Goal: Task Accomplishment & Management: Complete application form

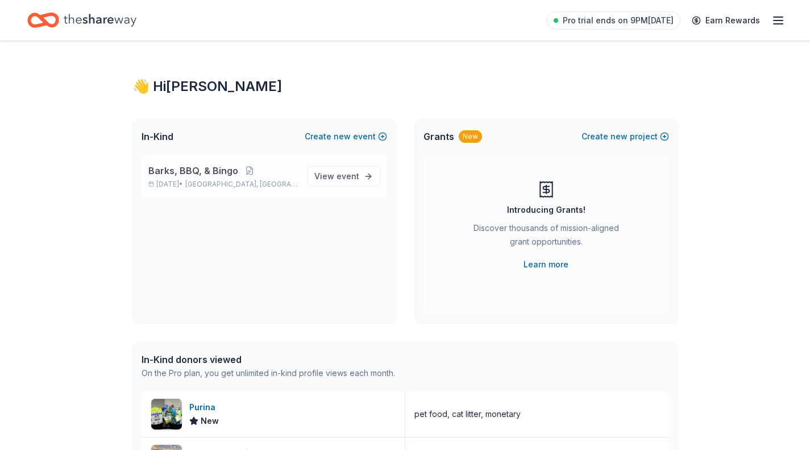
click at [256, 184] on p "Oct 25, 2025 • Rockville, MD" at bounding box center [223, 184] width 150 height 9
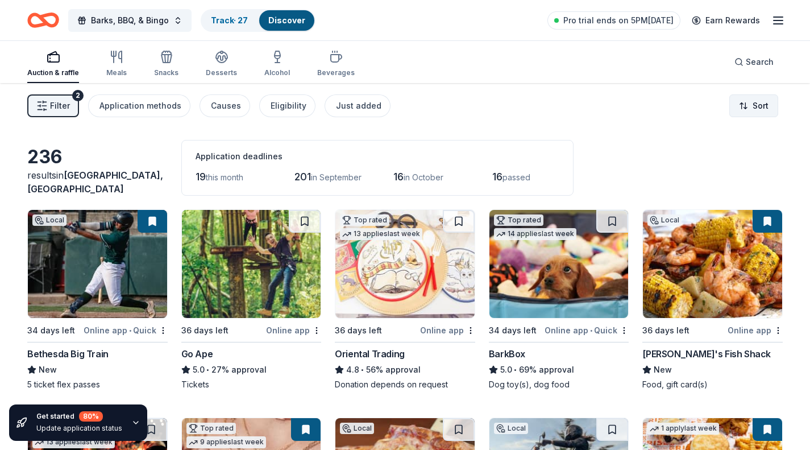
click at [748, 113] on html "Barks, BBQ, & Bingo Track · 27 Discover Pro trial ends on 5PM, 8/28 Earn Reward…" at bounding box center [405, 225] width 810 height 450
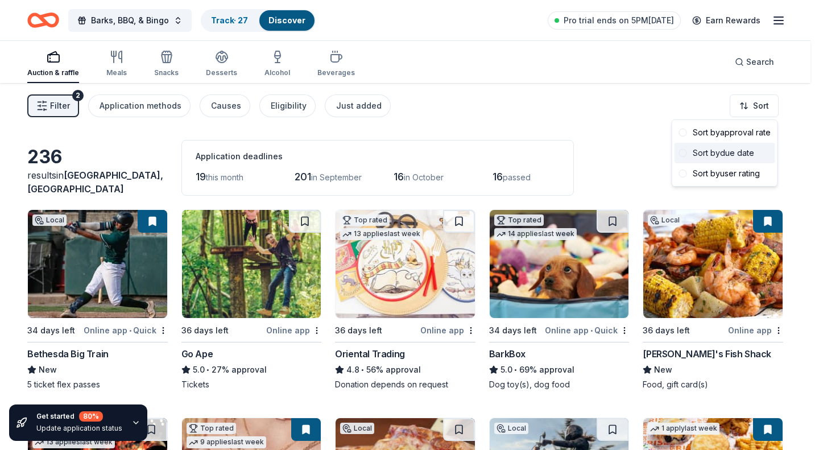
click at [746, 154] on div "Sort by due date" at bounding box center [724, 153] width 101 height 20
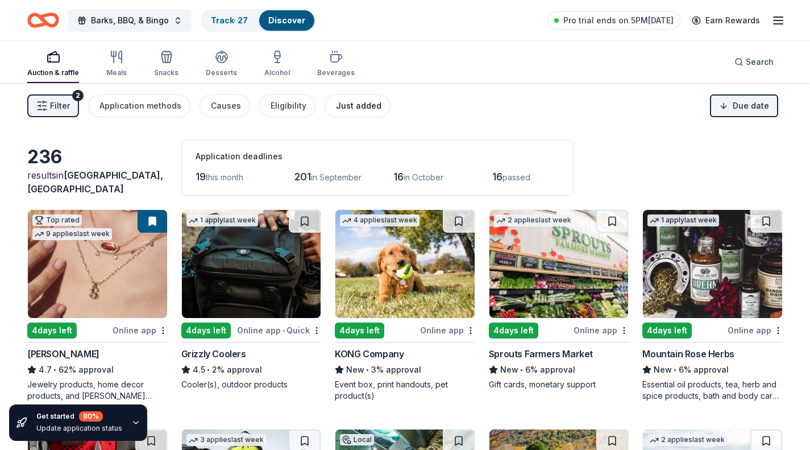
click at [350, 111] on div "Just added" at bounding box center [358, 106] width 45 height 14
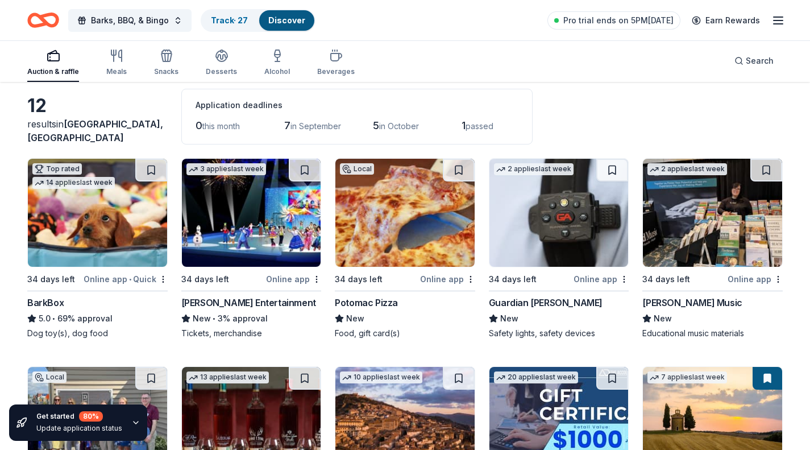
scroll to position [51, 0]
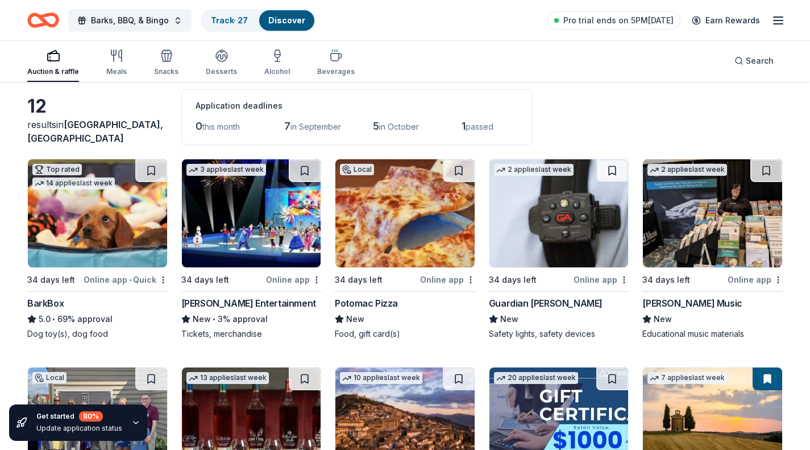
click at [409, 252] on img at bounding box center [405, 213] width 139 height 108
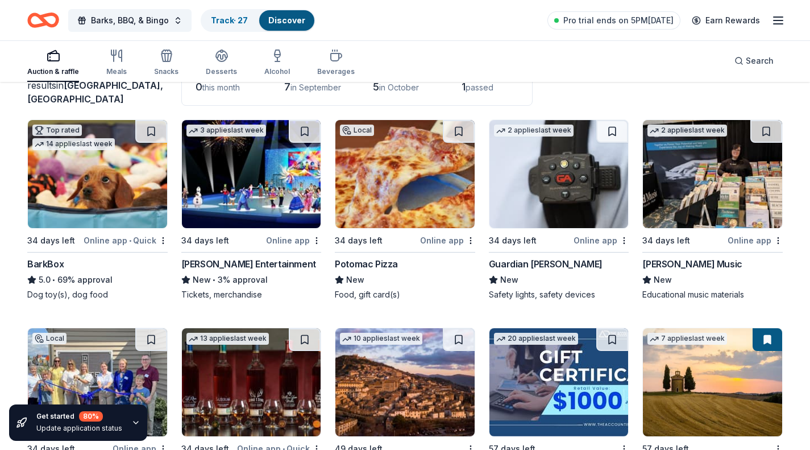
scroll to position [0, 0]
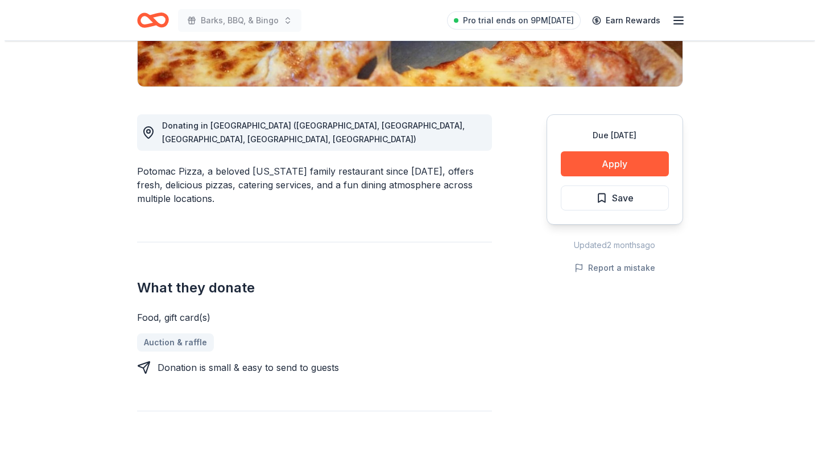
scroll to position [396, 0]
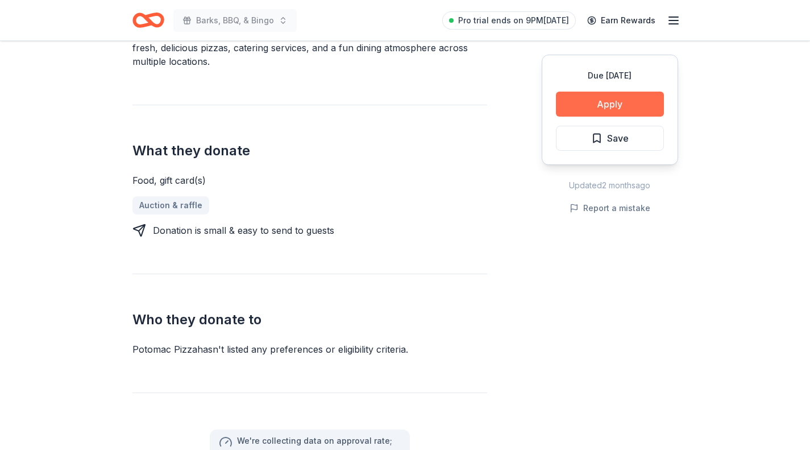
click at [612, 104] on button "Apply" at bounding box center [610, 104] width 108 height 25
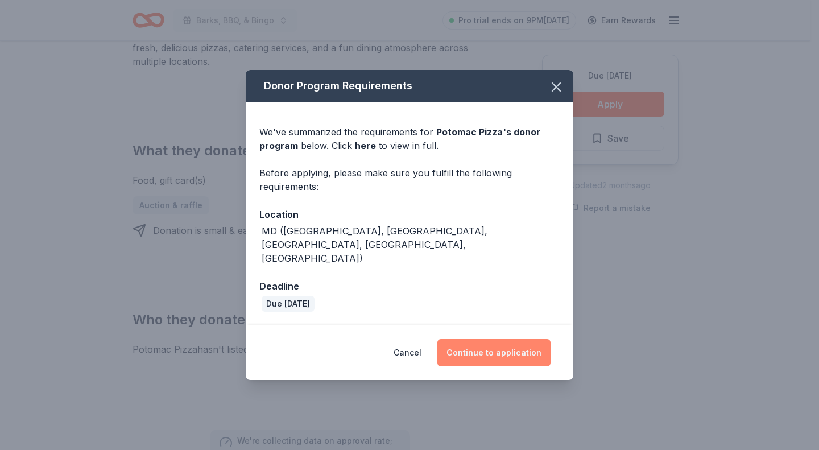
click at [513, 344] on button "Continue to application" at bounding box center [493, 352] width 113 height 27
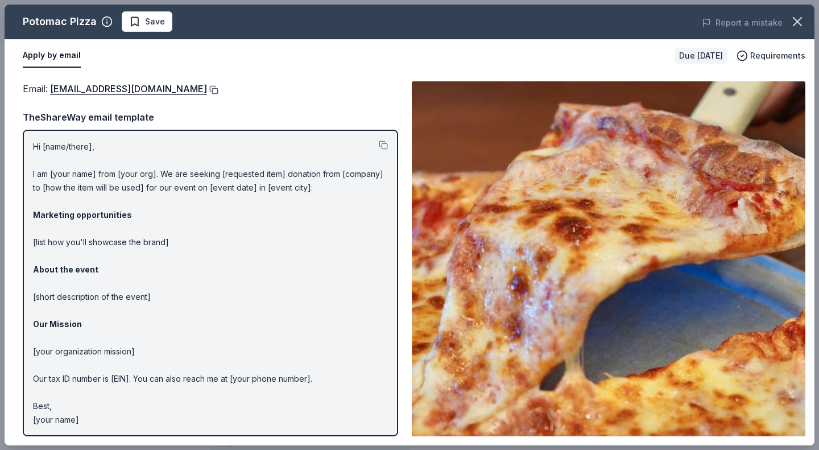
click at [207, 89] on button at bounding box center [212, 89] width 11 height 9
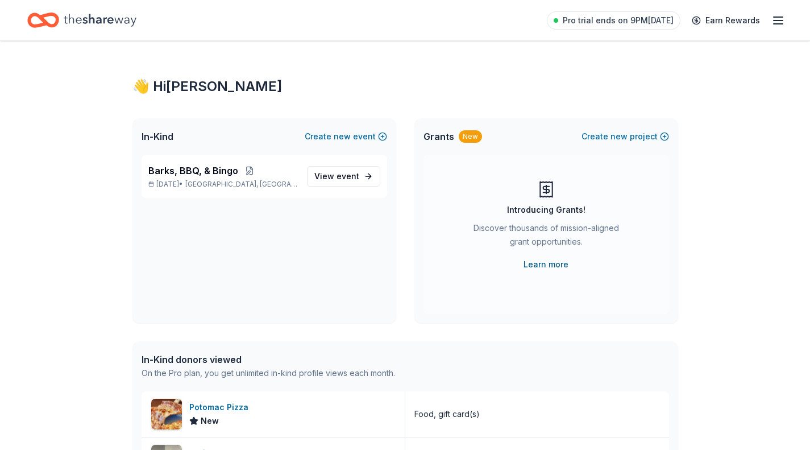
click at [548, 264] on link "Learn more" at bounding box center [546, 265] width 45 height 14
click at [644, 130] on button "Create new project" at bounding box center [626, 137] width 88 height 14
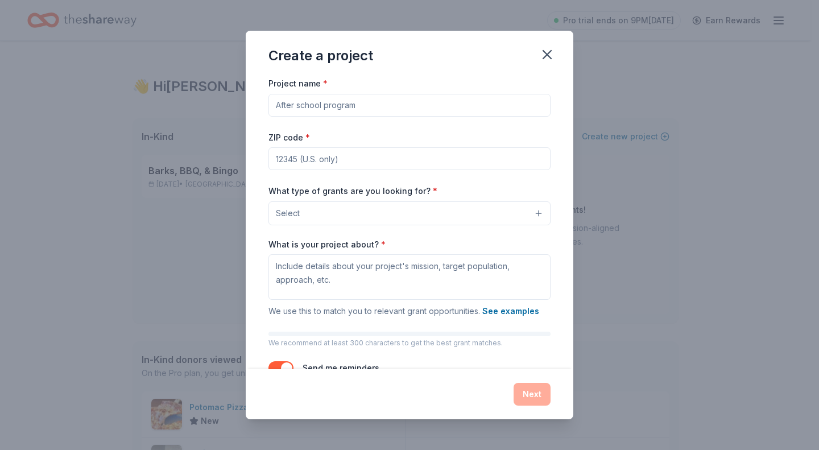
click at [317, 115] on input "Project name *" at bounding box center [409, 105] width 282 height 23
type input "Saving Pets"
click at [320, 163] on input "ZIP code *" at bounding box center [409, 158] width 282 height 23
type input "20853"
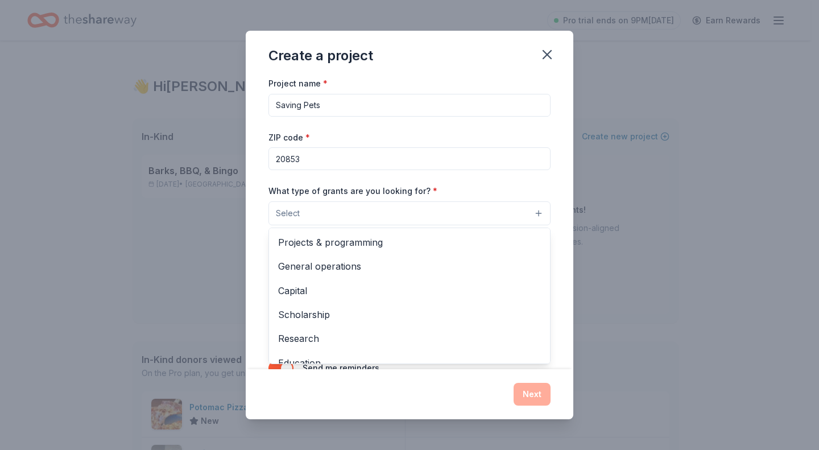
click at [303, 220] on button "Select" at bounding box center [409, 213] width 282 height 24
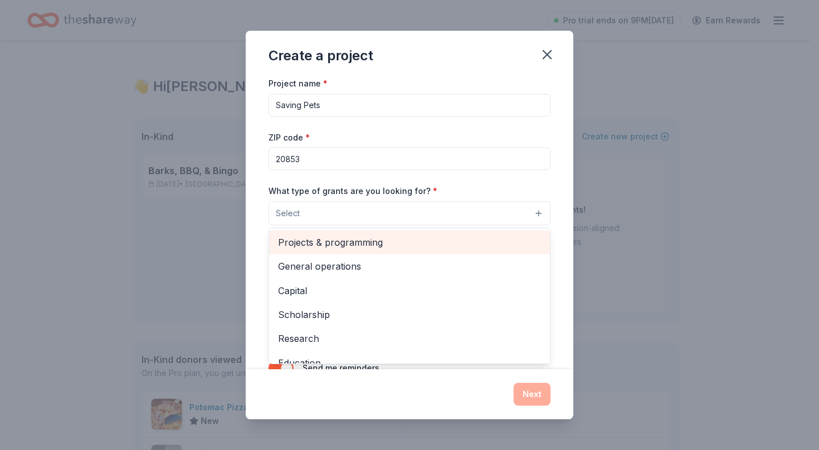
click at [312, 246] on span "Projects & programming" at bounding box center [409, 242] width 263 height 15
click at [346, 242] on span "General operations" at bounding box center [409, 243] width 263 height 15
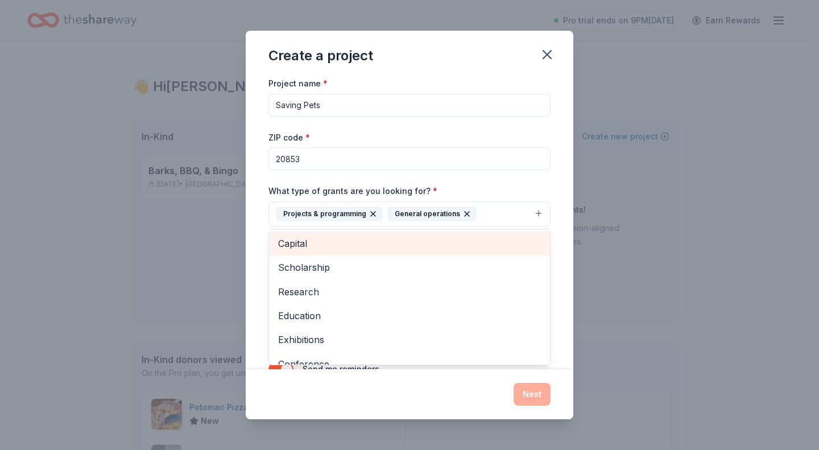
scroll to position [86, 0]
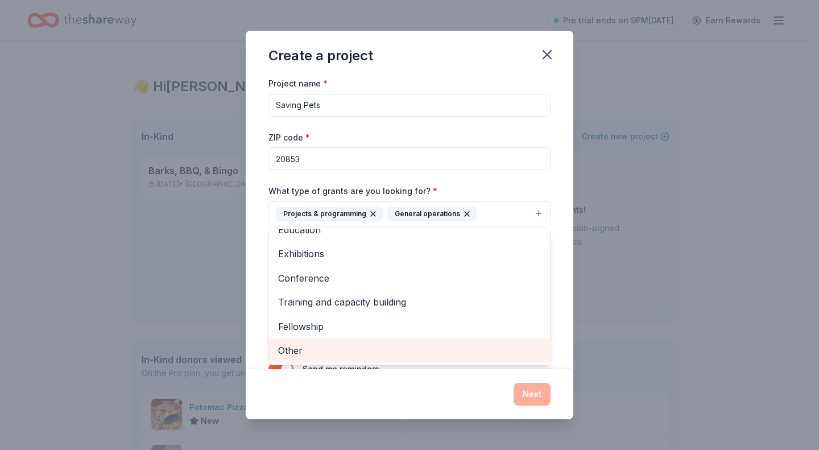
click at [297, 345] on span "Other" at bounding box center [409, 350] width 263 height 15
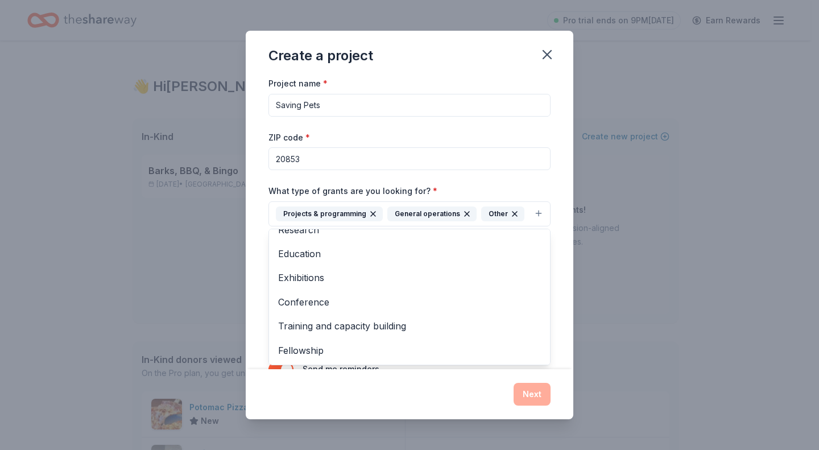
click at [297, 176] on div "Project name * Saving Pets ZIP code * 20853 What type of grants are you looking…" at bounding box center [409, 232] width 282 height 313
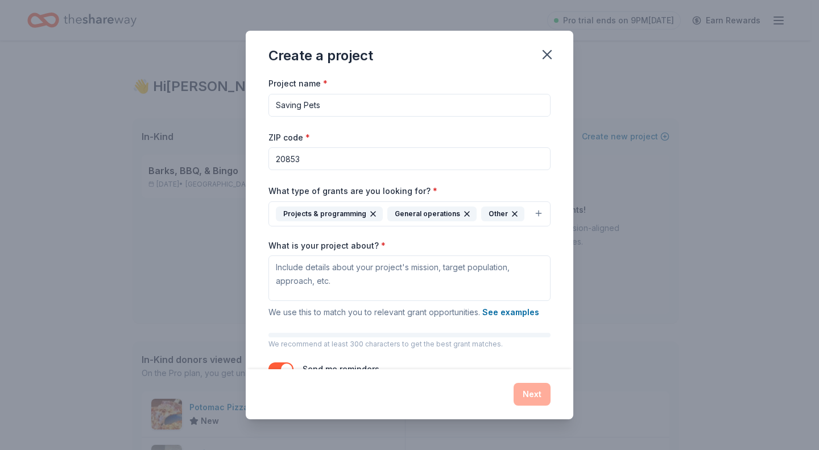
click at [359, 105] on input "Saving Pets" at bounding box center [409, 105] width 282 height 23
click at [339, 276] on textarea "What is your project about? *" at bounding box center [409, 277] width 282 height 45
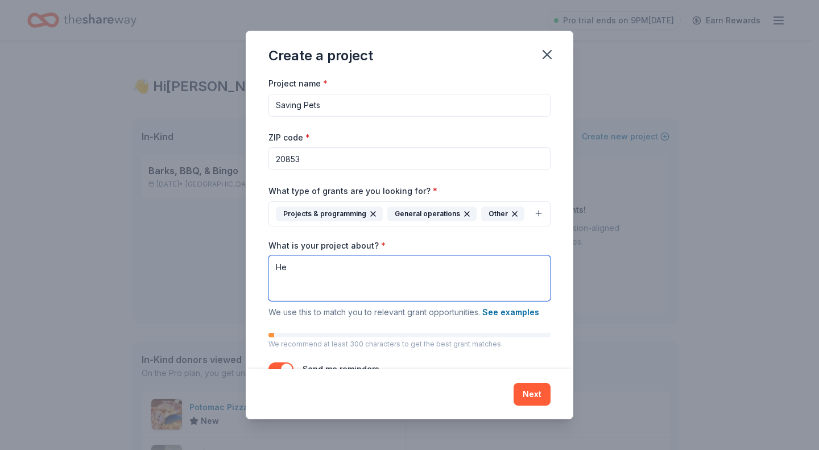
type textarea "H"
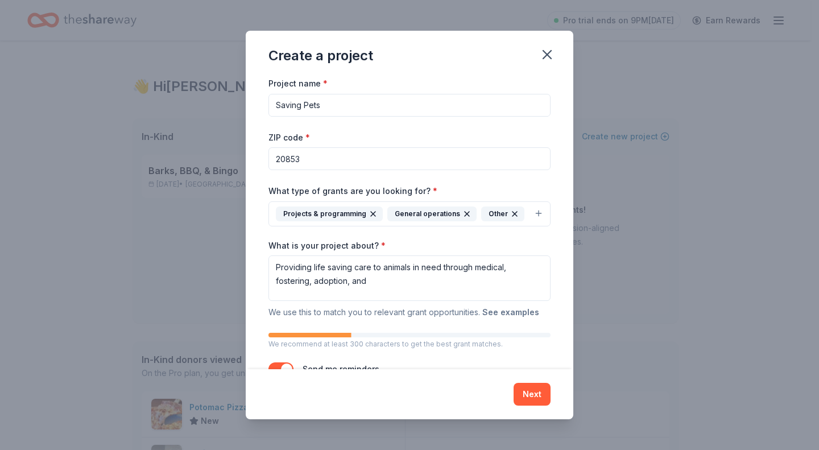
click at [507, 310] on button "See examples" at bounding box center [510, 312] width 57 height 14
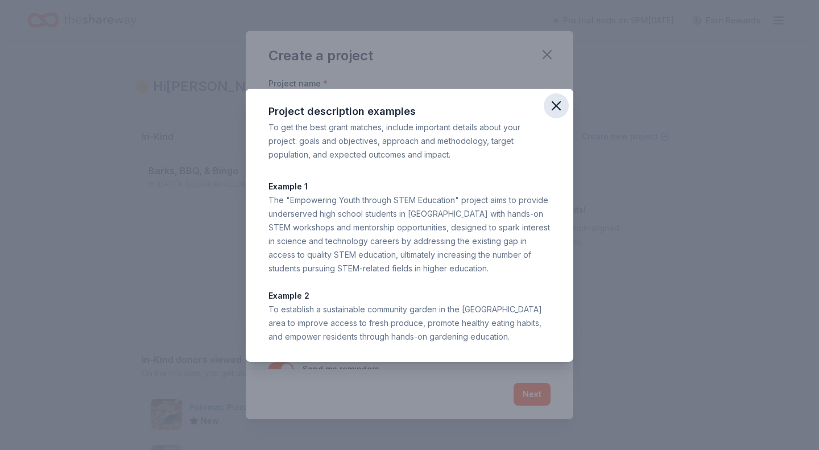
click at [555, 106] on icon "button" at bounding box center [556, 106] width 8 height 8
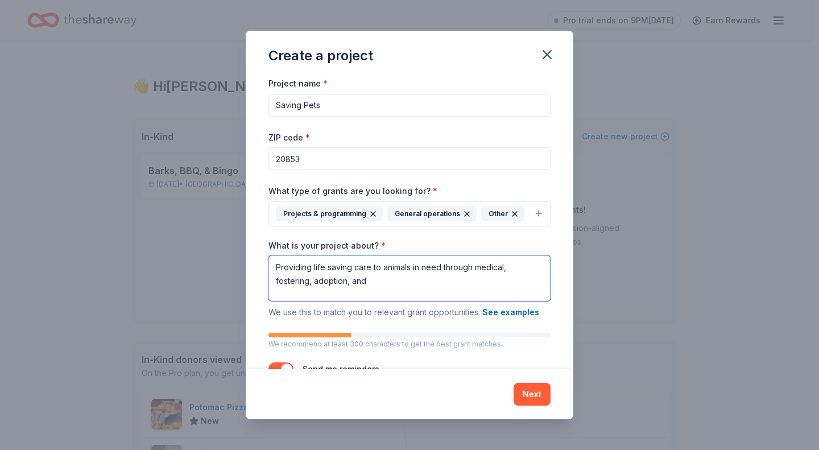
click at [444, 292] on textarea "Providing life saving care to animals in need through medical, fostering, adopt…" at bounding box center [409, 277] width 282 height 45
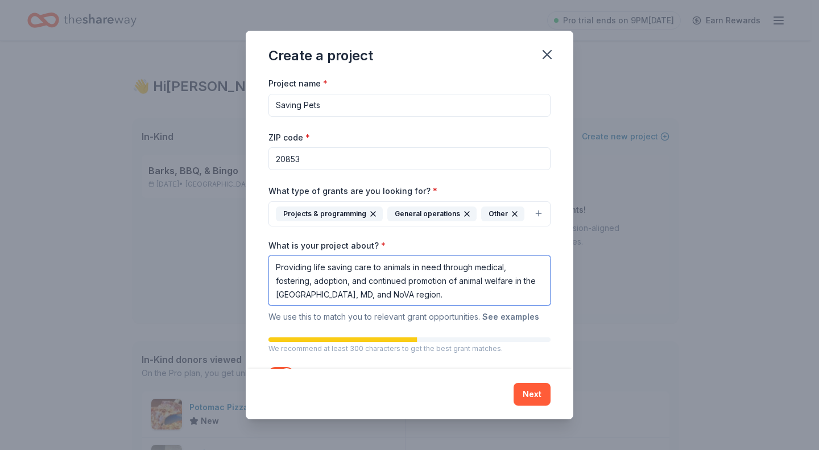
scroll to position [43, 0]
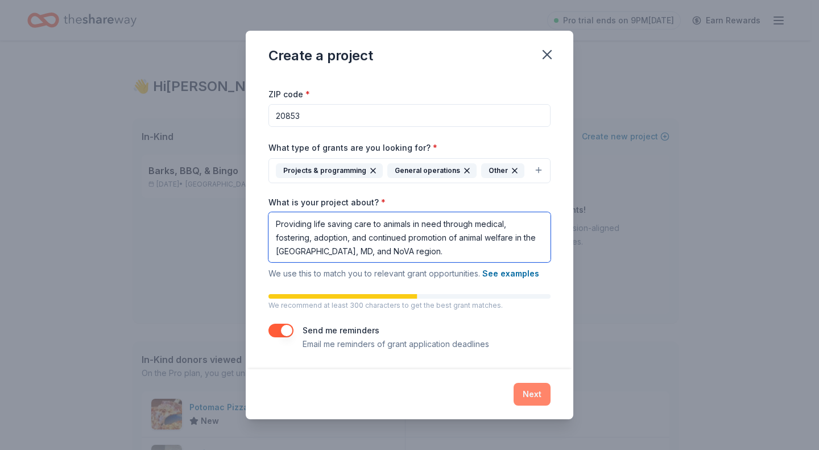
type textarea "Providing life saving care to animals in need through medical, fostering, adopt…"
click at [535, 390] on button "Next" at bounding box center [531, 394] width 37 height 23
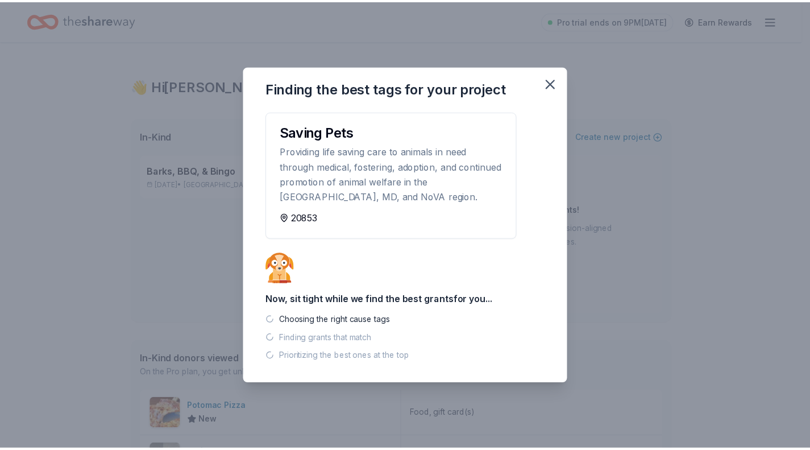
scroll to position [0, 0]
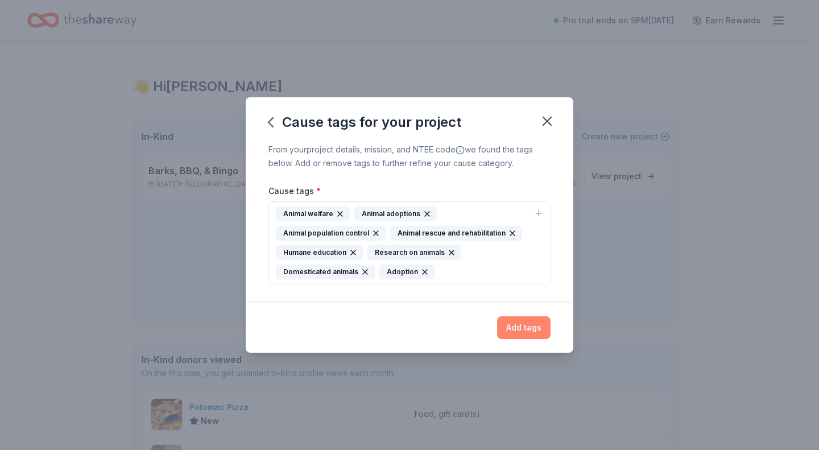
click at [515, 330] on button "Add tags" at bounding box center [523, 327] width 53 height 23
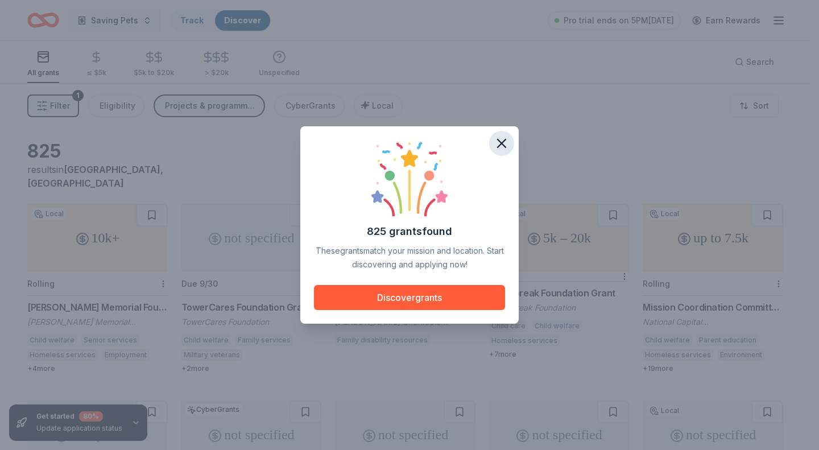
click at [496, 142] on icon "button" at bounding box center [502, 143] width 16 height 16
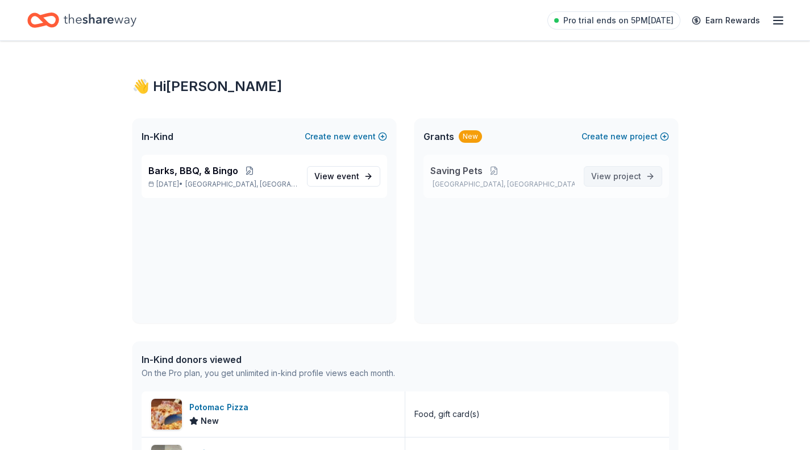
click at [599, 173] on span "View project" at bounding box center [616, 176] width 50 height 14
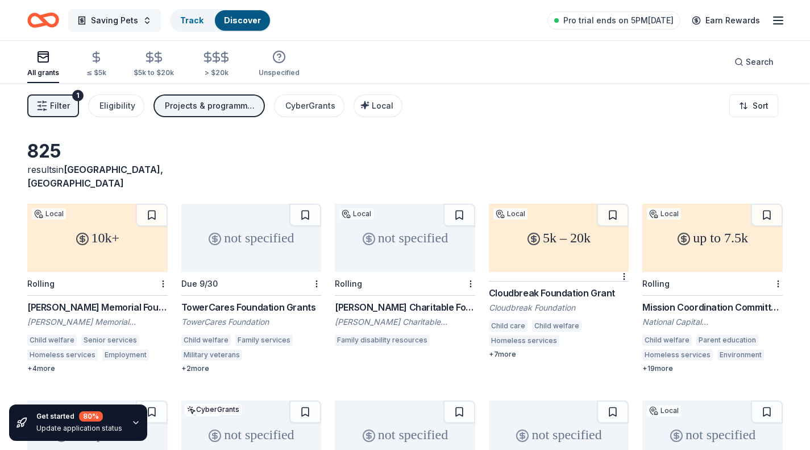
click at [146, 20] on button "Saving Pets" at bounding box center [114, 20] width 93 height 23
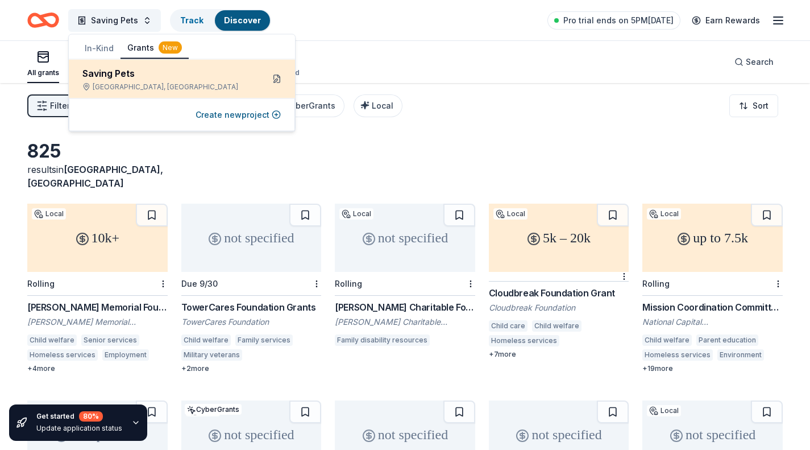
click at [280, 78] on button at bounding box center [277, 79] width 18 height 18
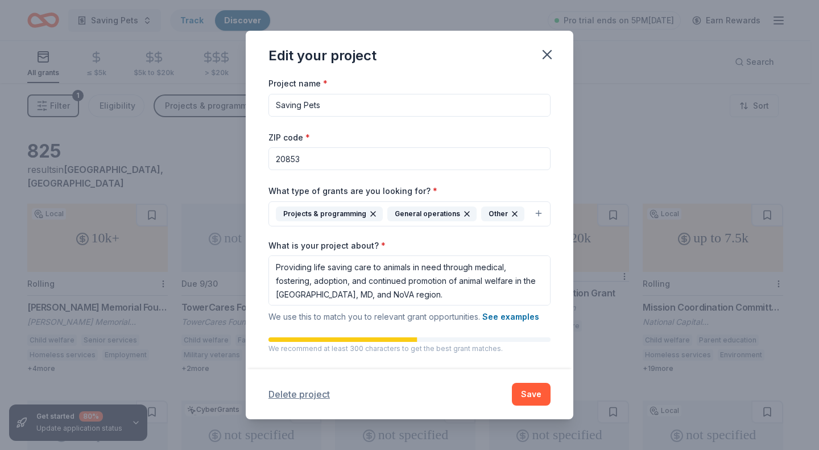
click at [316, 396] on button "Delete project" at bounding box center [298, 394] width 61 height 14
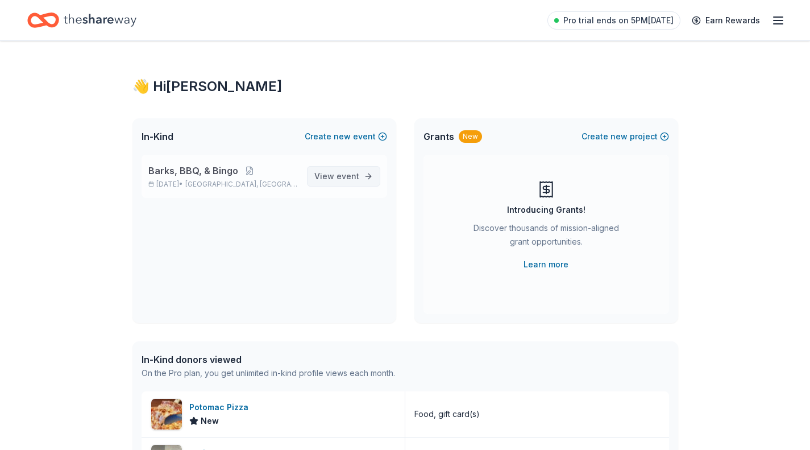
click at [353, 175] on span "event" at bounding box center [348, 176] width 23 height 10
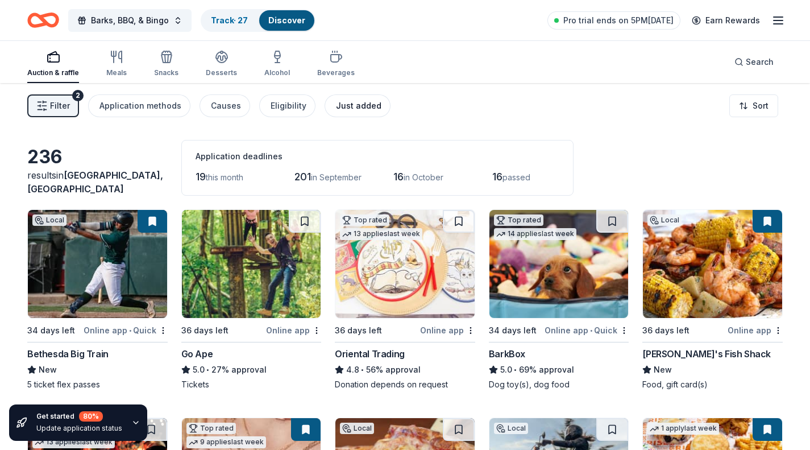
click at [350, 107] on div "Just added" at bounding box center [358, 106] width 45 height 14
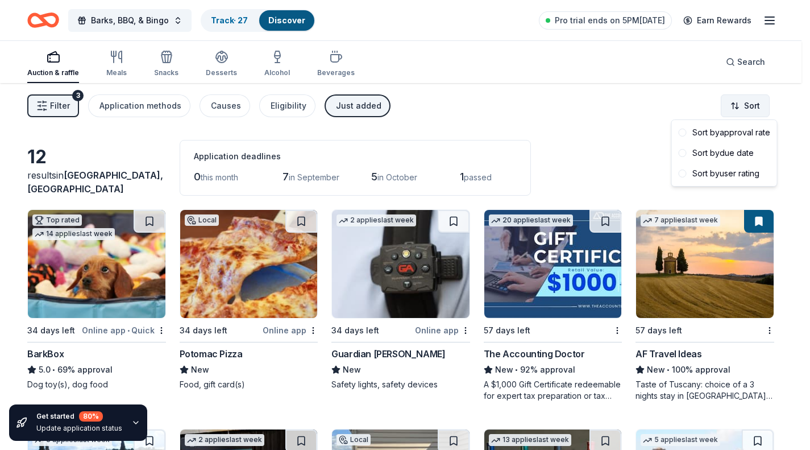
click at [757, 102] on html "Barks, BBQ, & Bingo Track · 27 Discover Pro trial ends on 5PM, 8/28 Earn Reward…" at bounding box center [405, 225] width 810 height 450
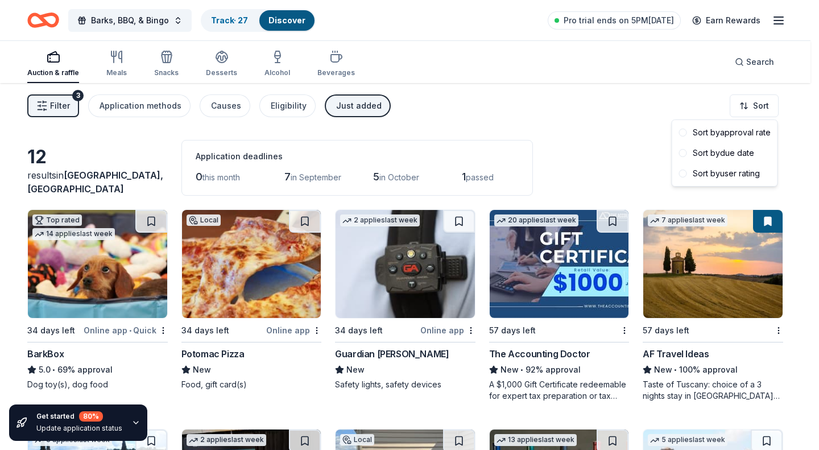
click at [654, 85] on html "Barks, BBQ, & Bingo Track · 27 Discover Pro trial ends on 5PM, 8/28 Earn Reward…" at bounding box center [409, 225] width 819 height 450
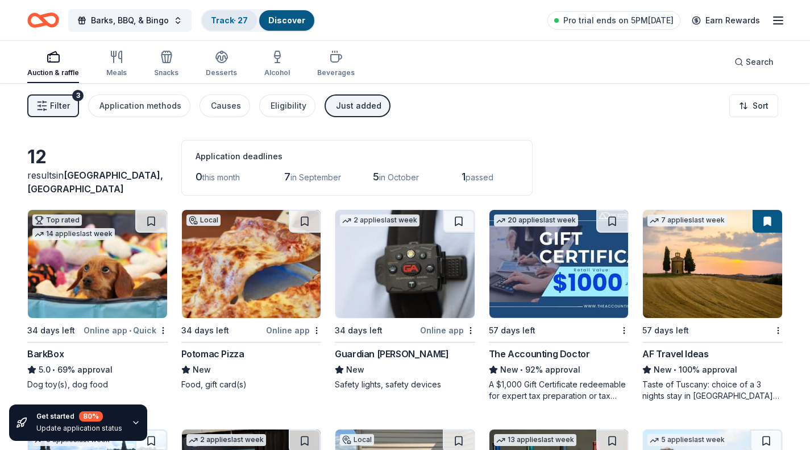
click at [238, 20] on link "Track · 27" at bounding box center [229, 20] width 37 height 10
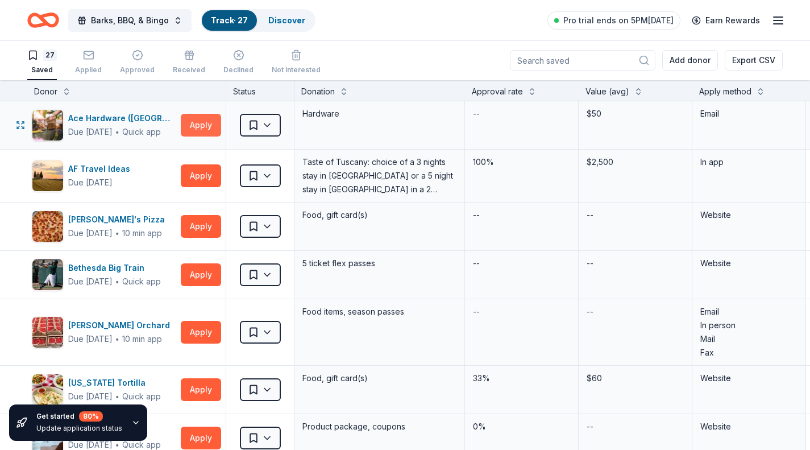
click at [206, 126] on button "Apply" at bounding box center [201, 125] width 40 height 23
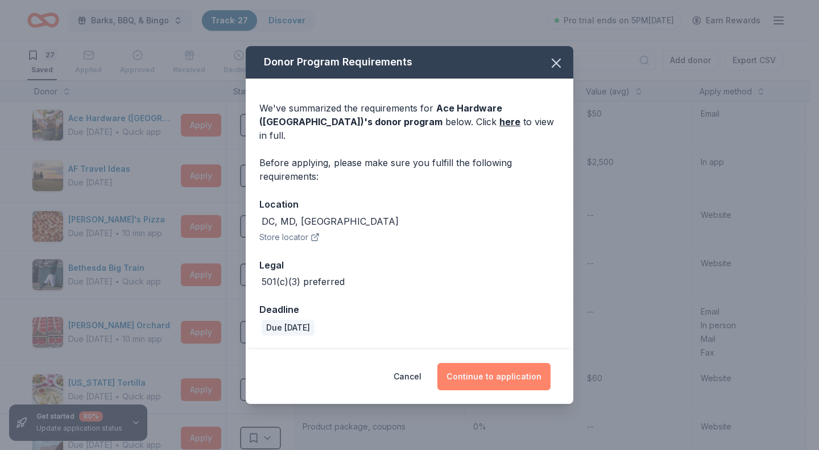
click at [494, 374] on button "Continue to application" at bounding box center [493, 376] width 113 height 27
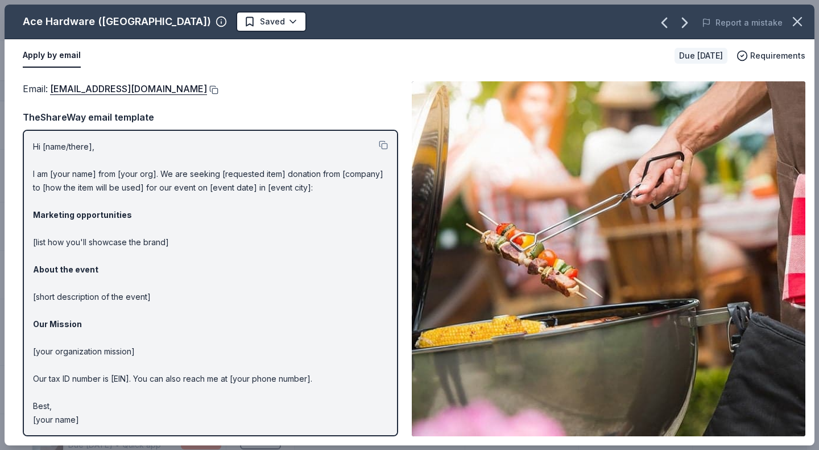
click at [207, 90] on button at bounding box center [212, 89] width 11 height 9
click at [799, 23] on icon "button" at bounding box center [797, 22] width 8 height 8
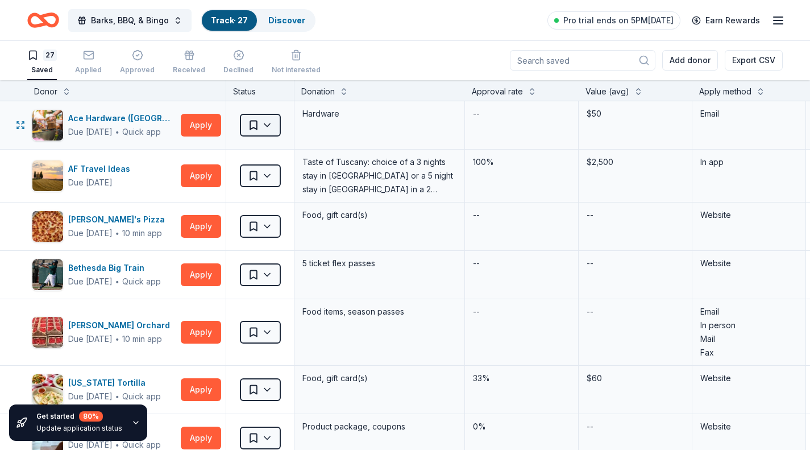
click at [266, 126] on html "Barks, BBQ, & Bingo Track · 27 Discover Pro trial ends on 5PM, 8/28 Earn Reward…" at bounding box center [405, 224] width 810 height 450
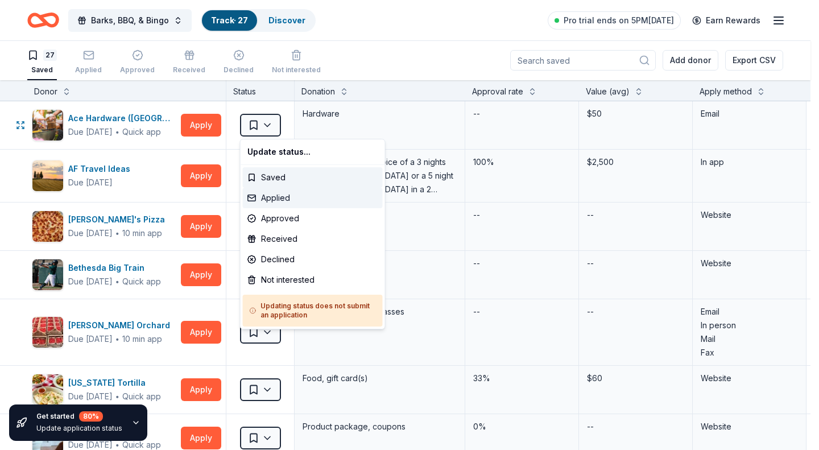
click at [267, 199] on div "Applied" at bounding box center [313, 198] width 140 height 20
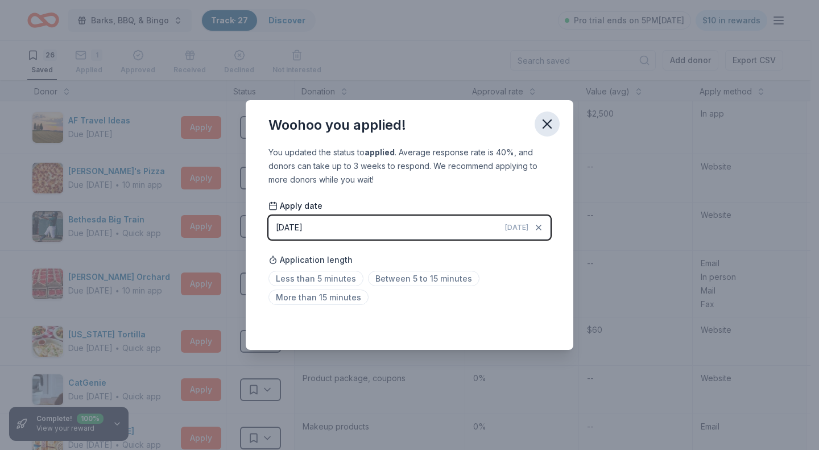
click at [544, 124] on icon "button" at bounding box center [547, 124] width 16 height 16
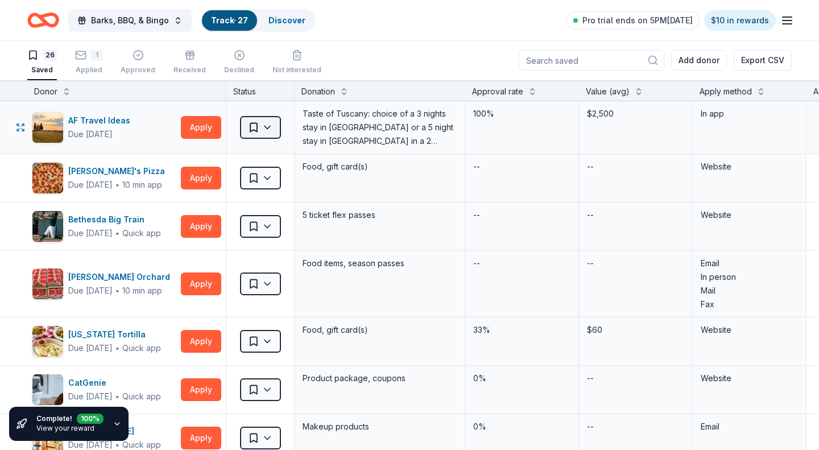
click at [265, 125] on html "Barks, BBQ, & Bingo Track · 27 Discover Pro trial ends on 5PM, 8/28 $10 in rewa…" at bounding box center [409, 224] width 819 height 450
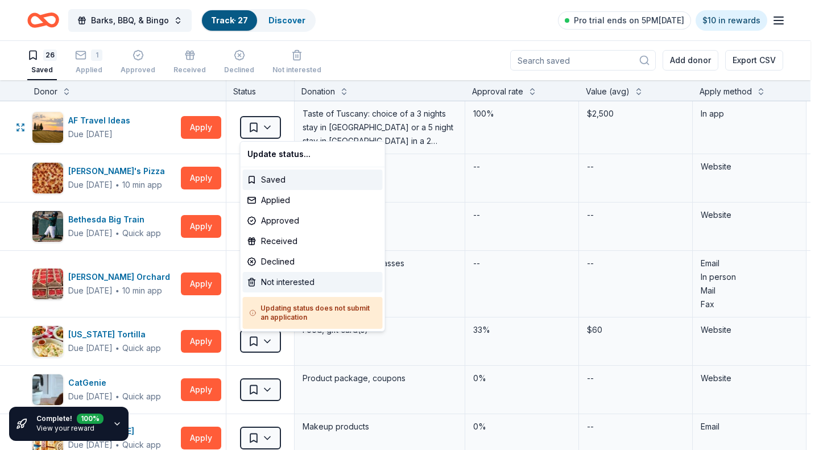
click at [272, 283] on div "Not interested" at bounding box center [313, 282] width 140 height 20
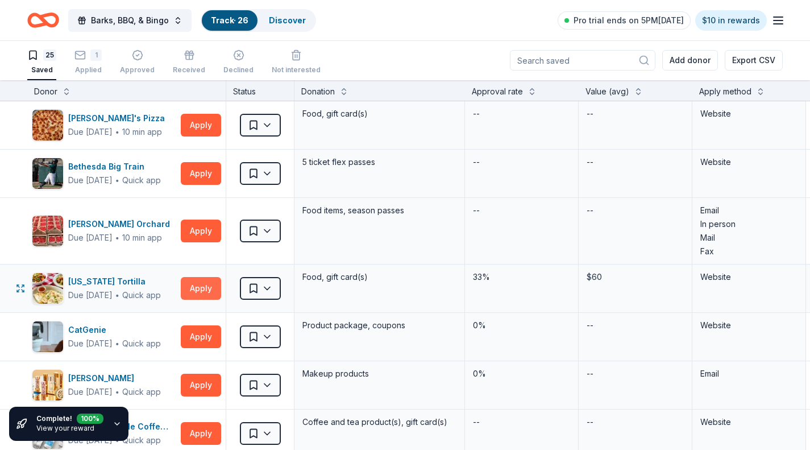
click at [209, 287] on button "Apply" at bounding box center [201, 288] width 40 height 23
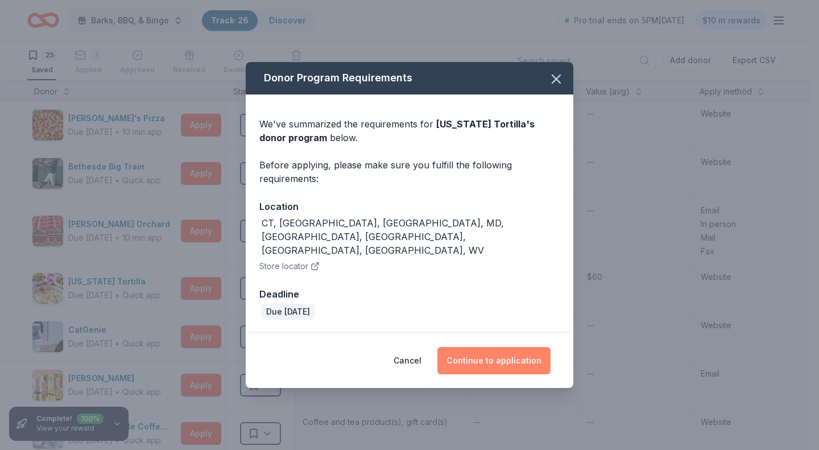
click at [500, 358] on button "Continue to application" at bounding box center [493, 360] width 113 height 27
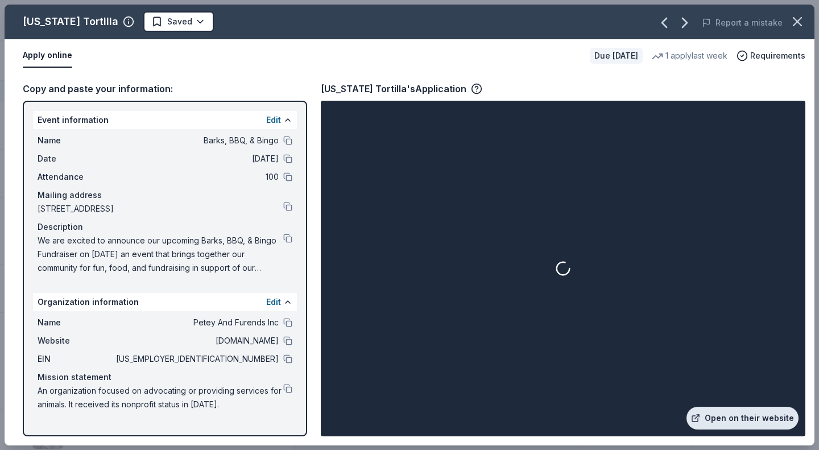
click at [731, 416] on link "Open on their website" at bounding box center [742, 418] width 112 height 23
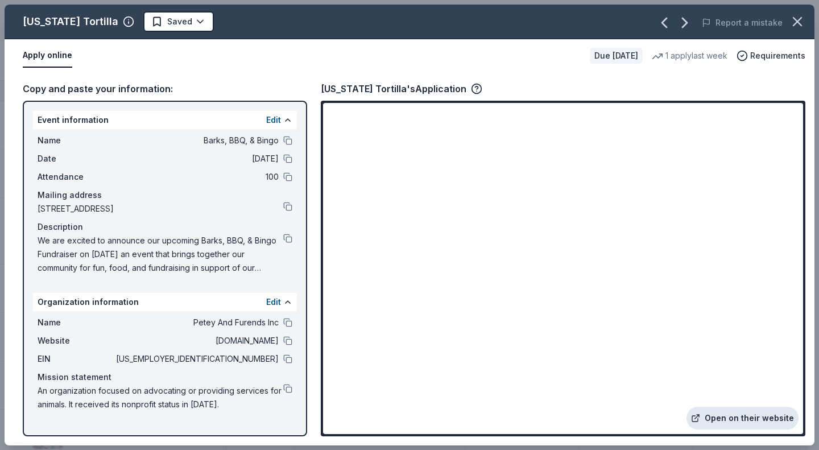
click at [732, 413] on link "Open on their website" at bounding box center [742, 418] width 112 height 23
click at [800, 20] on icon "button" at bounding box center [797, 22] width 16 height 16
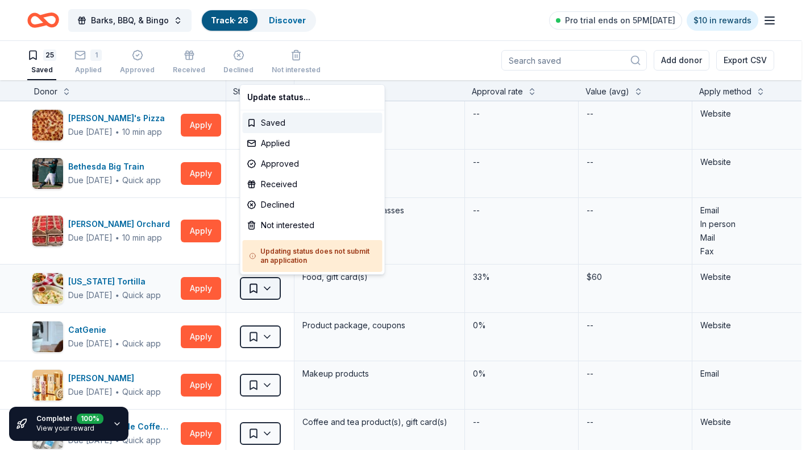
click at [268, 290] on html "Barks, BBQ, & Bingo Track · 26 Discover Pro trial ends on 5PM, 8/28 $10 in rewa…" at bounding box center [405, 224] width 810 height 450
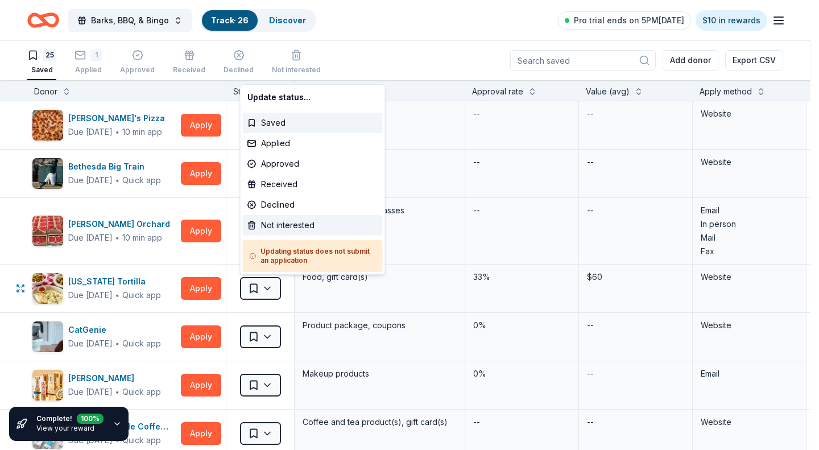
click at [276, 233] on div "Not interested" at bounding box center [313, 225] width 140 height 20
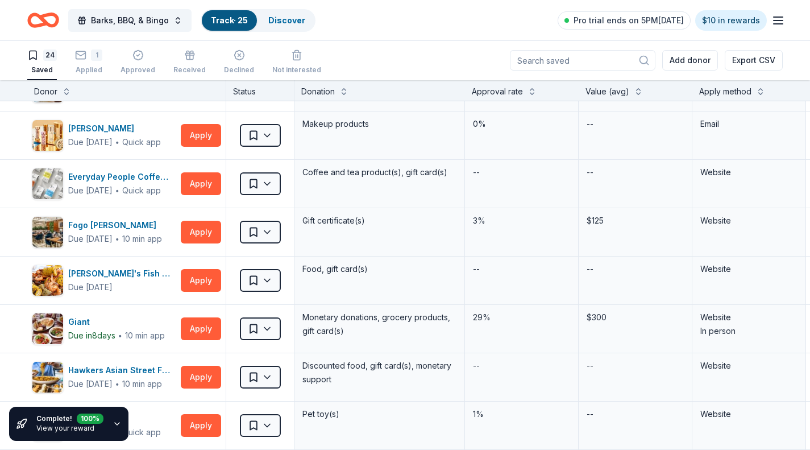
scroll to position [0, 0]
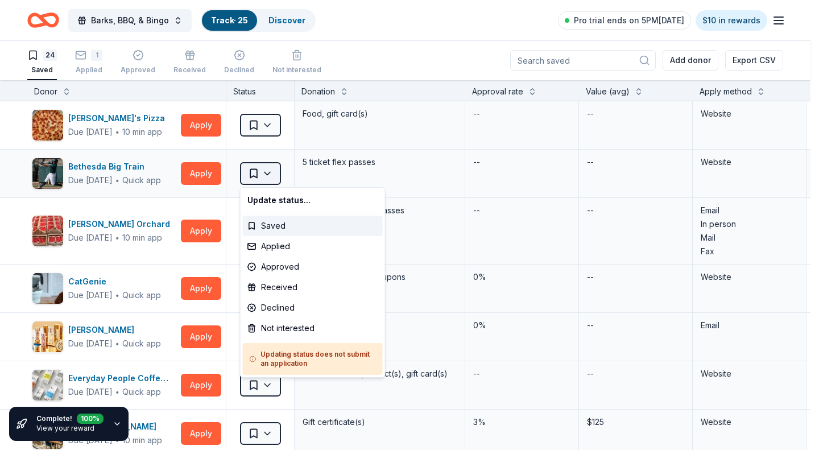
click at [278, 177] on html "Barks, BBQ, & Bingo Track · 25 Discover Pro trial ends on 5PM, 8/28 $10 in rewa…" at bounding box center [409, 224] width 819 height 450
click at [277, 322] on div "Not interested" at bounding box center [313, 328] width 140 height 20
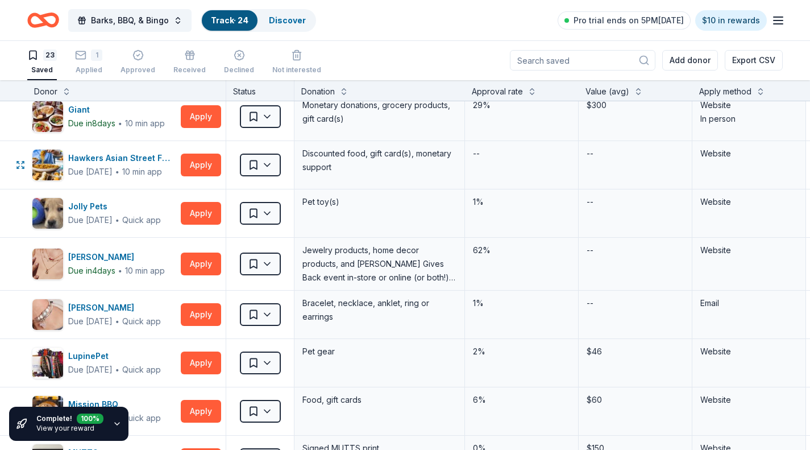
scroll to position [366, 0]
click at [197, 212] on button "Apply" at bounding box center [201, 212] width 40 height 23
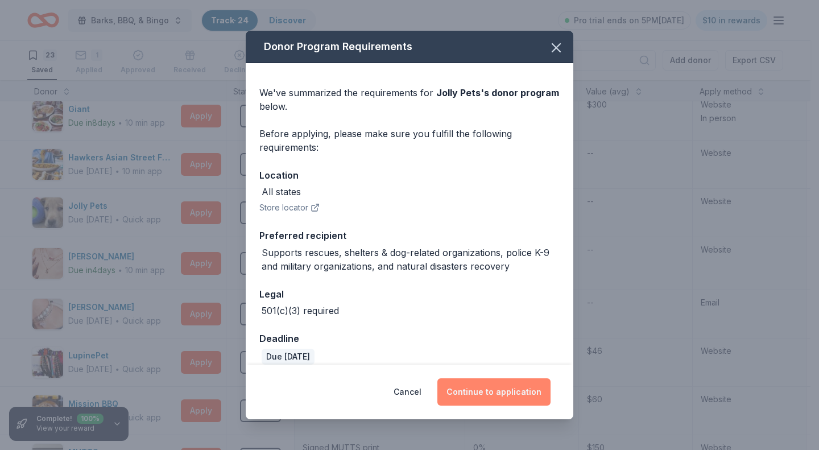
click at [514, 396] on button "Continue to application" at bounding box center [493, 391] width 113 height 27
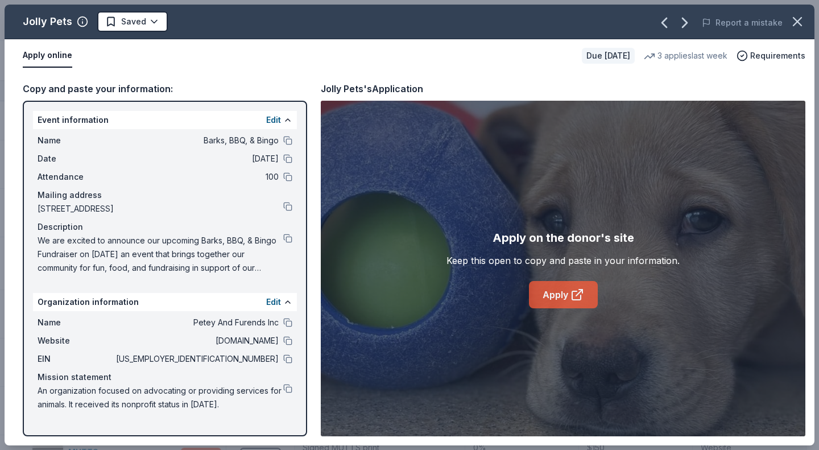
click at [553, 302] on link "Apply" at bounding box center [563, 294] width 69 height 27
click at [290, 361] on button at bounding box center [287, 358] width 9 height 9
click at [288, 235] on button at bounding box center [287, 238] width 9 height 9
click at [796, 22] on icon "button" at bounding box center [797, 22] width 16 height 16
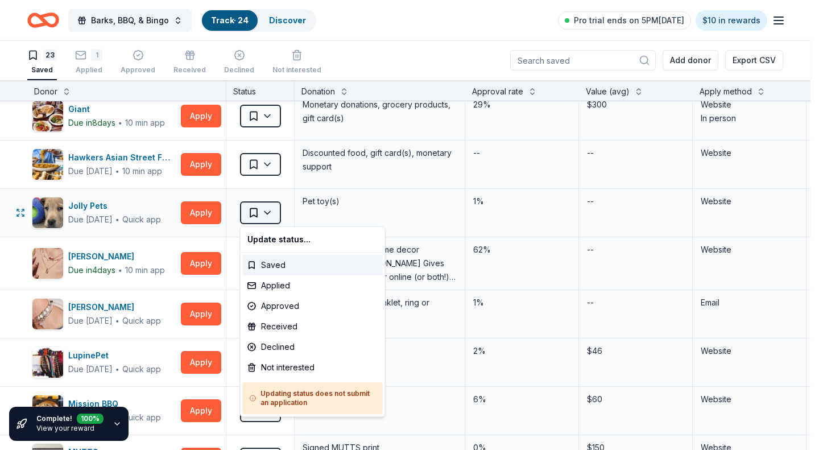
click at [274, 214] on html "Barks, BBQ, & Bingo Track · 24 Discover Pro trial ends on 5PM, 8/28 $10 in rewa…" at bounding box center [409, 224] width 819 height 450
click at [282, 370] on div "Not interested" at bounding box center [313, 367] width 140 height 20
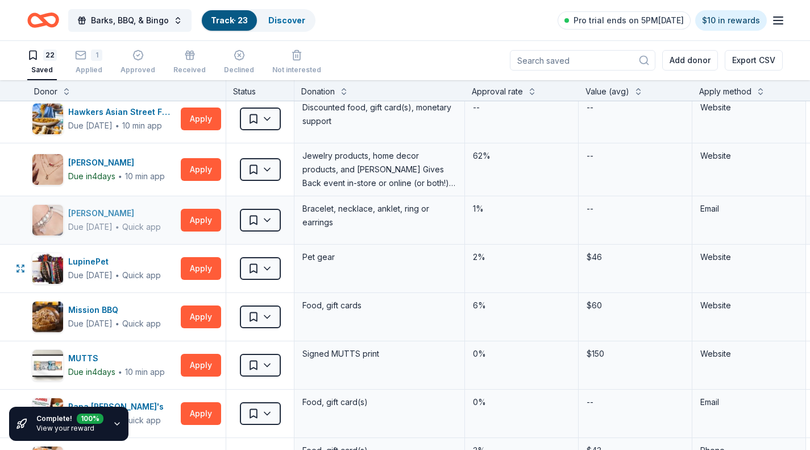
scroll to position [412, 0]
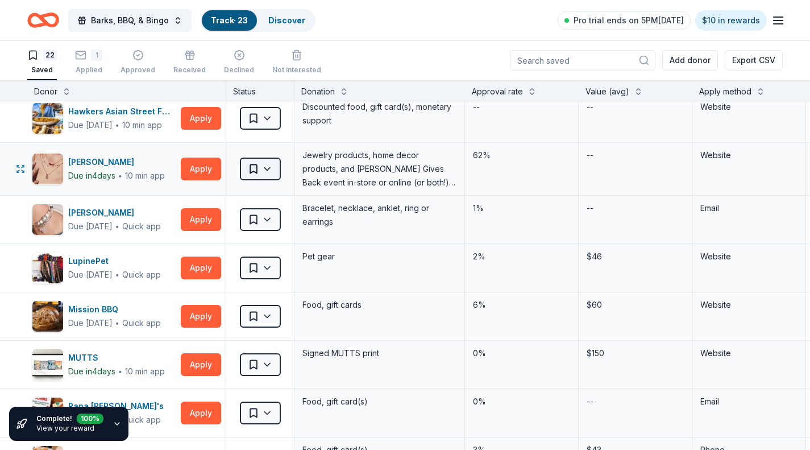
click at [272, 169] on html "Barks, BBQ, & Bingo Track · 23 Discover Pro trial ends on 5PM, 8/28 $10 in rewa…" at bounding box center [405, 224] width 810 height 450
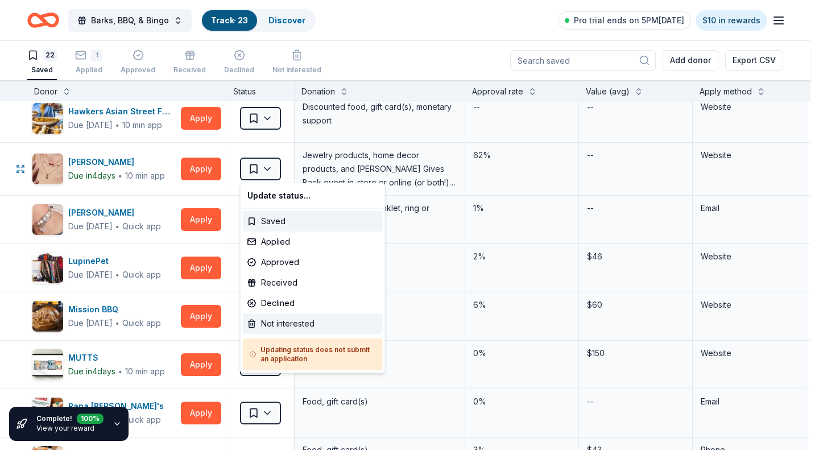
click at [286, 322] on div "Not interested" at bounding box center [313, 323] width 140 height 20
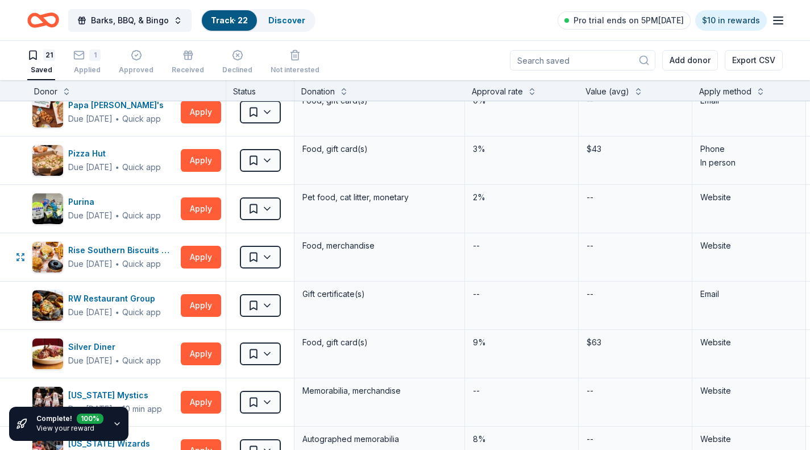
scroll to position [757, 0]
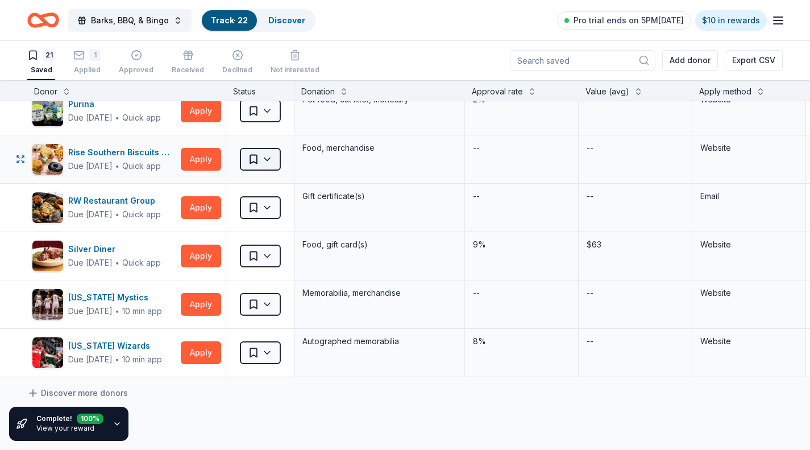
click at [270, 156] on html "Barks, BBQ, & Bingo Track · 22 Discover Pro trial ends on 5PM, 8/28 $10 in rewa…" at bounding box center [405, 224] width 810 height 450
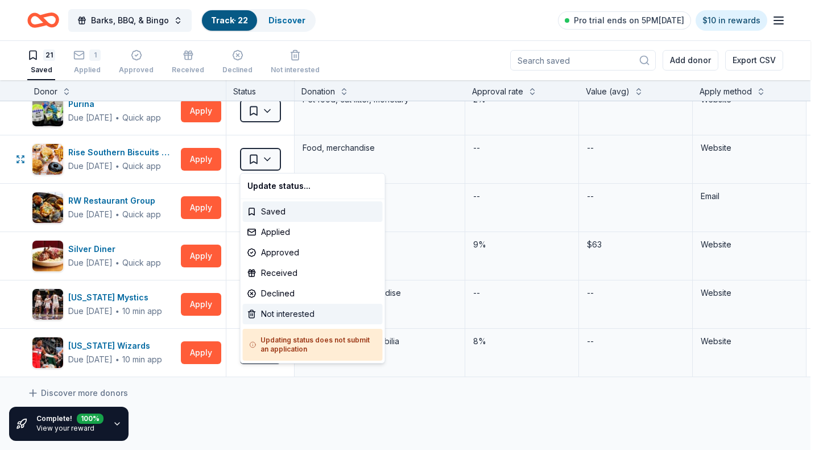
click at [280, 312] on div "Not interested" at bounding box center [313, 314] width 140 height 20
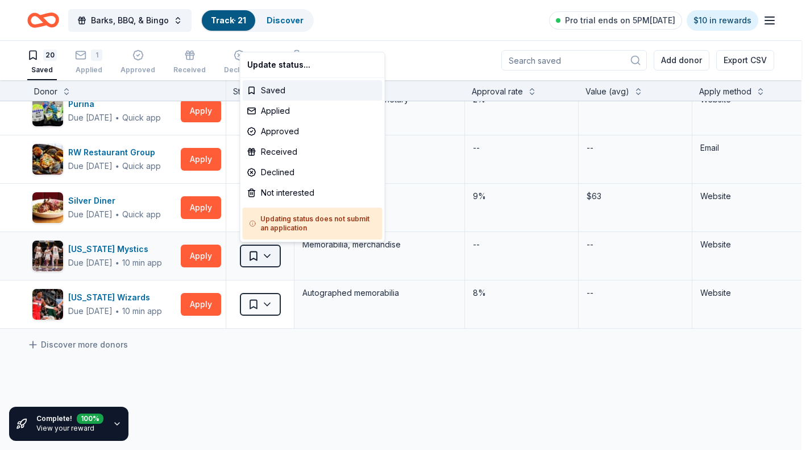
click at [271, 252] on html "Barks, BBQ, & Bingo Track · 21 Discover Pro trial ends on 5PM, 8/28 $10 in rewa…" at bounding box center [405, 224] width 810 height 450
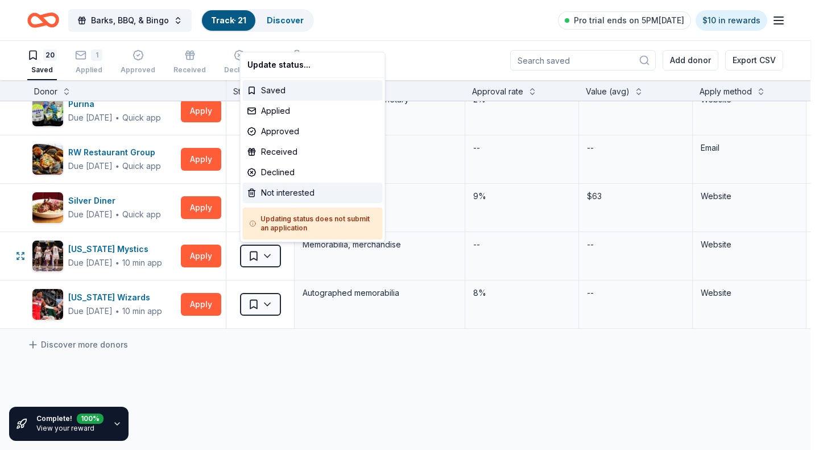
click at [283, 191] on div "Not interested" at bounding box center [313, 193] width 140 height 20
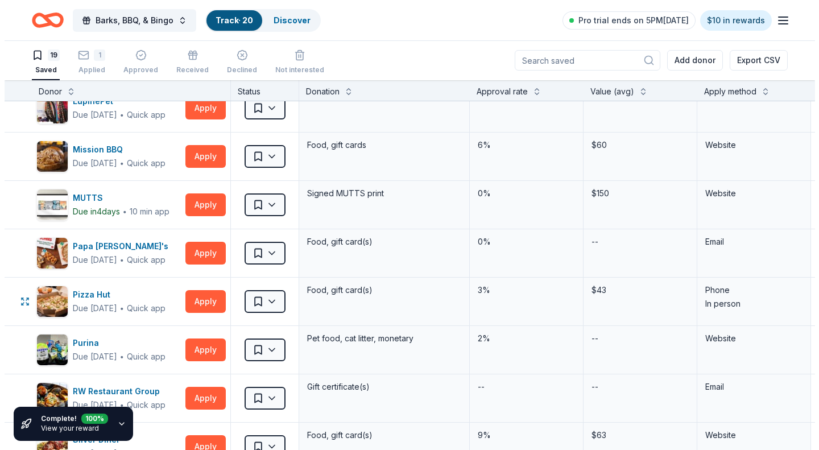
scroll to position [514, 0]
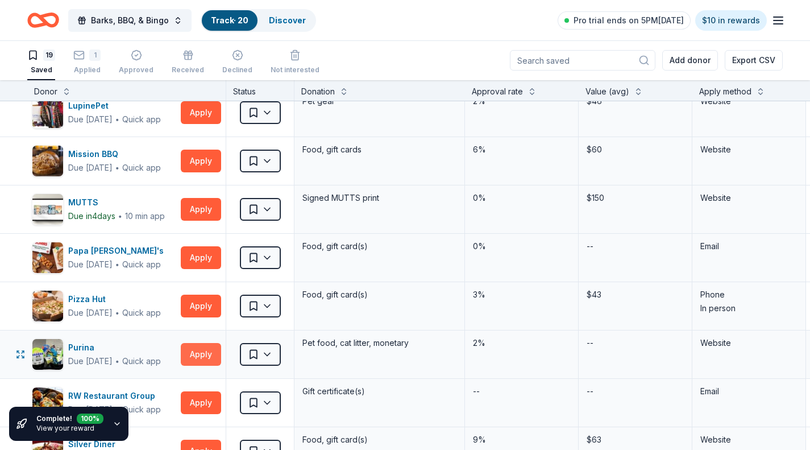
click at [212, 356] on button "Apply" at bounding box center [201, 354] width 40 height 23
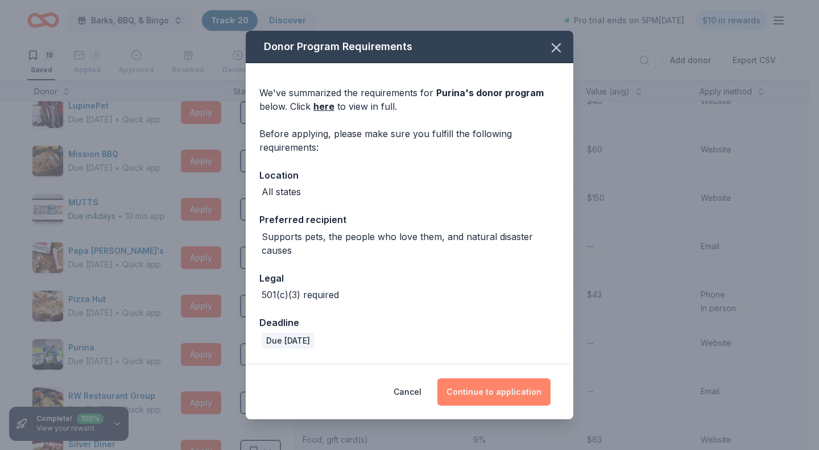
click at [480, 386] on button "Continue to application" at bounding box center [493, 391] width 113 height 27
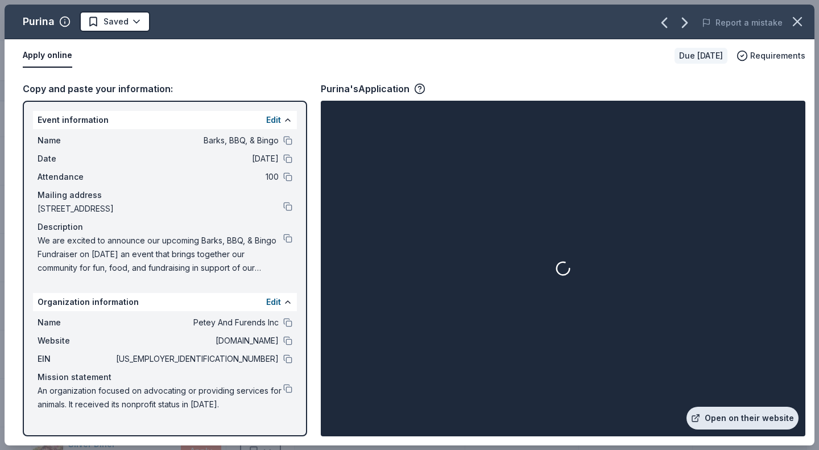
click at [739, 421] on link "Open on their website" at bounding box center [742, 418] width 112 height 23
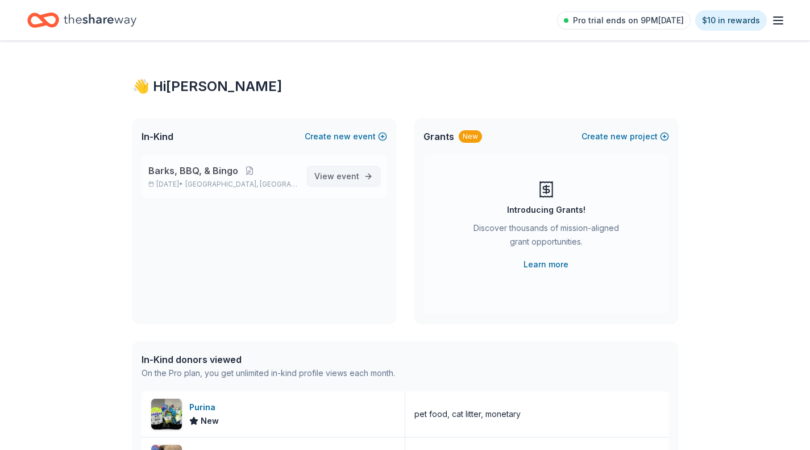
click at [362, 175] on link "View event" at bounding box center [343, 176] width 73 height 20
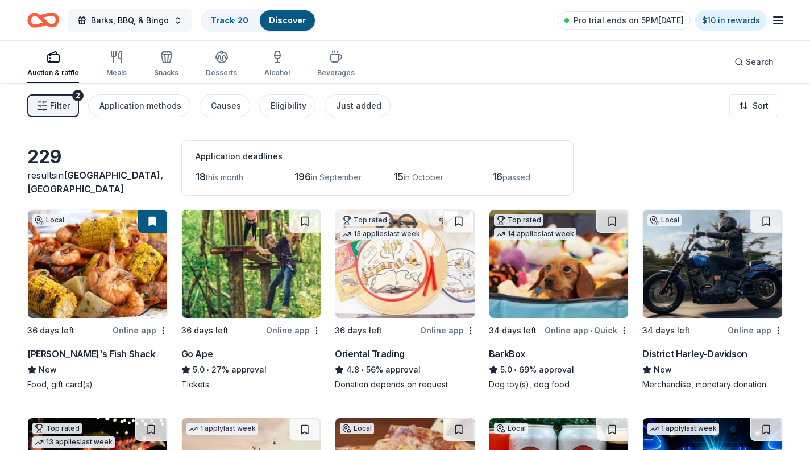
click at [171, 19] on button "Barks, BBQ, & Bingo" at bounding box center [129, 20] width 123 height 23
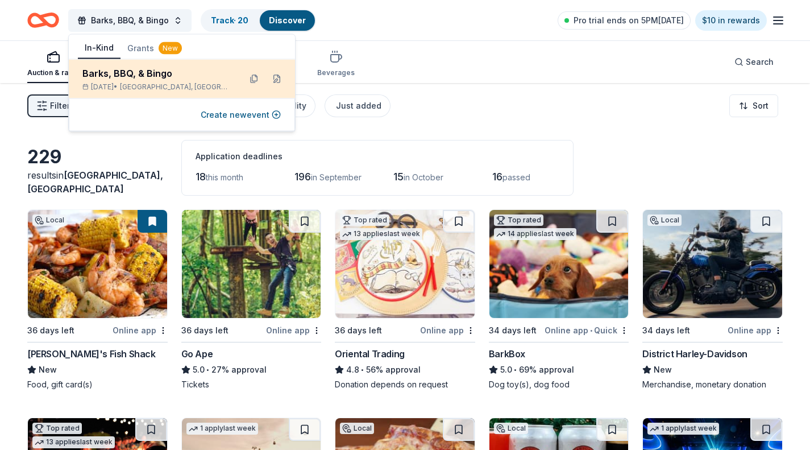
click at [197, 82] on div "[DATE] • [GEOGRAPHIC_DATA], [GEOGRAPHIC_DATA]" at bounding box center [156, 86] width 149 height 9
click at [130, 74] on div "Barks, BBQ, & Bingo" at bounding box center [156, 74] width 149 height 14
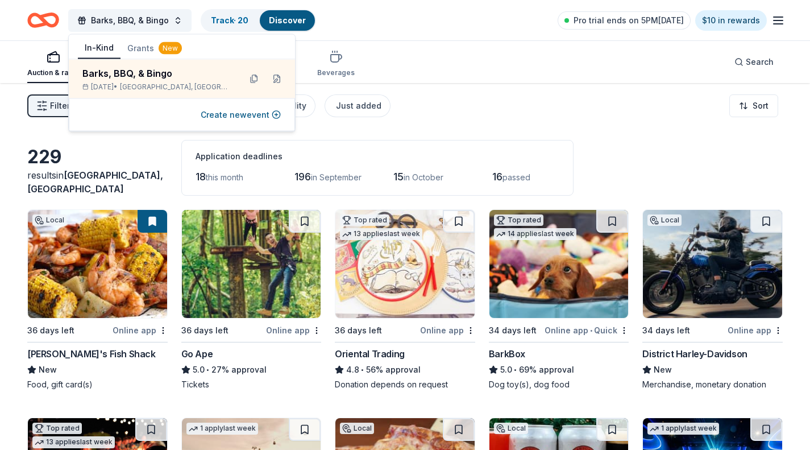
click at [392, 32] on div "Barks, BBQ, & Bingo Track · 20 Discover Pro trial ends on 5PM, 8/28 $10 in rewa…" at bounding box center [405, 20] width 756 height 27
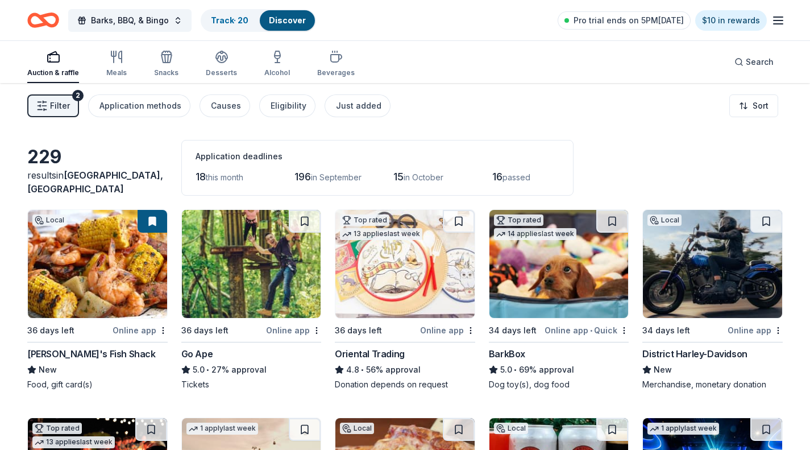
click at [781, 24] on line "button" at bounding box center [778, 24] width 9 height 0
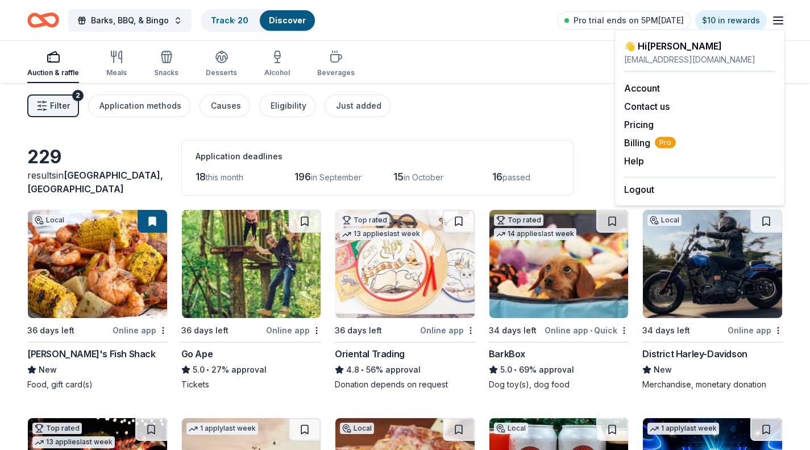
click at [518, 93] on div "Filter 2 Application methods Causes Eligibility Just added Sort" at bounding box center [405, 105] width 810 height 45
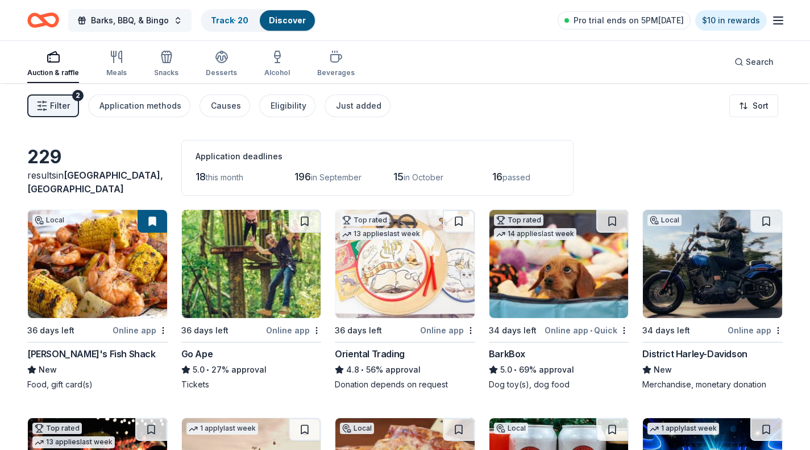
click at [86, 20] on button "Barks, BBQ, & Bingo" at bounding box center [129, 20] width 123 height 23
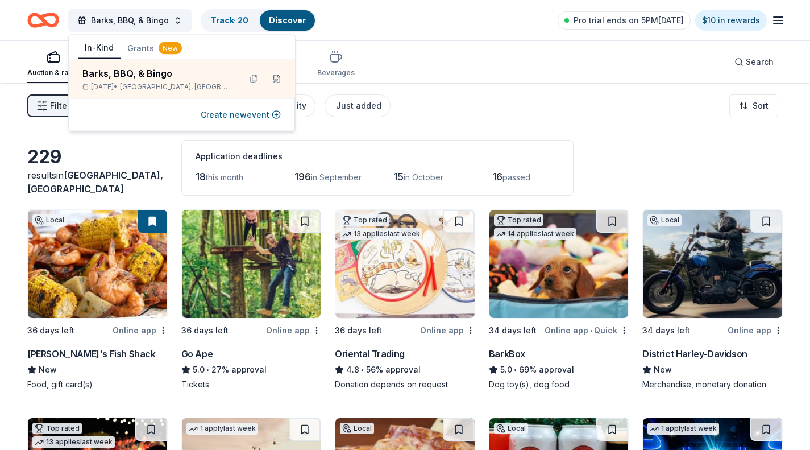
click at [47, 20] on icon "Home" at bounding box center [43, 20] width 32 height 27
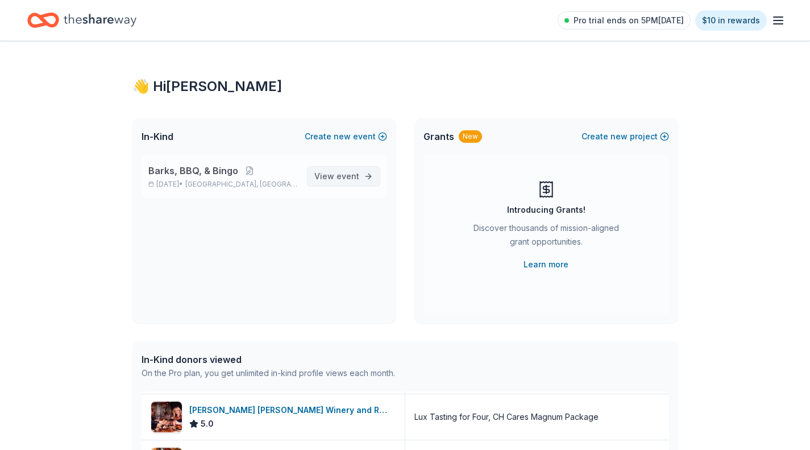
click at [350, 179] on span "event" at bounding box center [348, 176] width 23 height 10
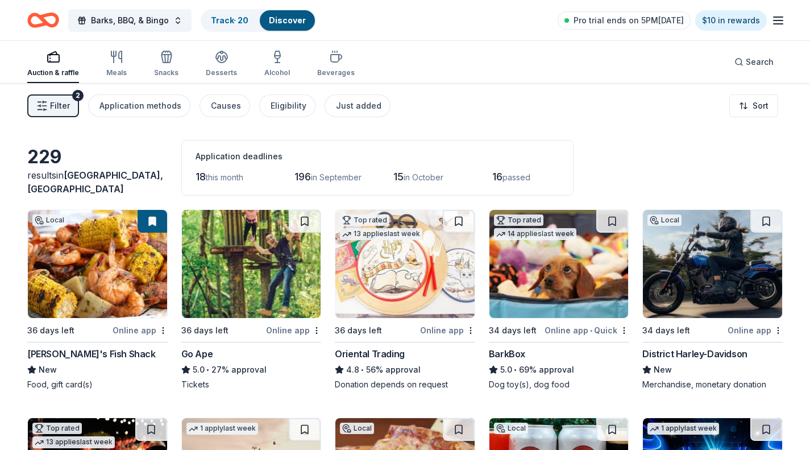
click at [53, 110] on span "Filter" at bounding box center [60, 106] width 20 height 14
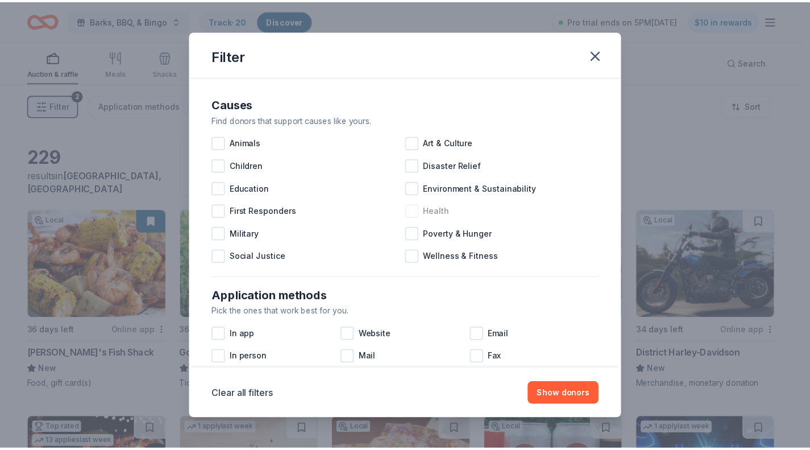
scroll to position [457, 0]
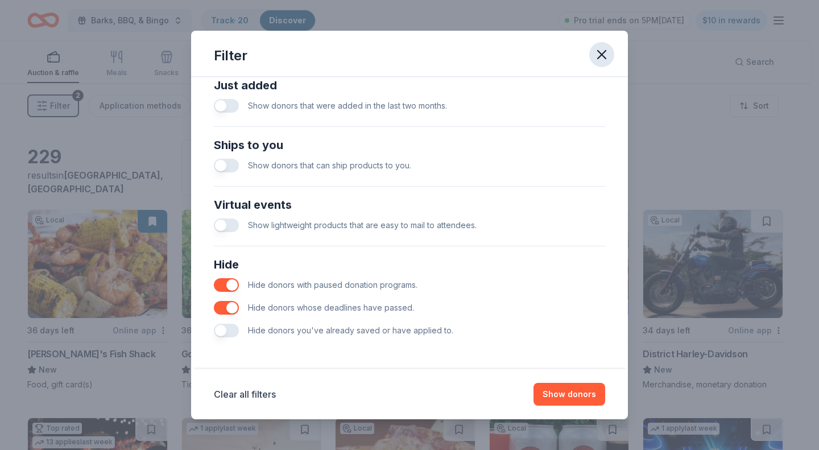
click at [597, 60] on icon "button" at bounding box center [602, 55] width 16 height 16
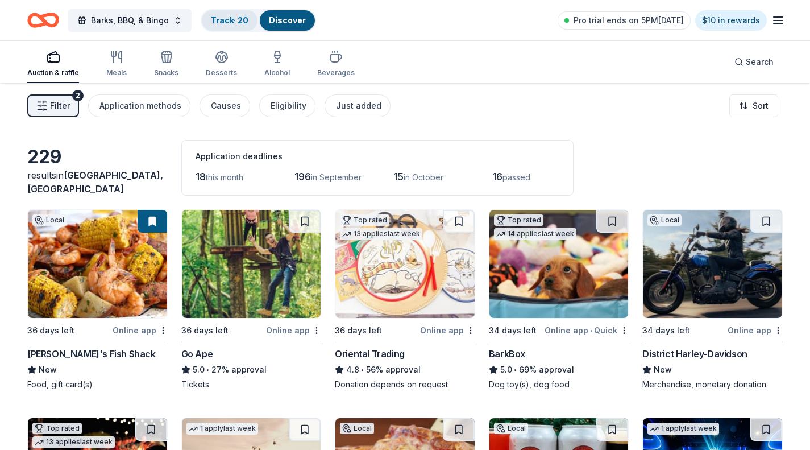
click at [239, 23] on link "Track · 20" at bounding box center [230, 20] width 38 height 10
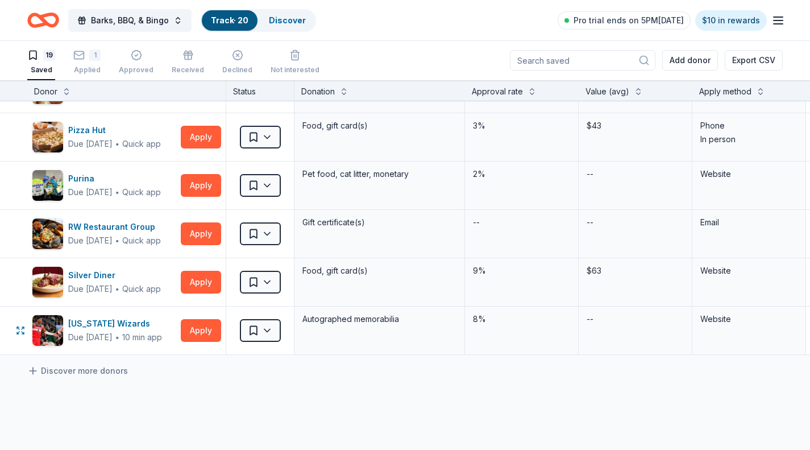
scroll to position [681, 0]
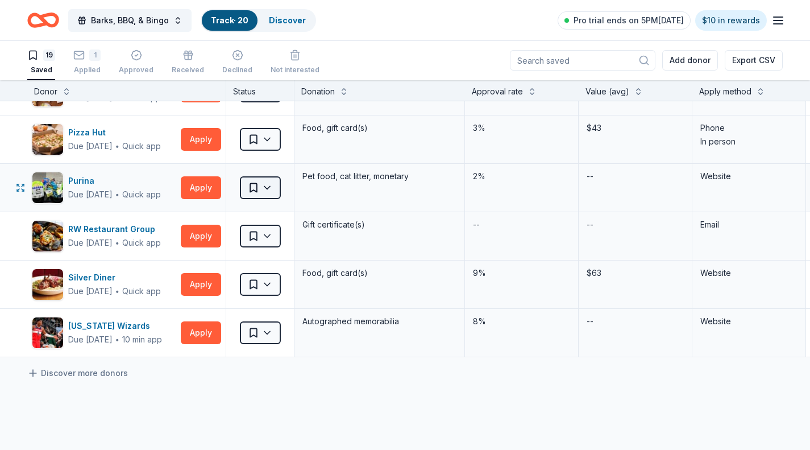
click at [265, 192] on html "Barks, BBQ, & Bingo Track · 20 Discover Pro trial ends on 5PM, 8/28 $10 in rewa…" at bounding box center [405, 224] width 810 height 450
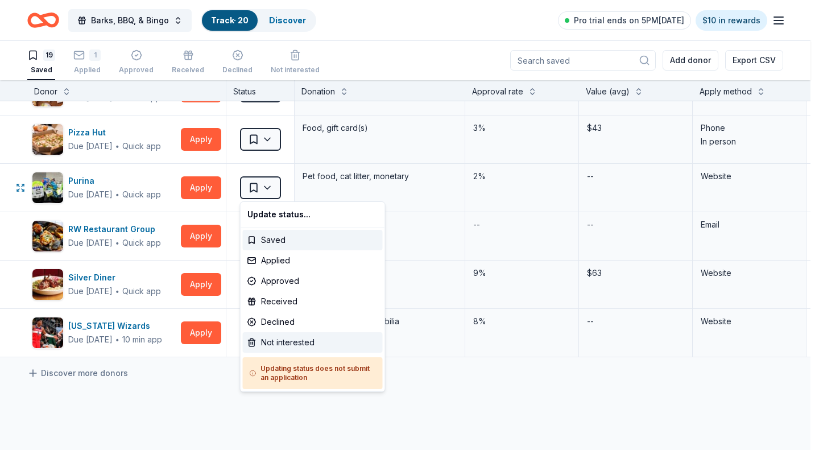
click at [284, 343] on div "Not interested" at bounding box center [313, 342] width 140 height 20
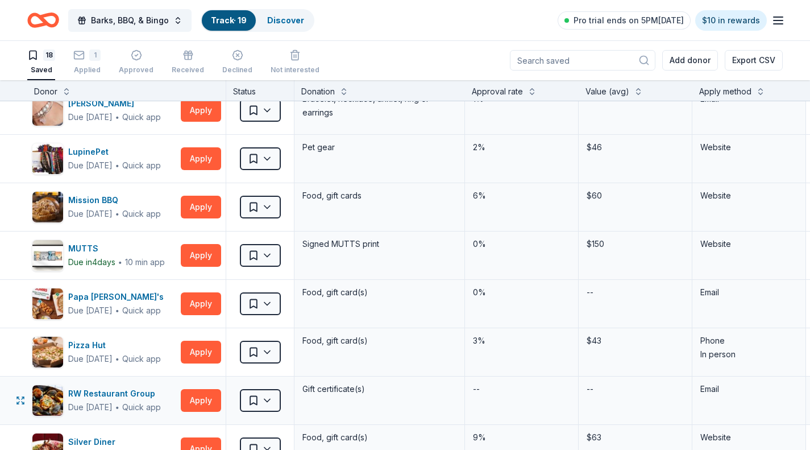
scroll to position [467, 0]
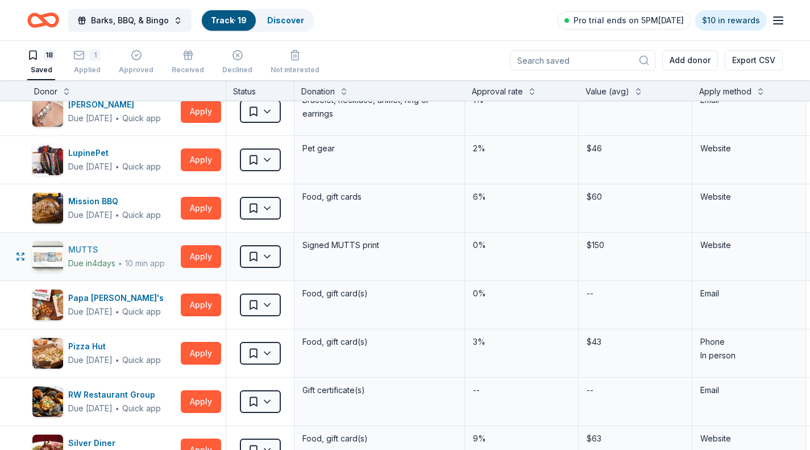
click at [88, 247] on div "MUTTS" at bounding box center [116, 250] width 97 height 14
click at [267, 257] on html "Barks, BBQ, & Bingo Track · 19 Discover Pro trial ends on 5PM, 8/28 $10 in rewa…" at bounding box center [405, 224] width 810 height 450
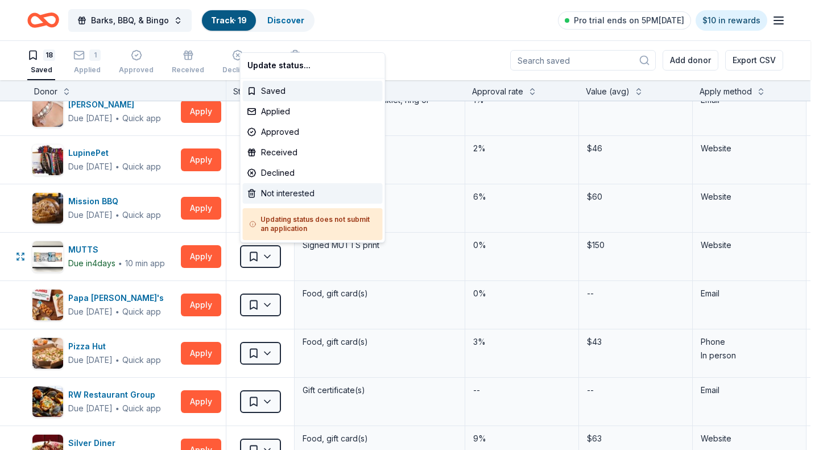
click at [275, 189] on div "Not interested" at bounding box center [313, 193] width 140 height 20
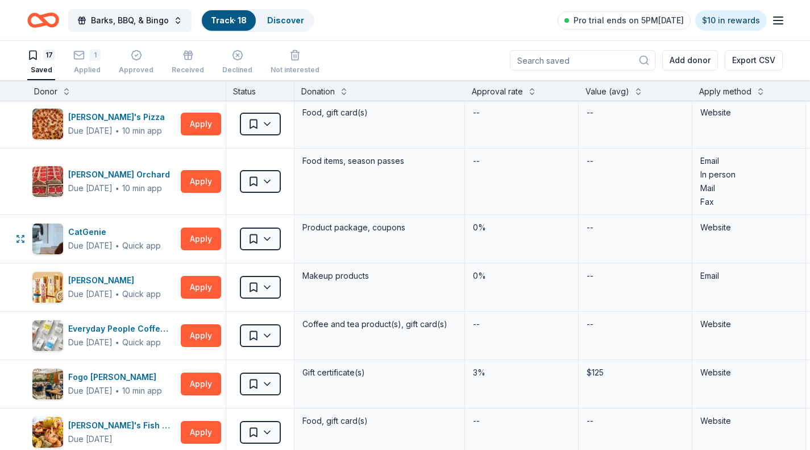
scroll to position [0, 0]
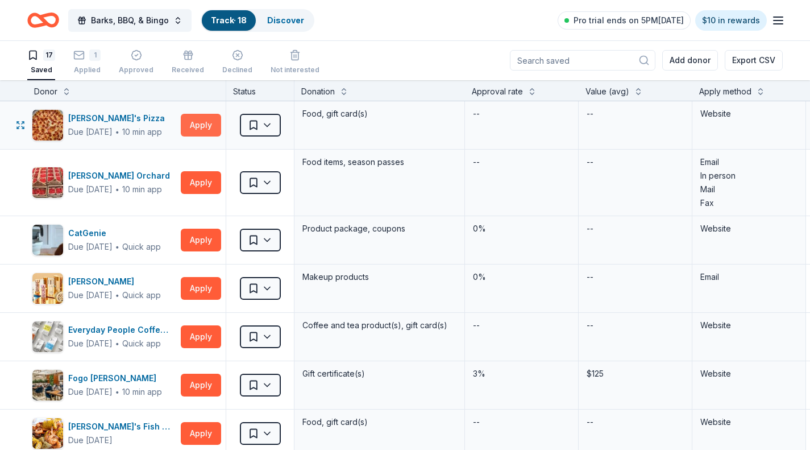
click at [210, 128] on button "Apply" at bounding box center [201, 125] width 40 height 23
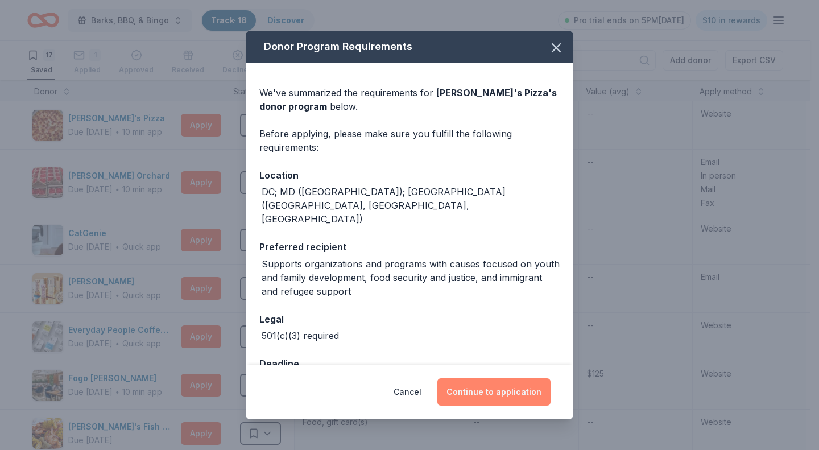
click at [513, 394] on button "Continue to application" at bounding box center [493, 391] width 113 height 27
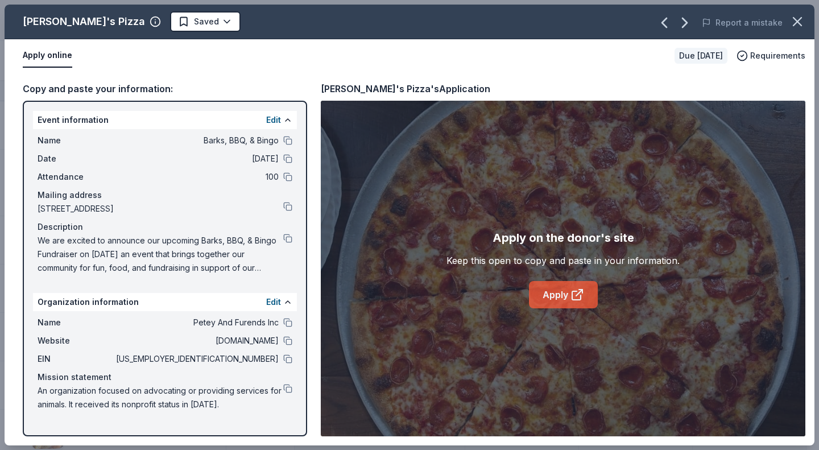
click at [566, 300] on link "Apply" at bounding box center [563, 294] width 69 height 27
click at [287, 357] on button at bounding box center [287, 358] width 9 height 9
click at [798, 21] on icon "button" at bounding box center [797, 22] width 16 height 16
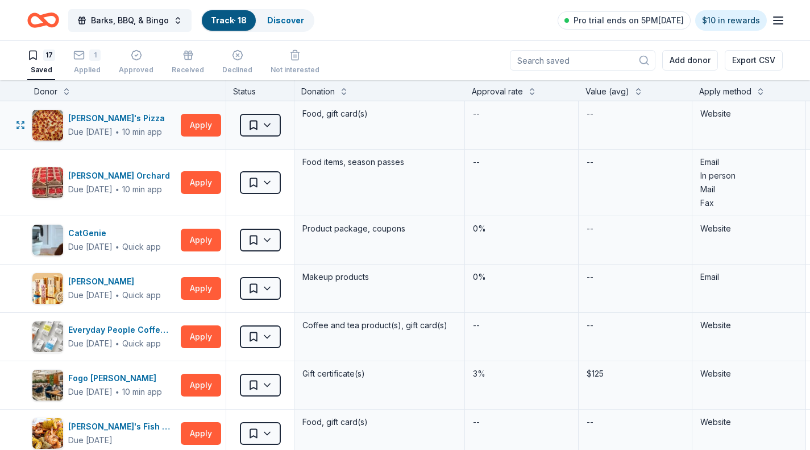
click at [264, 132] on html "Barks, BBQ, & Bingo Track · 18 Discover Pro trial ends on 5PM, 8/28 $10 in rewa…" at bounding box center [405, 224] width 810 height 450
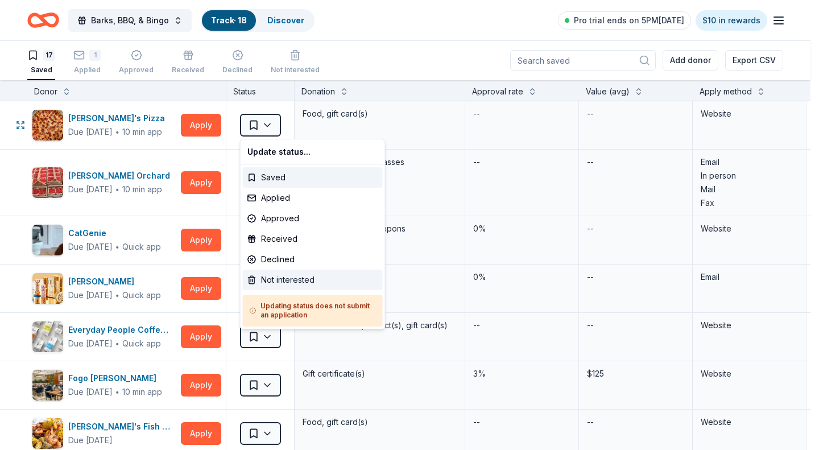
click at [276, 279] on div "Not interested" at bounding box center [313, 280] width 140 height 20
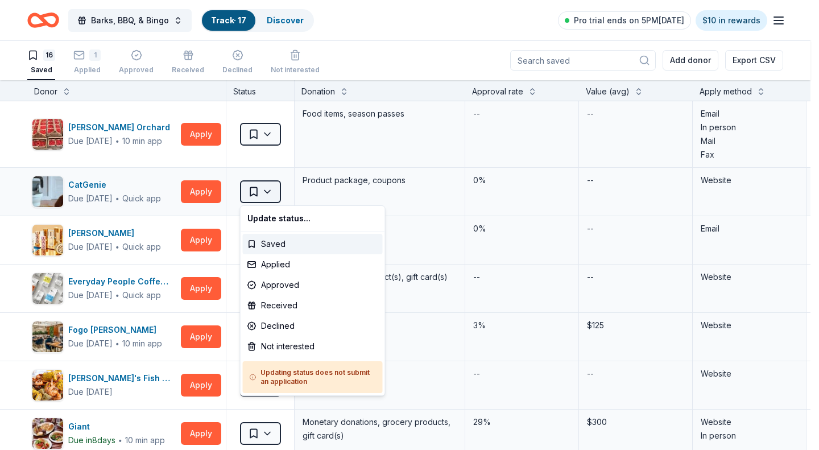
click at [263, 193] on html "Barks, BBQ, & Bingo Track · 17 Discover Pro trial ends on 5PM, 8/28 $10 in rewa…" at bounding box center [409, 224] width 819 height 450
click at [283, 340] on div "Not interested" at bounding box center [313, 346] width 140 height 20
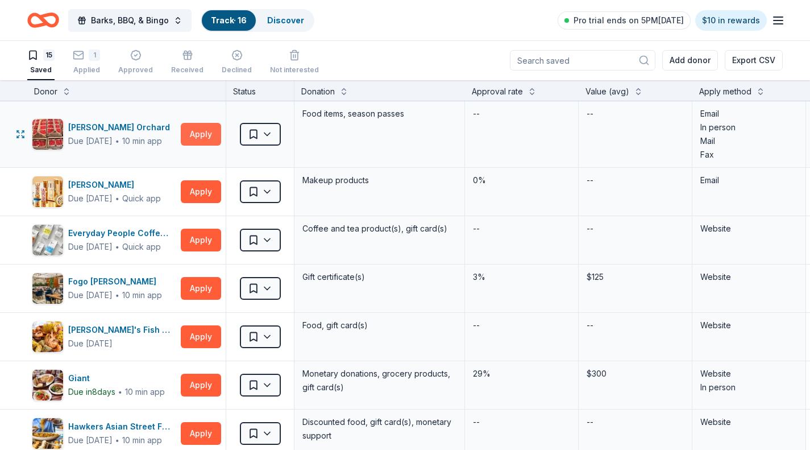
click at [199, 132] on button "Apply" at bounding box center [201, 134] width 40 height 23
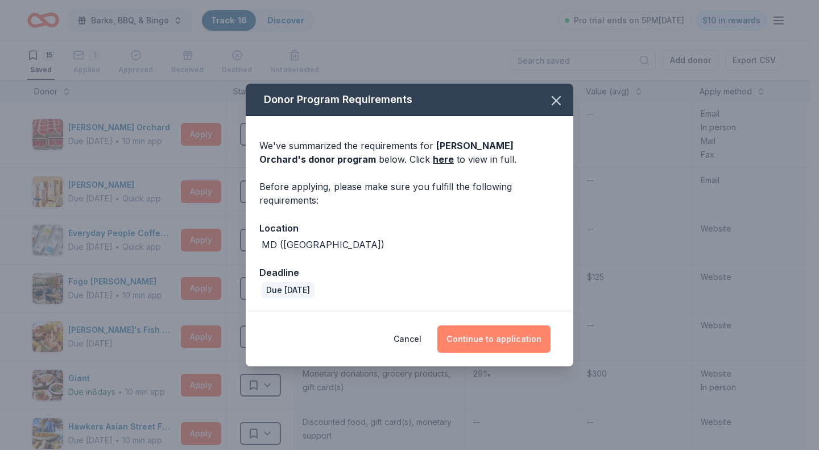
click at [490, 336] on button "Continue to application" at bounding box center [493, 338] width 113 height 27
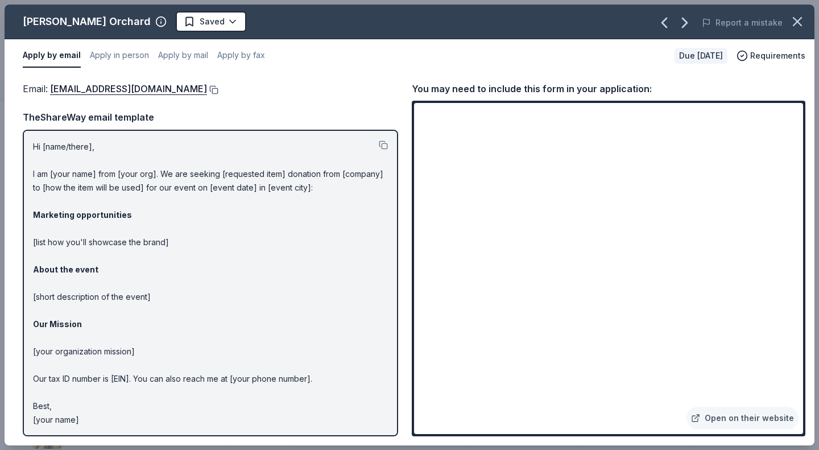
click at [207, 86] on button at bounding box center [212, 89] width 11 height 9
click at [795, 23] on icon "button" at bounding box center [797, 22] width 8 height 8
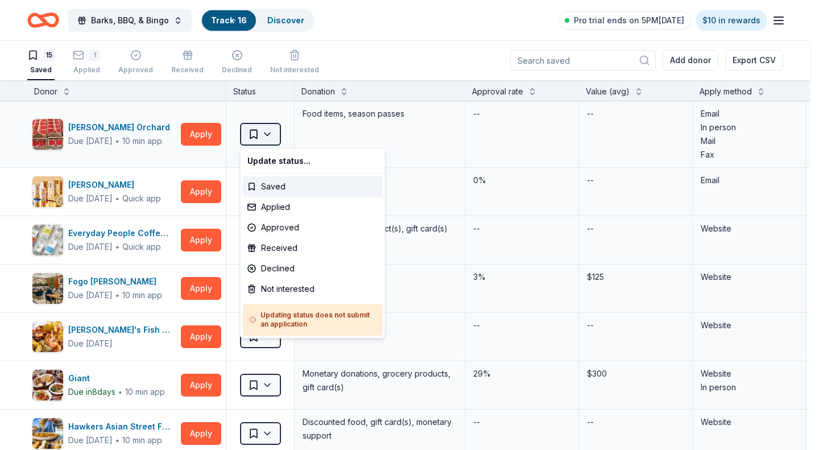
click at [271, 134] on html "Barks, BBQ, & Bingo Track · 16 Discover Pro trial ends on 5PM, 8/28 $10 in rewa…" at bounding box center [409, 224] width 819 height 450
click at [292, 289] on div "Not interested" at bounding box center [313, 289] width 140 height 20
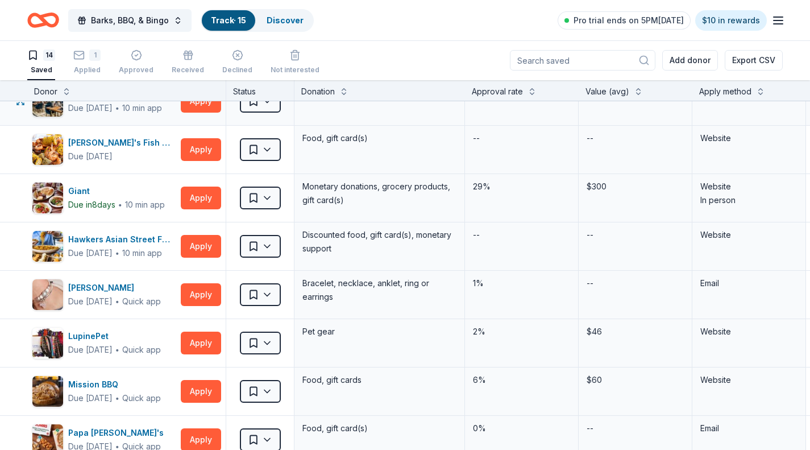
scroll to position [121, 0]
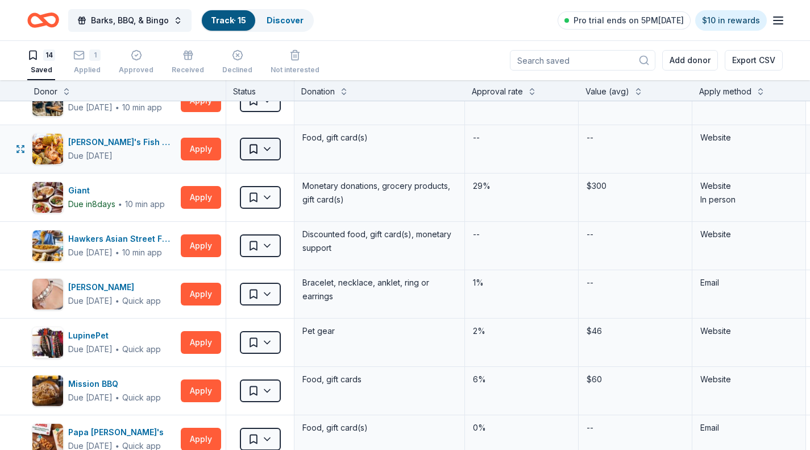
click at [267, 155] on html "Barks, BBQ, & Bingo Track · 15 Discover Pro trial ends on 5PM, 8/28 $10 in rewa…" at bounding box center [405, 224] width 810 height 450
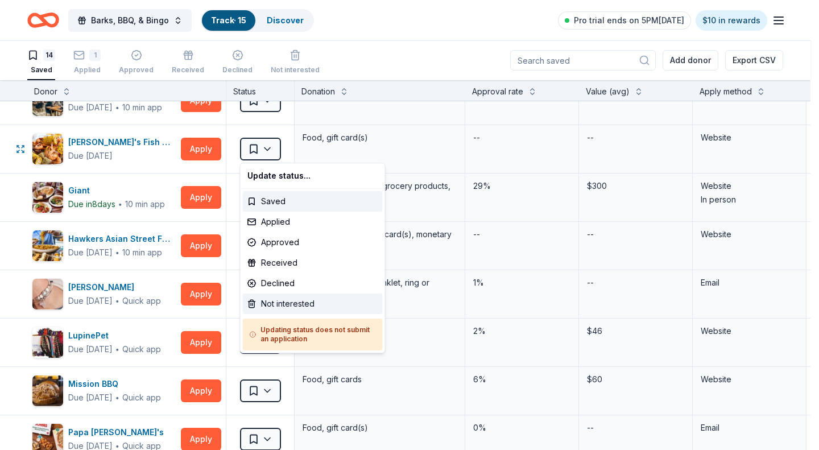
click at [275, 301] on div "Not interested" at bounding box center [313, 303] width 140 height 20
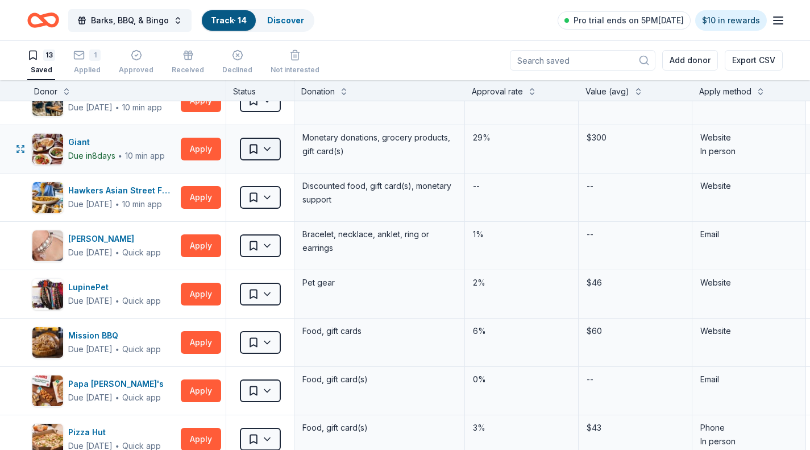
click at [269, 147] on html "Barks, BBQ, & Bingo Track · 14 Discover Pro trial ends on 5PM, 8/28 $10 in rewa…" at bounding box center [405, 224] width 810 height 450
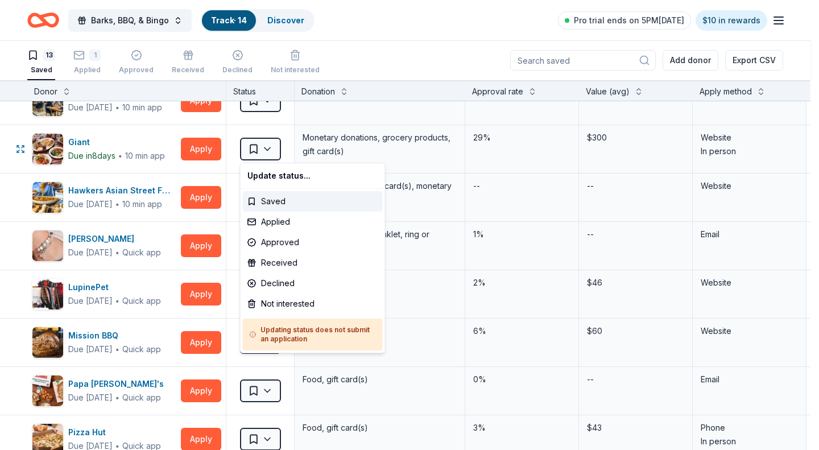
click at [136, 149] on html "Barks, BBQ, & Bingo Track · 14 Discover Pro trial ends on 5PM, 8/28 $10 in rewa…" at bounding box center [409, 224] width 819 height 450
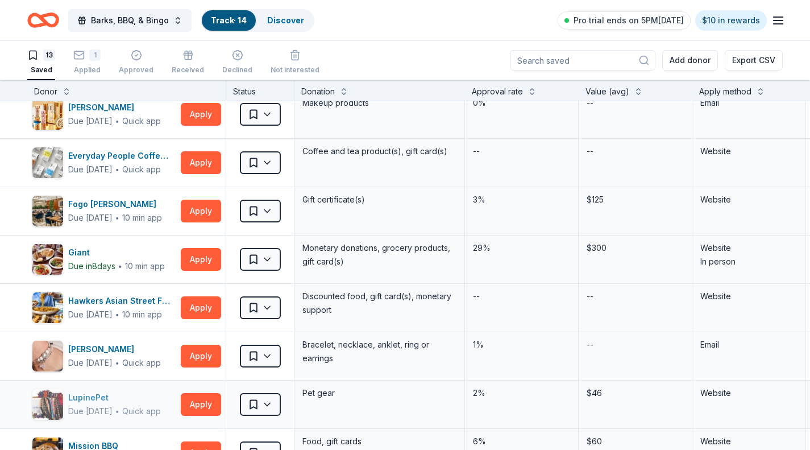
scroll to position [0, 0]
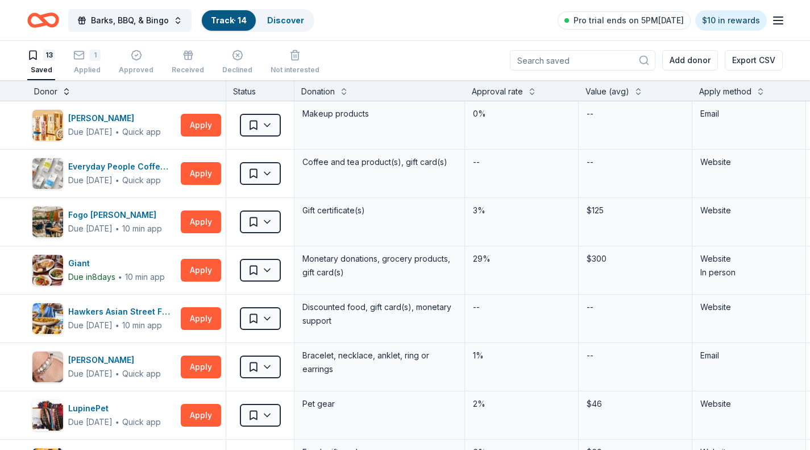
click at [65, 91] on button at bounding box center [66, 90] width 9 height 11
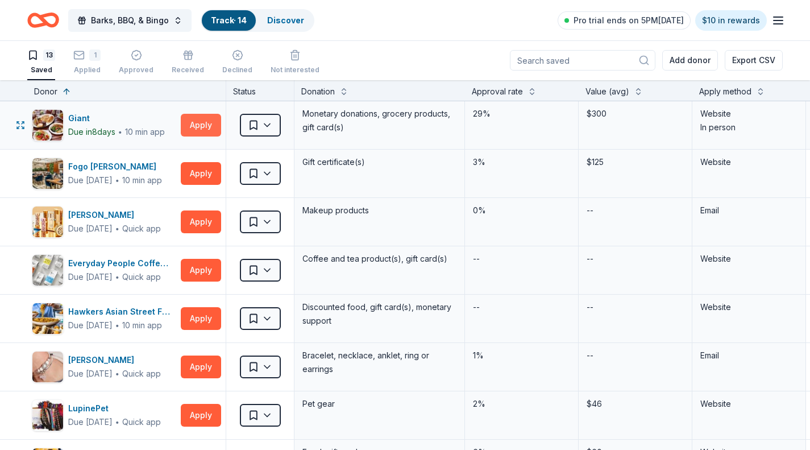
click at [203, 126] on button "Apply" at bounding box center [201, 125] width 40 height 23
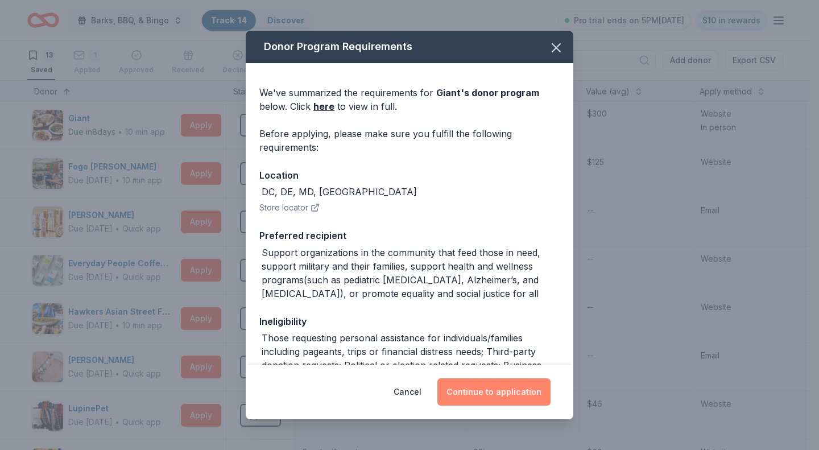
click at [499, 394] on button "Continue to application" at bounding box center [493, 391] width 113 height 27
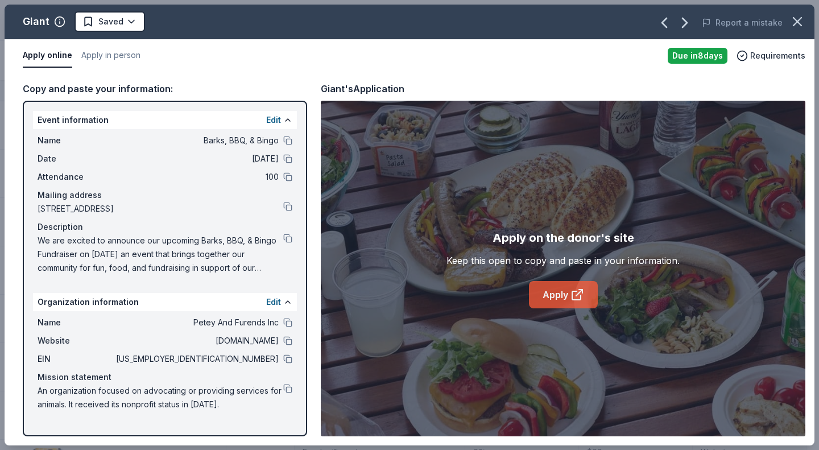
click at [564, 298] on link "Apply" at bounding box center [563, 294] width 69 height 27
click at [797, 20] on icon "button" at bounding box center [797, 22] width 8 height 8
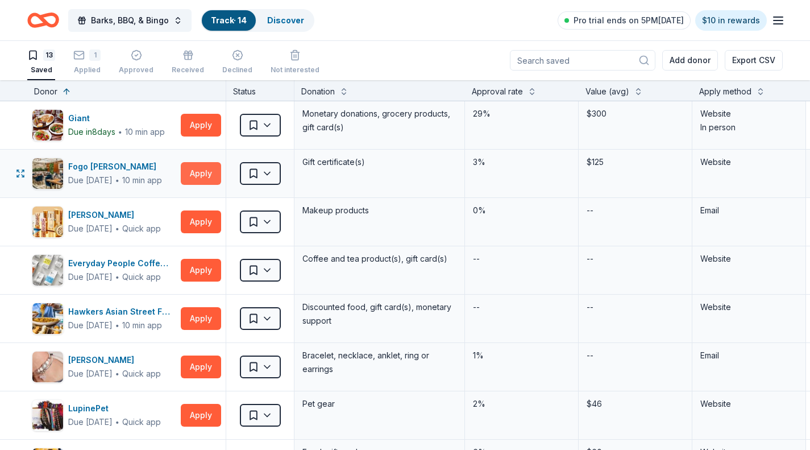
click at [194, 178] on button "Apply" at bounding box center [201, 173] width 40 height 23
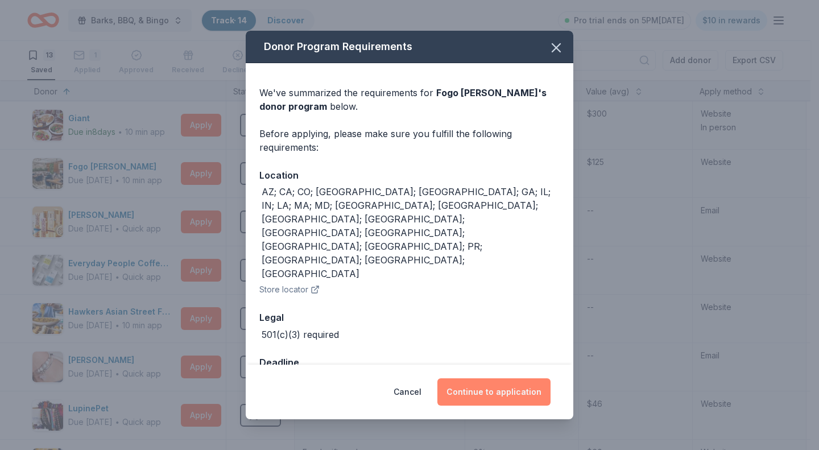
click at [480, 378] on button "Continue to application" at bounding box center [493, 391] width 113 height 27
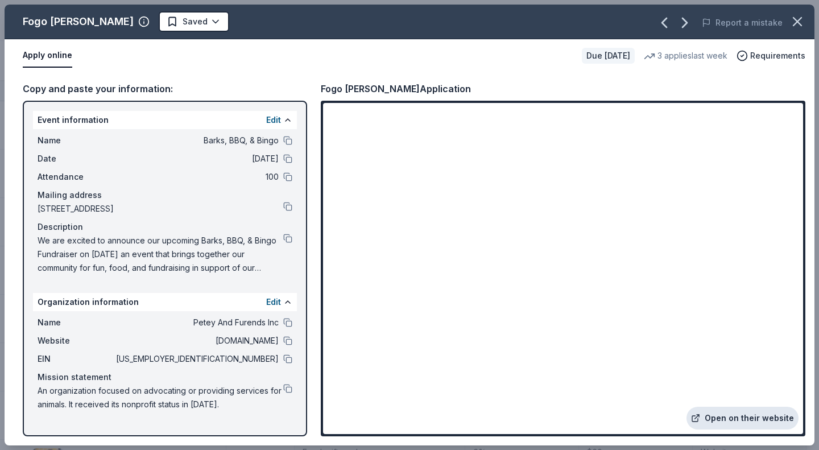
click at [714, 420] on link "Open on their website" at bounding box center [742, 418] width 112 height 23
click at [288, 361] on button at bounding box center [287, 358] width 9 height 9
click at [799, 24] on icon "button" at bounding box center [797, 22] width 8 height 8
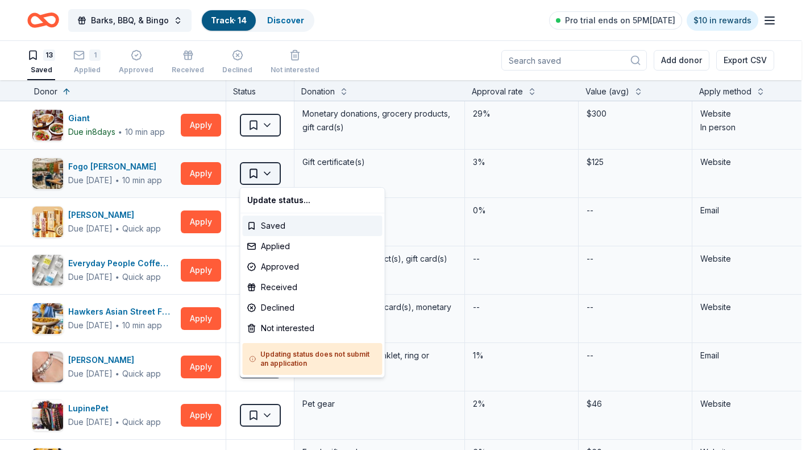
click at [265, 177] on html "Barks, BBQ, & Bingo Track · 14 Discover Pro trial ends on 5PM, 8/28 $10 in rewa…" at bounding box center [405, 224] width 810 height 450
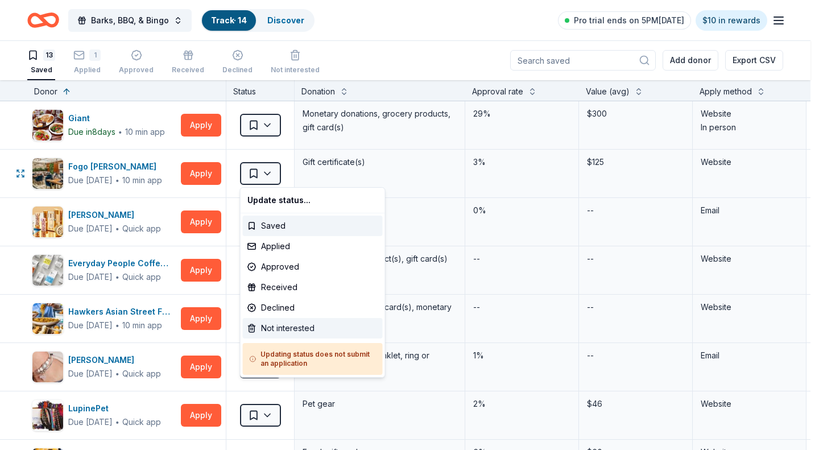
click at [283, 329] on div "Not interested" at bounding box center [313, 328] width 140 height 20
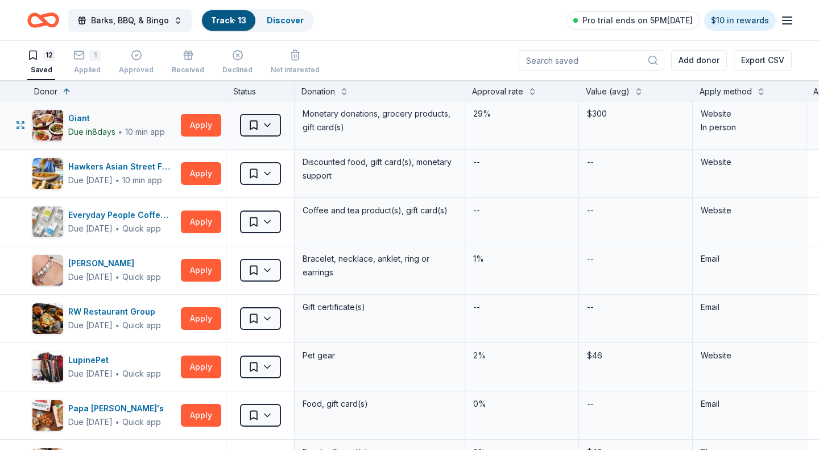
click at [268, 130] on html "Barks, BBQ, & Bingo Track · 13 Discover Pro trial ends on 5PM, 8/28 $10 in rewa…" at bounding box center [409, 224] width 819 height 450
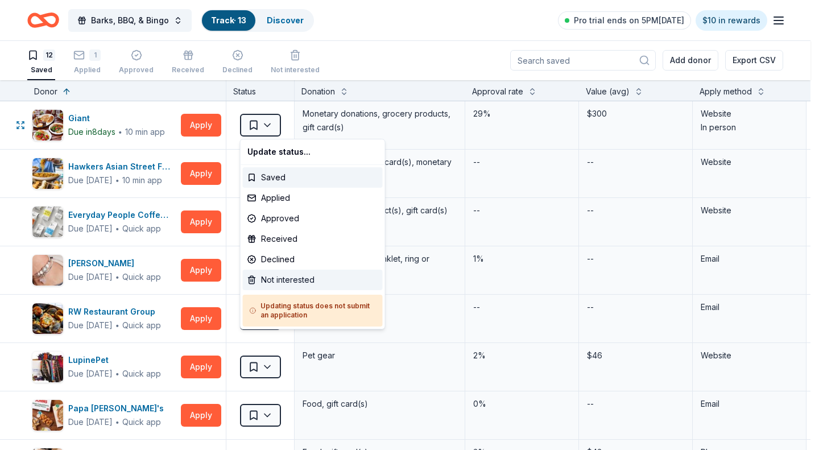
click at [292, 281] on div "Not interested" at bounding box center [313, 280] width 140 height 20
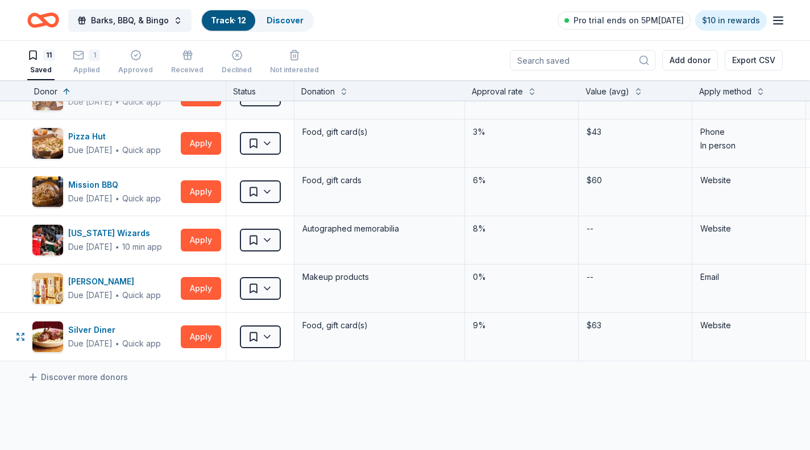
scroll to position [272, 0]
click at [197, 338] on button "Apply" at bounding box center [201, 336] width 40 height 23
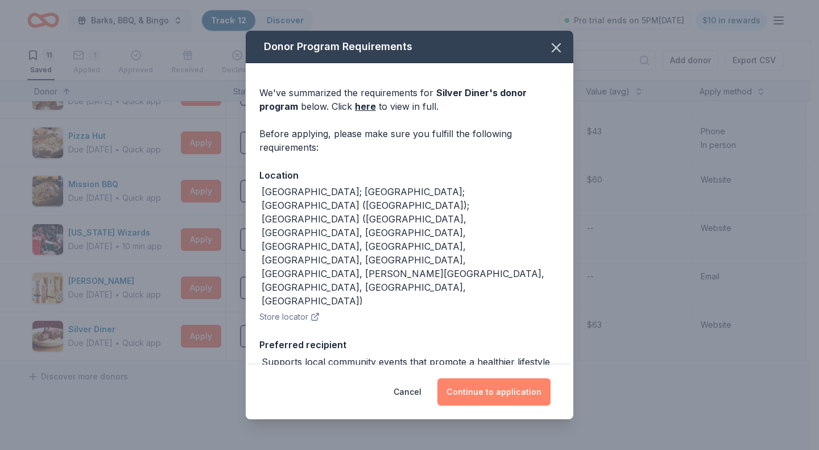
click at [521, 393] on button "Continue to application" at bounding box center [493, 391] width 113 height 27
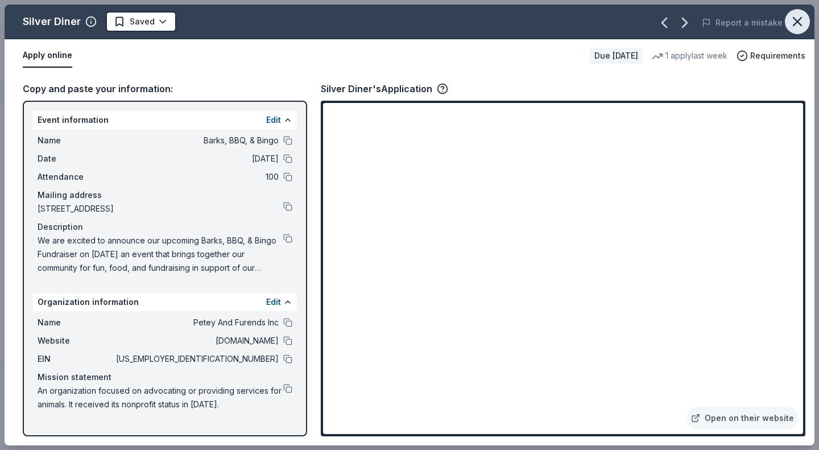
click at [794, 23] on icon "button" at bounding box center [797, 22] width 16 height 16
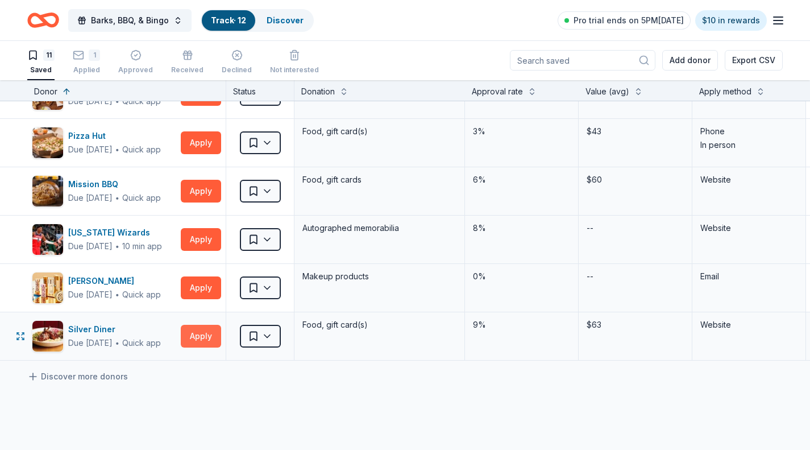
click at [197, 341] on button "Apply" at bounding box center [201, 336] width 40 height 23
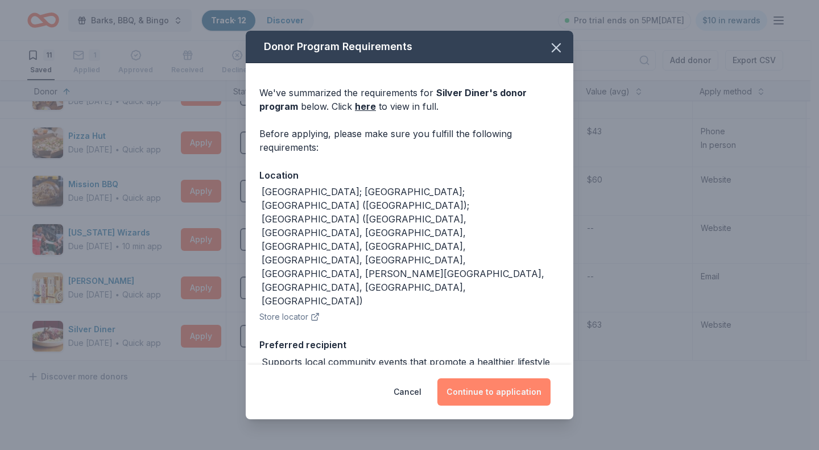
click at [470, 396] on button "Continue to application" at bounding box center [493, 391] width 113 height 27
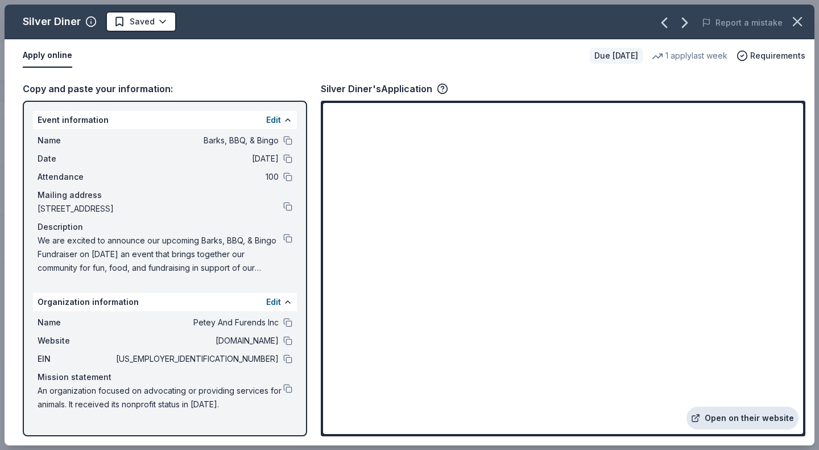
click at [723, 417] on link "Open on their website" at bounding box center [742, 418] width 112 height 23
click at [799, 27] on icon "button" at bounding box center [797, 22] width 16 height 16
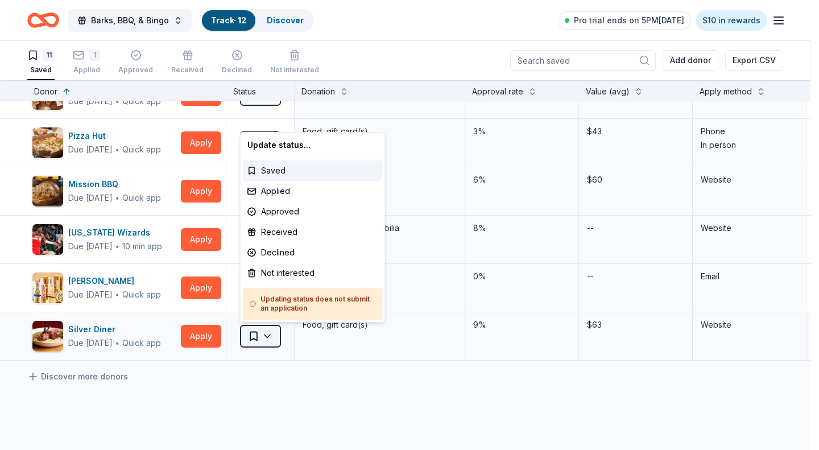
click at [268, 338] on html "Barks, BBQ, & Bingo Track · 12 Discover Pro trial ends on 5PM, 8/28 $10 in rewa…" at bounding box center [409, 224] width 819 height 450
click at [288, 272] on div "Not interested" at bounding box center [313, 273] width 140 height 20
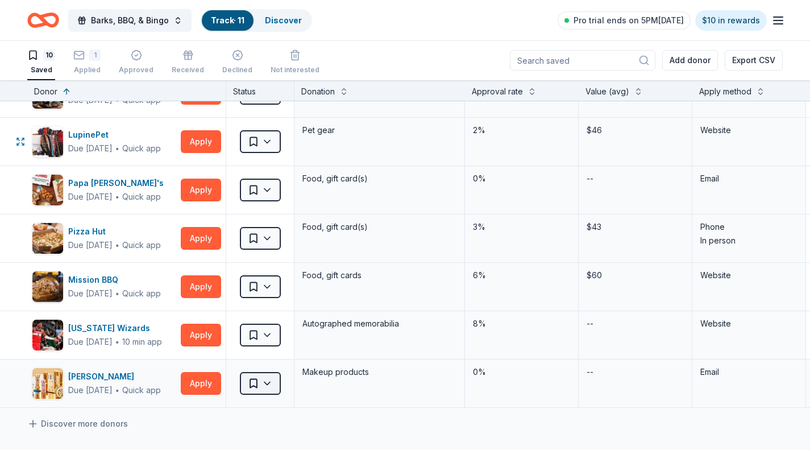
scroll to position [177, 0]
click at [192, 386] on button "Apply" at bounding box center [201, 382] width 40 height 23
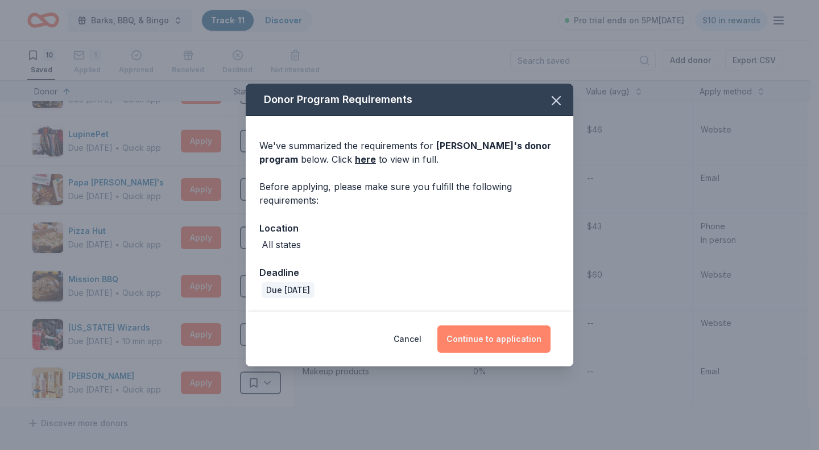
click at [459, 334] on button "Continue to application" at bounding box center [493, 338] width 113 height 27
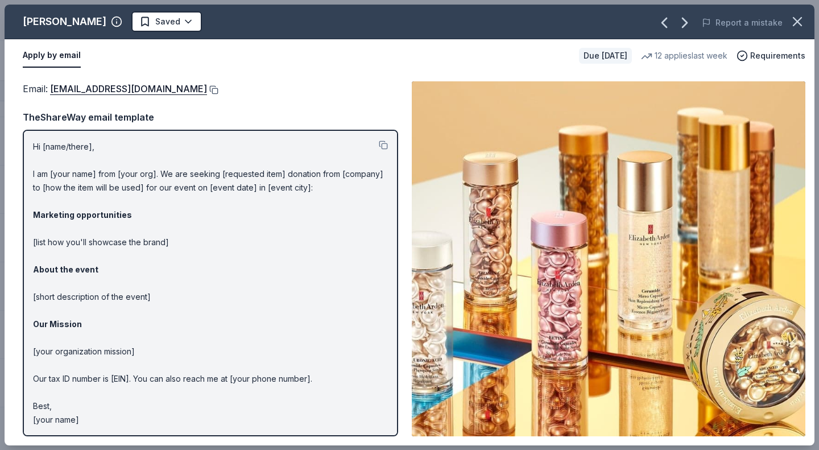
click at [217, 88] on button at bounding box center [212, 89] width 11 height 9
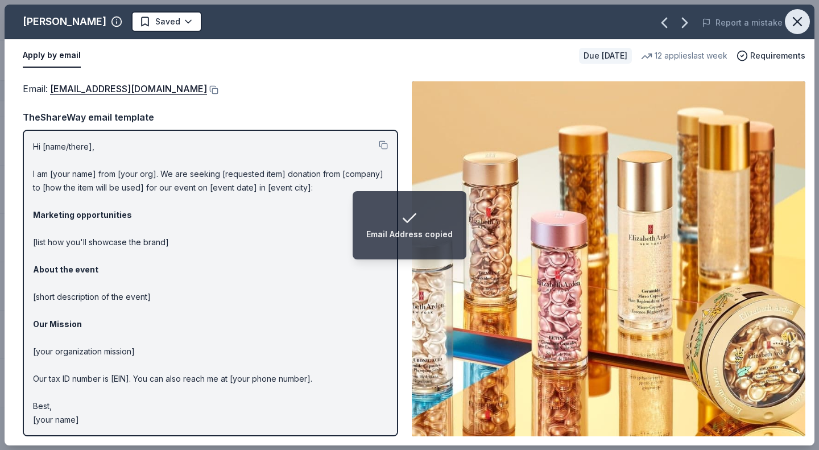
click at [800, 26] on icon "button" at bounding box center [797, 22] width 16 height 16
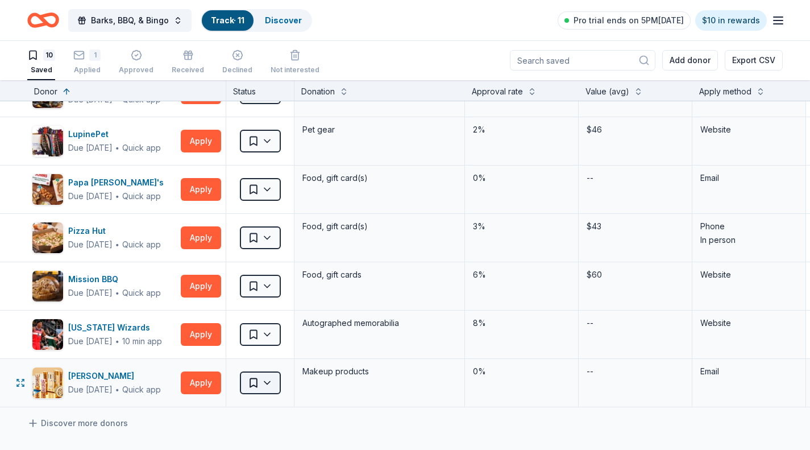
click at [256, 383] on html "Barks, BBQ, & Bingo Track · 11 Discover Pro trial ends on 5PM, 8/28 $10 in rewa…" at bounding box center [405, 224] width 810 height 450
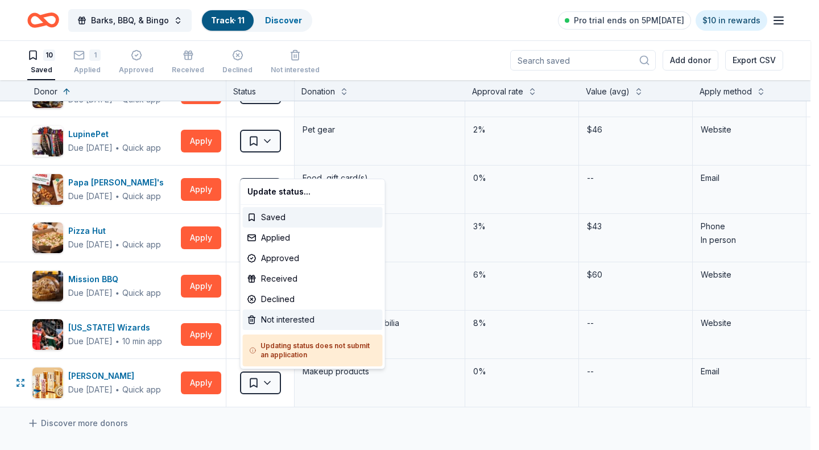
click at [280, 320] on div "Not interested" at bounding box center [313, 319] width 140 height 20
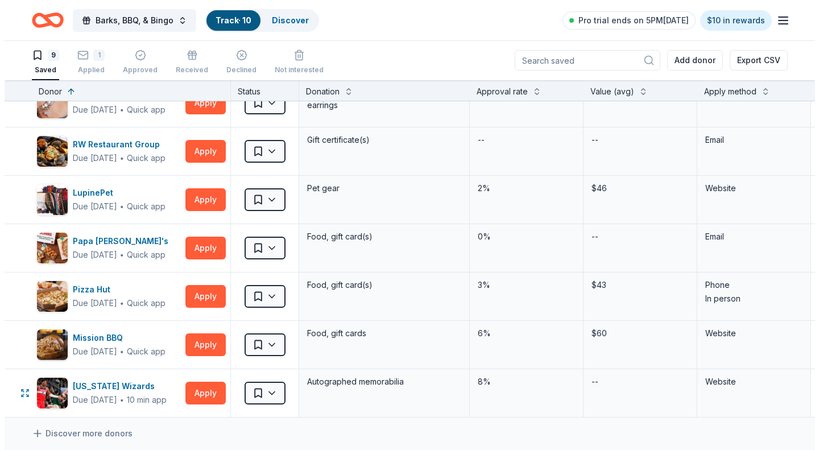
scroll to position [113, 0]
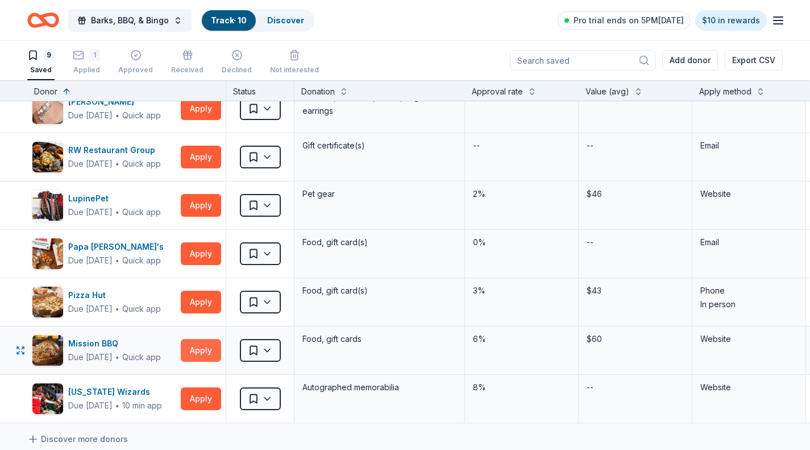
click at [200, 354] on button "Apply" at bounding box center [201, 350] width 40 height 23
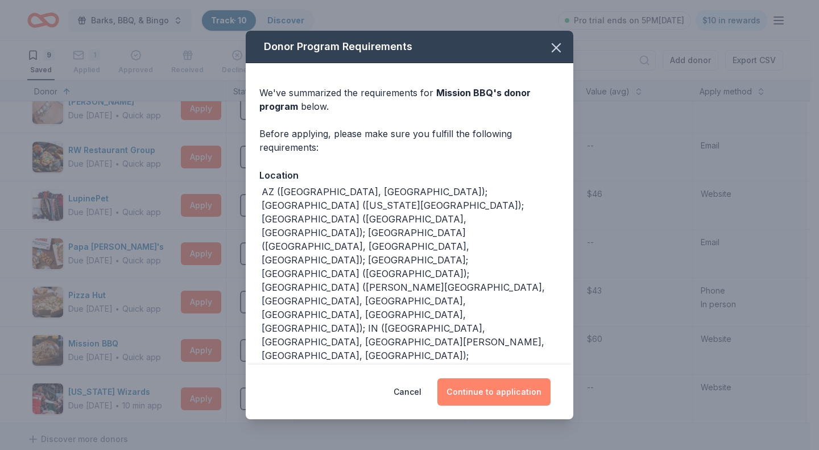
click at [478, 392] on button "Continue to application" at bounding box center [493, 391] width 113 height 27
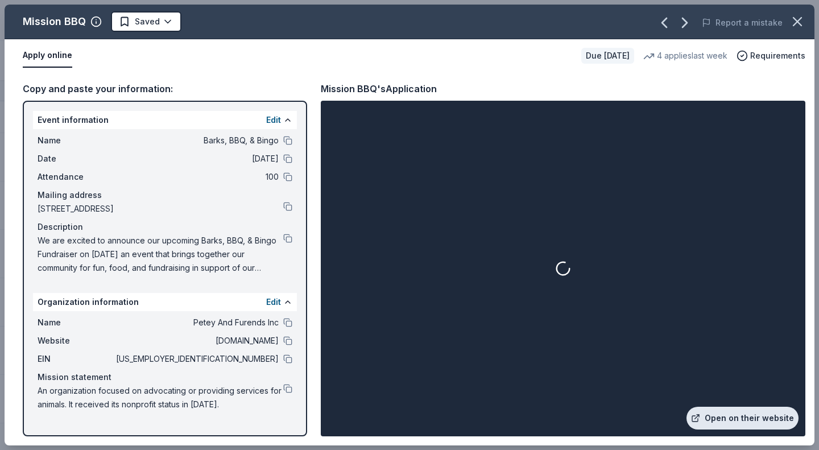
click at [737, 415] on link "Open on their website" at bounding box center [742, 418] width 112 height 23
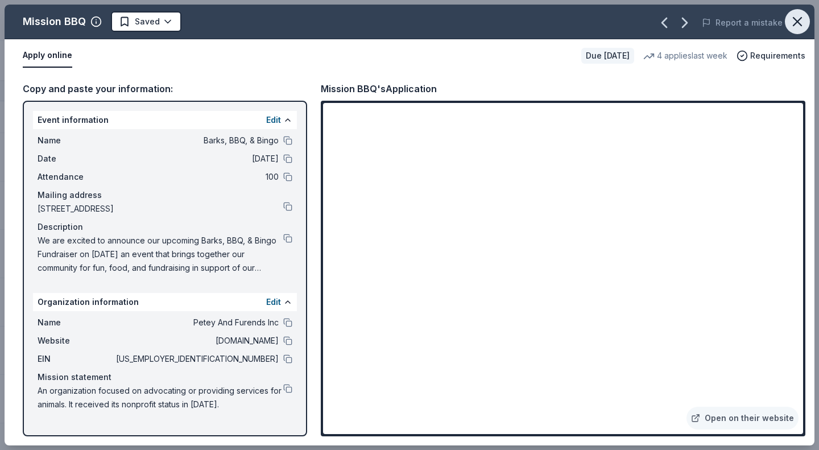
click at [800, 23] on icon "button" at bounding box center [797, 22] width 8 height 8
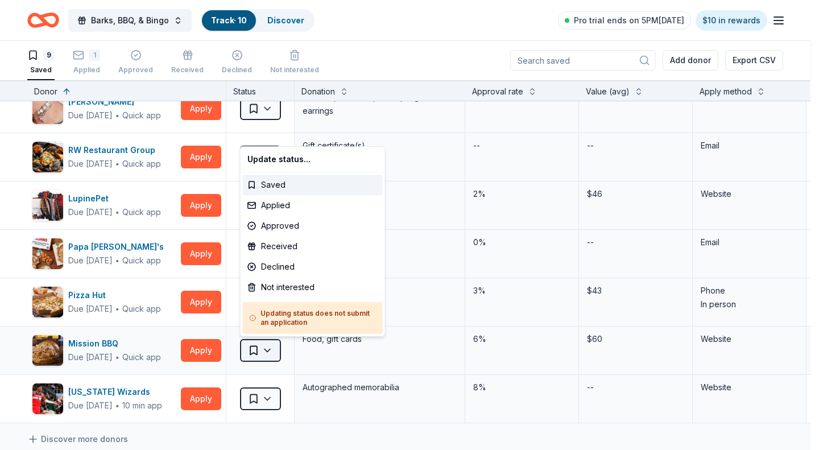
click at [255, 351] on html "Barks, BBQ, & Bingo Track · 10 Discover Pro trial ends on 5PM, 8/28 $10 in rewa…" at bounding box center [409, 224] width 819 height 450
click at [279, 280] on div "Not interested" at bounding box center [313, 287] width 140 height 20
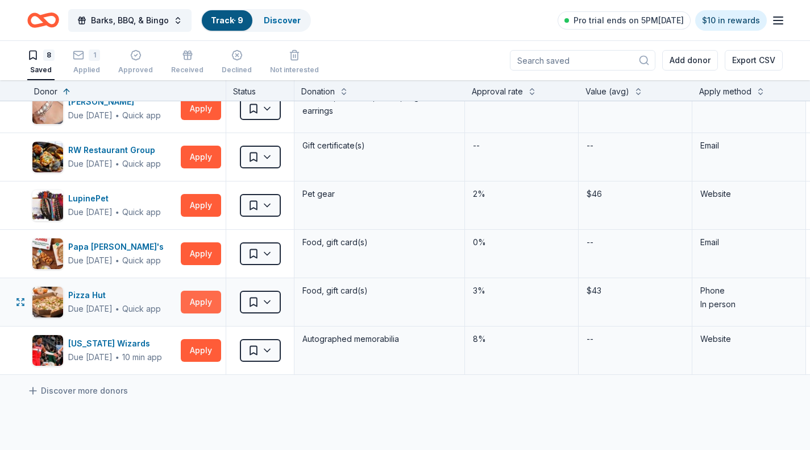
click at [197, 305] on button "Apply" at bounding box center [201, 302] width 40 height 23
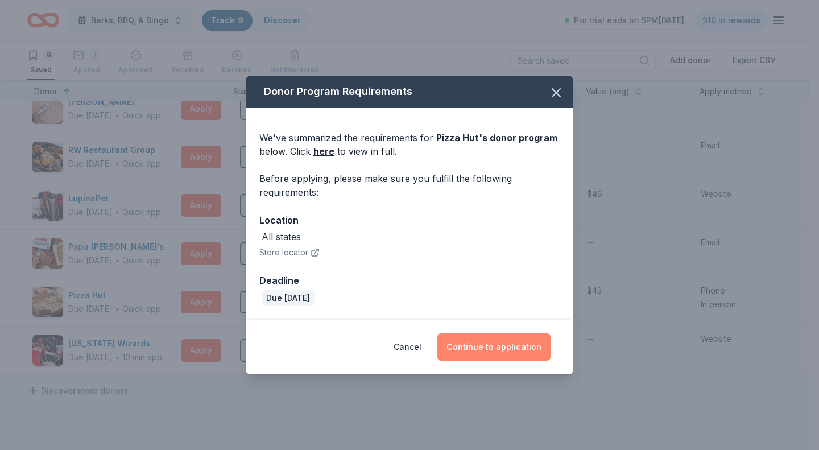
click at [482, 348] on button "Continue to application" at bounding box center [493, 346] width 113 height 27
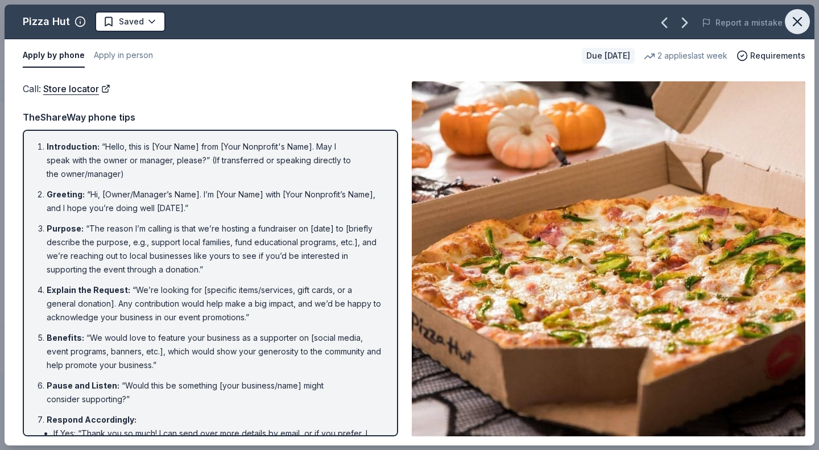
click at [794, 22] on icon "button" at bounding box center [797, 22] width 16 height 16
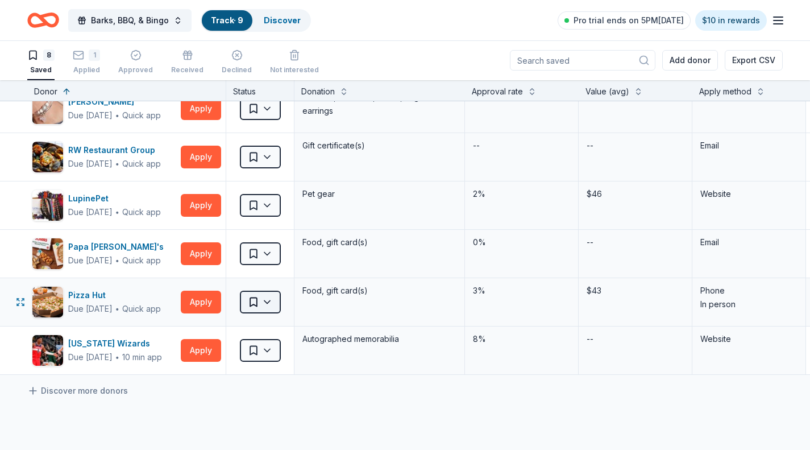
click at [274, 301] on html "Barks, BBQ, & Bingo Track · 9 Discover Pro trial ends on 5PM, 8/28 $10 in rewar…" at bounding box center [405, 224] width 810 height 450
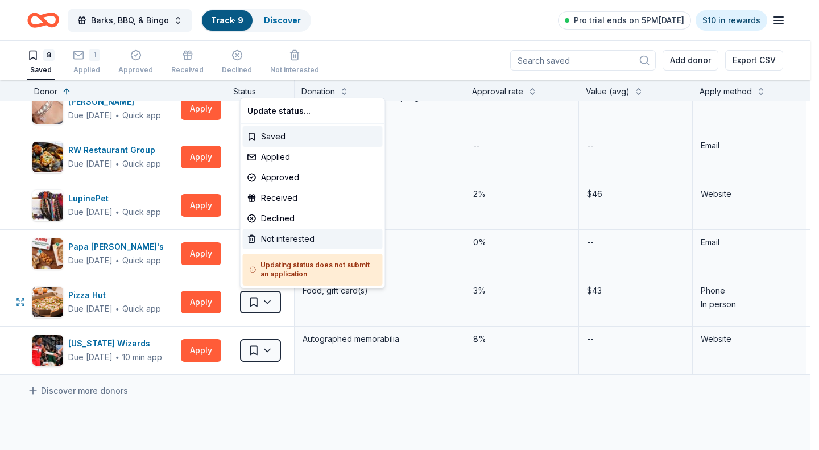
click at [281, 242] on div "Not interested" at bounding box center [313, 239] width 140 height 20
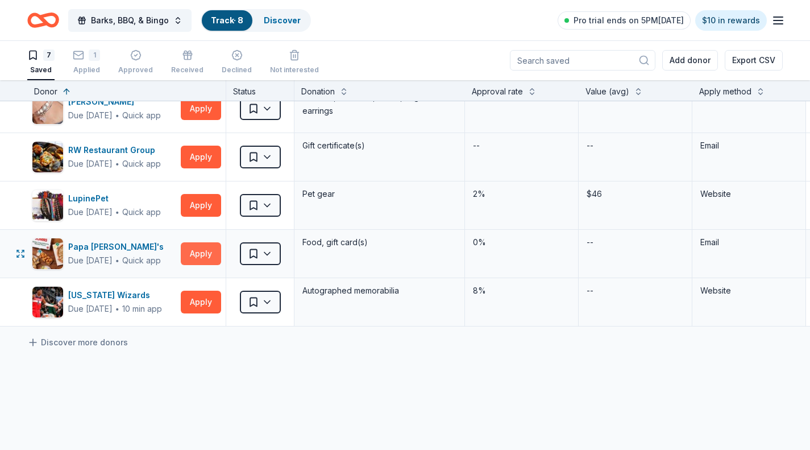
click at [203, 252] on button "Apply" at bounding box center [201, 253] width 40 height 23
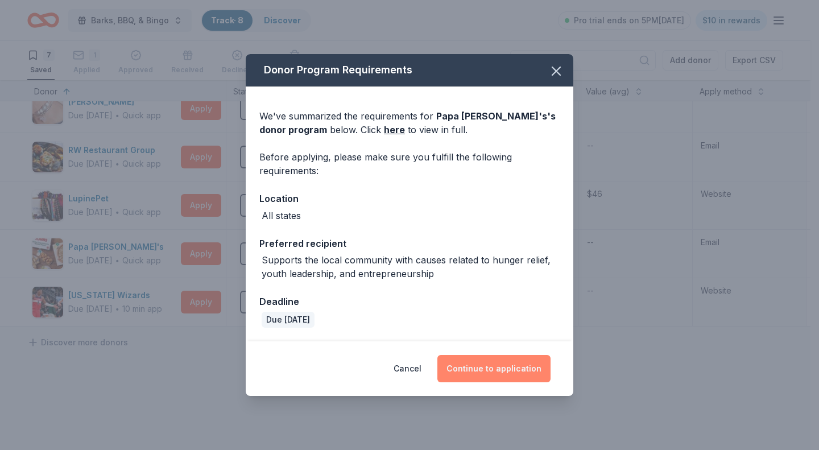
click at [490, 370] on button "Continue to application" at bounding box center [493, 368] width 113 height 27
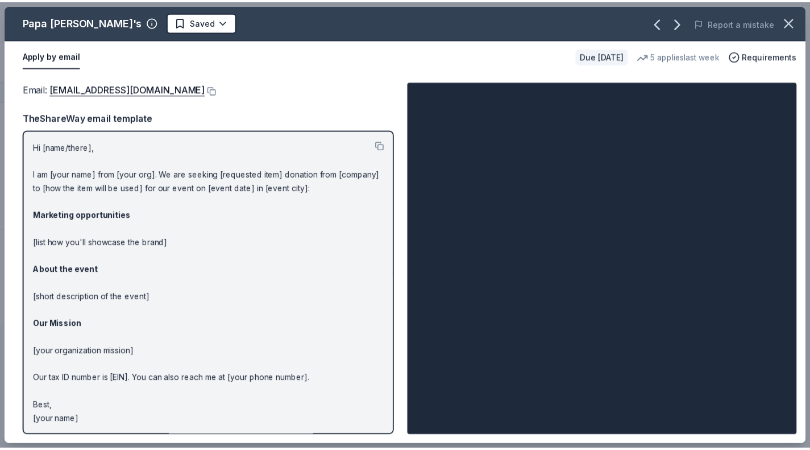
scroll to position [1, 0]
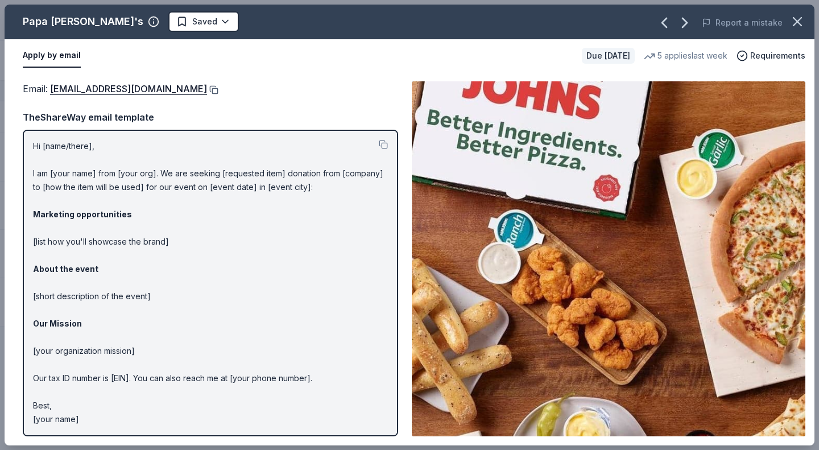
click at [207, 90] on button at bounding box center [212, 89] width 11 height 9
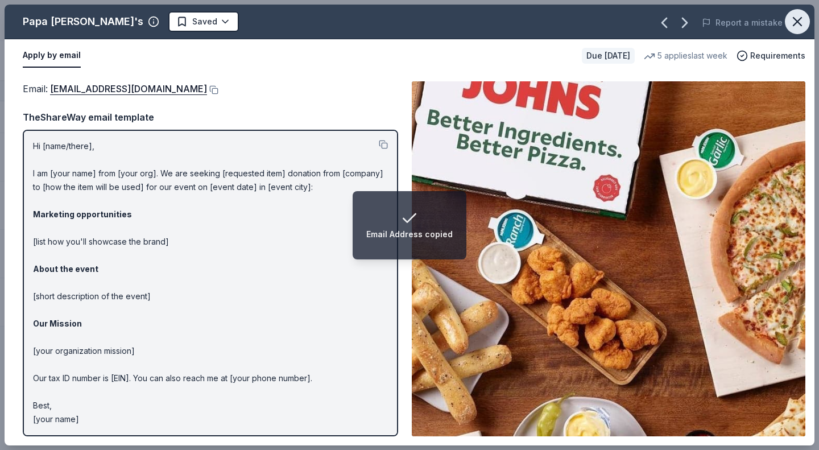
click at [791, 22] on icon "button" at bounding box center [797, 22] width 16 height 16
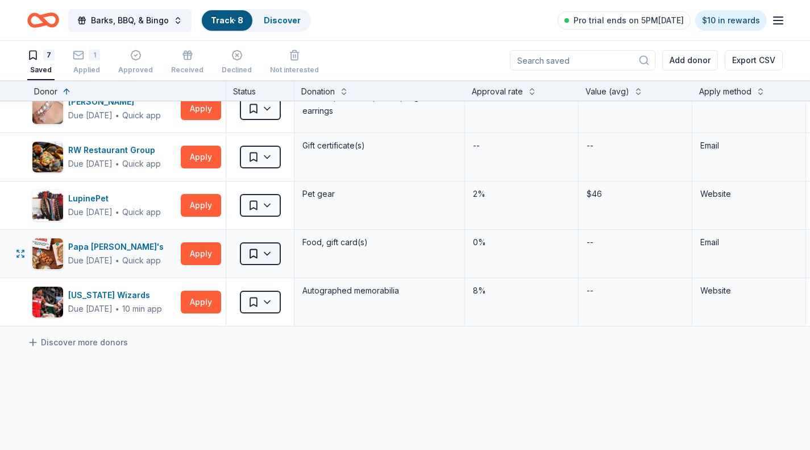
click at [269, 259] on html "Barks, BBQ, & Bingo Track · 8 Discover Pro trial ends on 5PM, 8/28 $10 in rewar…" at bounding box center [405, 224] width 810 height 450
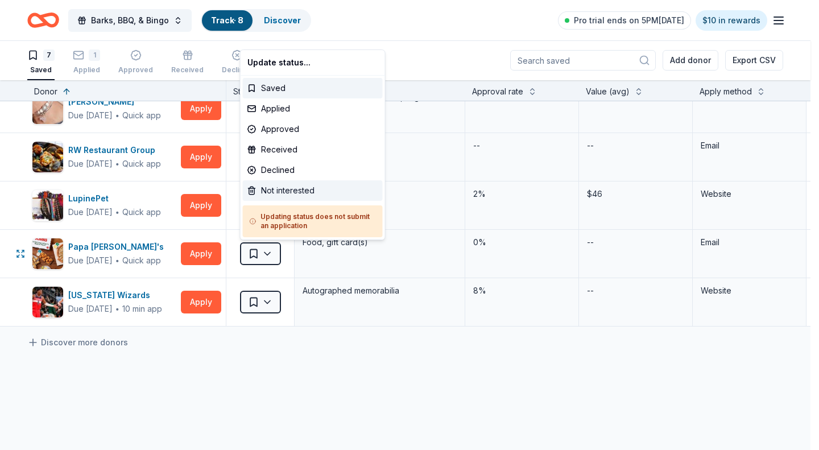
click at [274, 193] on div "Not interested" at bounding box center [313, 190] width 140 height 20
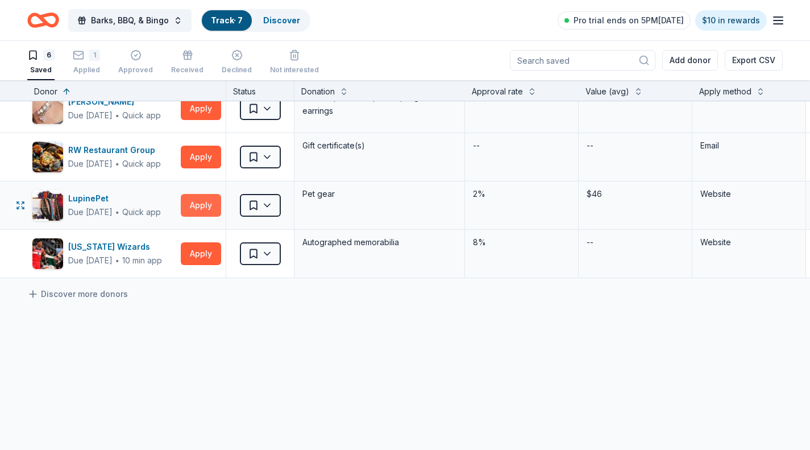
click at [200, 204] on button "Apply" at bounding box center [201, 205] width 40 height 23
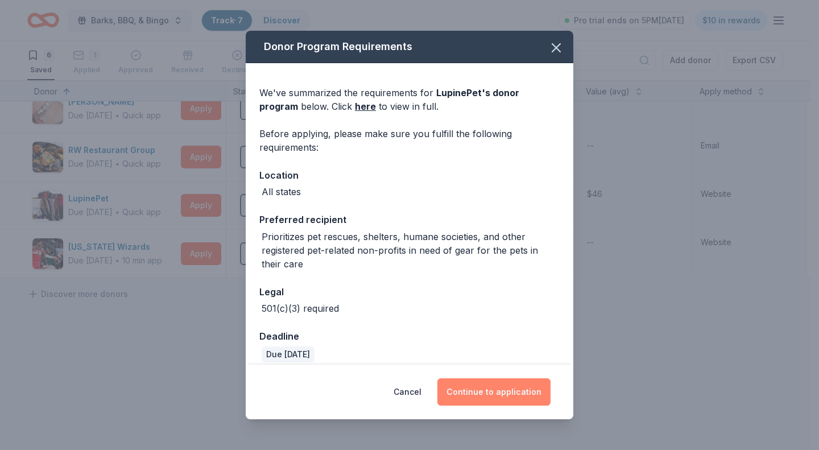
click at [487, 392] on button "Continue to application" at bounding box center [493, 391] width 113 height 27
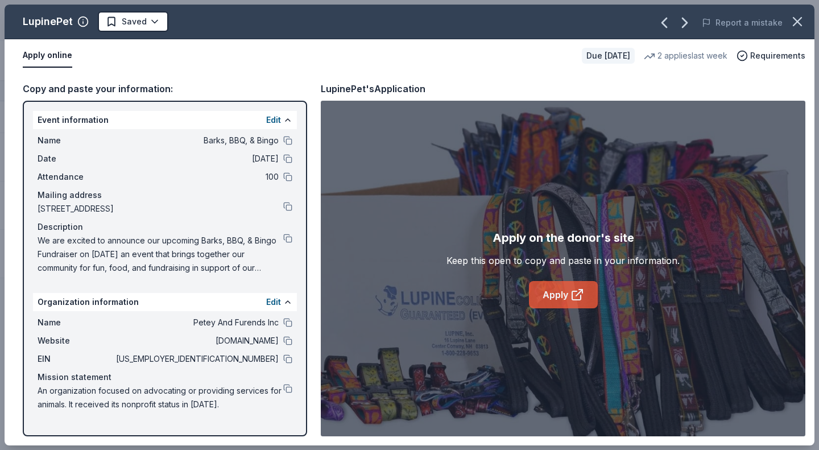
click at [560, 292] on link "Apply" at bounding box center [563, 294] width 69 height 27
click at [289, 359] on button at bounding box center [287, 358] width 9 height 9
click at [797, 25] on icon "button" at bounding box center [797, 22] width 16 height 16
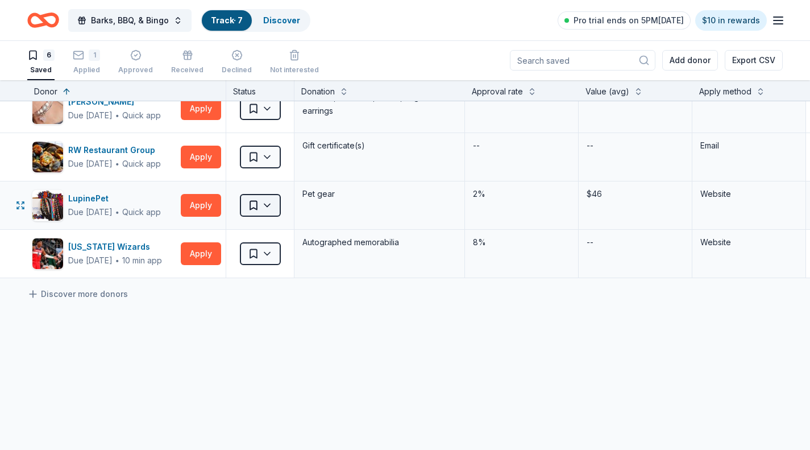
click at [272, 204] on html "Barks, BBQ, & Bingo Track · 7 Discover Pro trial ends on 5PM, 8/28 $10 in rewar…" at bounding box center [405, 224] width 810 height 450
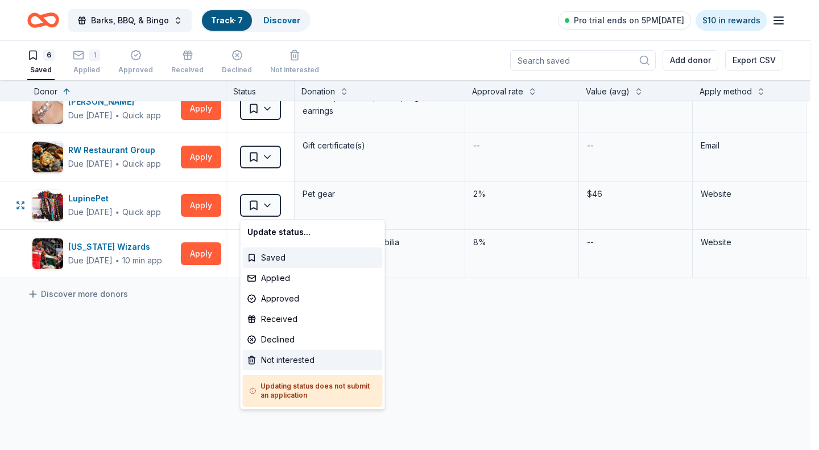
click at [272, 361] on div "Not interested" at bounding box center [313, 360] width 140 height 20
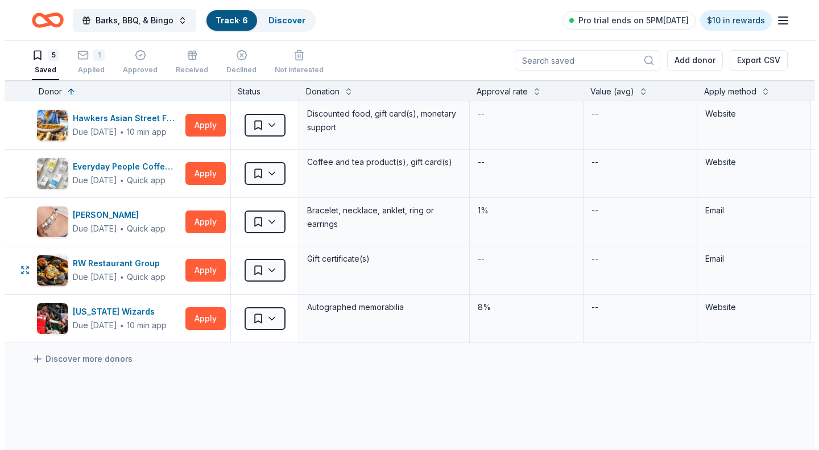
scroll to position [0, 0]
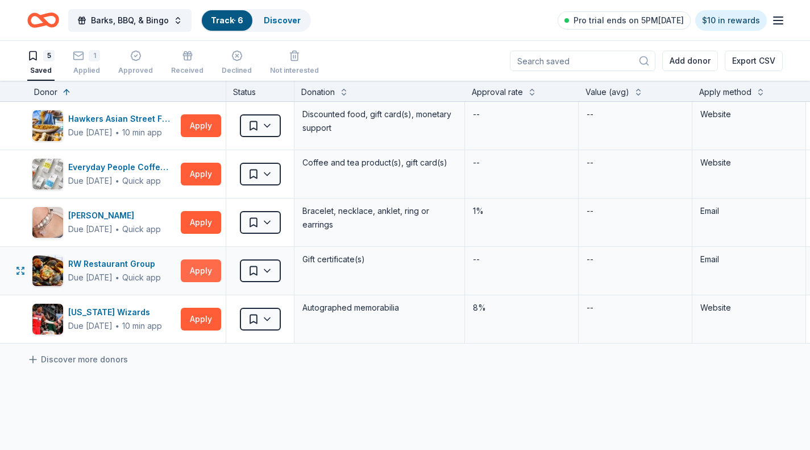
click at [189, 269] on button "Apply" at bounding box center [201, 270] width 40 height 23
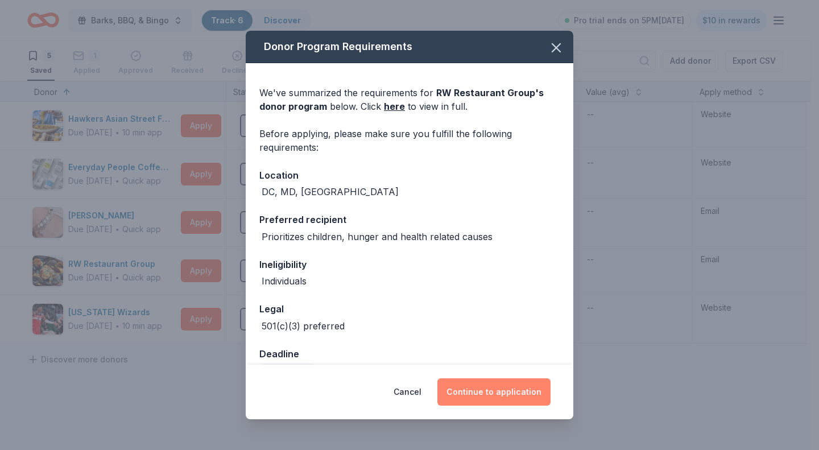
click at [508, 391] on button "Continue to application" at bounding box center [493, 391] width 113 height 27
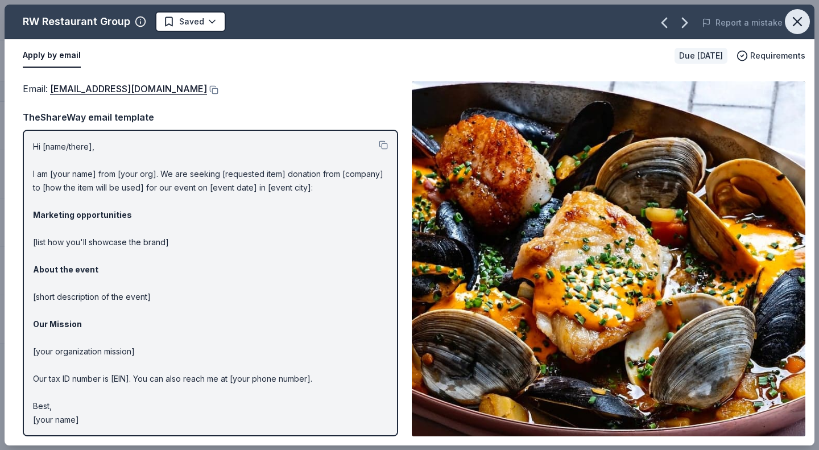
click at [800, 19] on icon "button" at bounding box center [797, 22] width 8 height 8
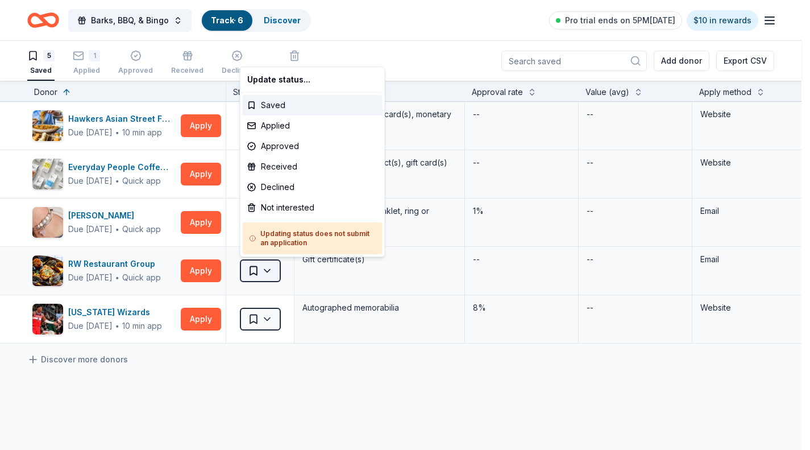
click at [264, 278] on html "Barks, BBQ, & Bingo Track · 6 Discover Pro trial ends on 5PM, 8/28 $10 in rewar…" at bounding box center [405, 225] width 810 height 450
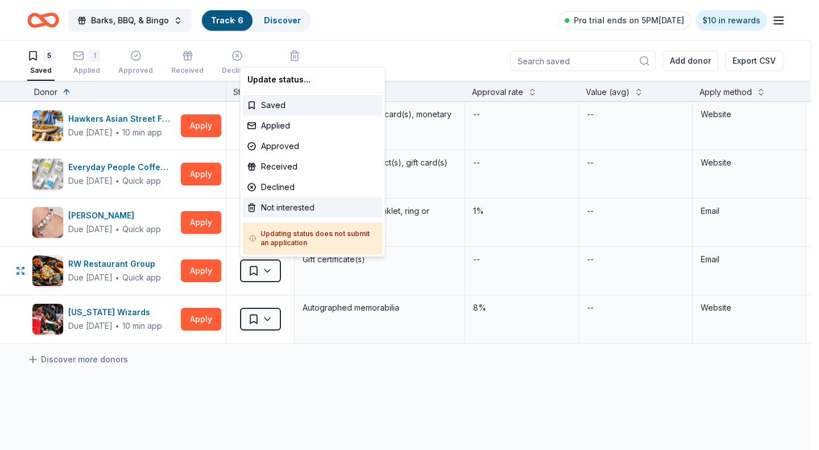
click at [284, 206] on div "Not interested" at bounding box center [313, 207] width 140 height 20
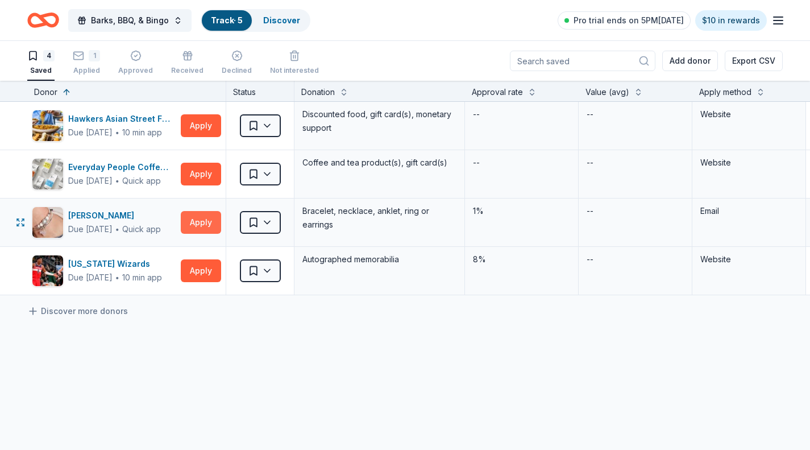
click at [200, 219] on button "Apply" at bounding box center [201, 222] width 40 height 23
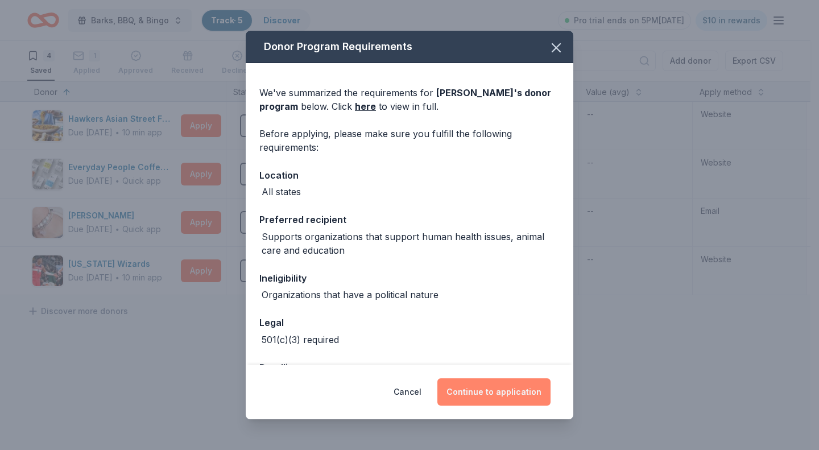
click at [492, 388] on button "Continue to application" at bounding box center [493, 391] width 113 height 27
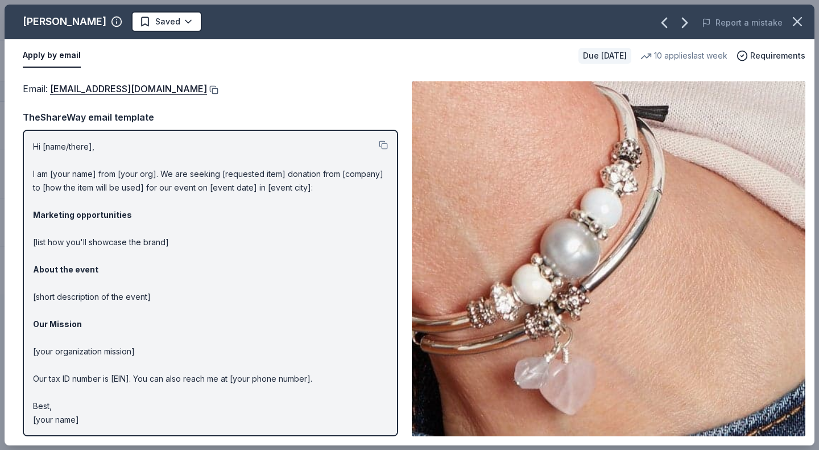
click at [207, 89] on button at bounding box center [212, 89] width 11 height 9
click at [207, 90] on button at bounding box center [212, 89] width 11 height 9
click at [800, 20] on icon "button" at bounding box center [797, 22] width 16 height 16
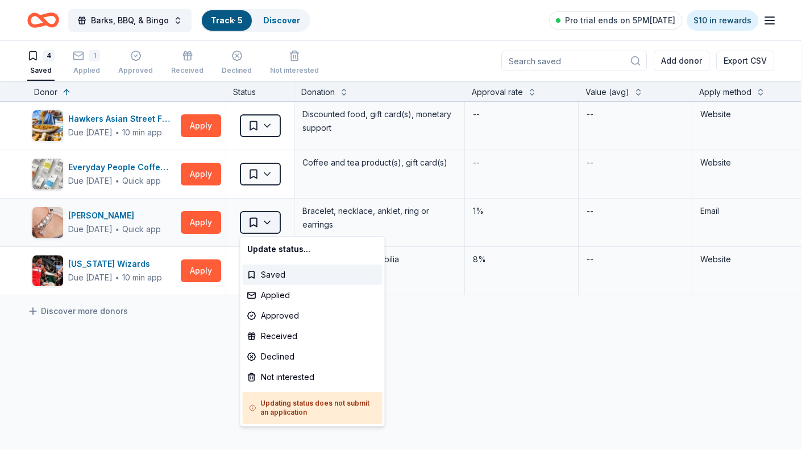
click at [266, 222] on html "Barks, BBQ, & Bingo Track · 5 Discover Pro trial ends on 5PM, 8/28 $10 in rewar…" at bounding box center [405, 225] width 810 height 450
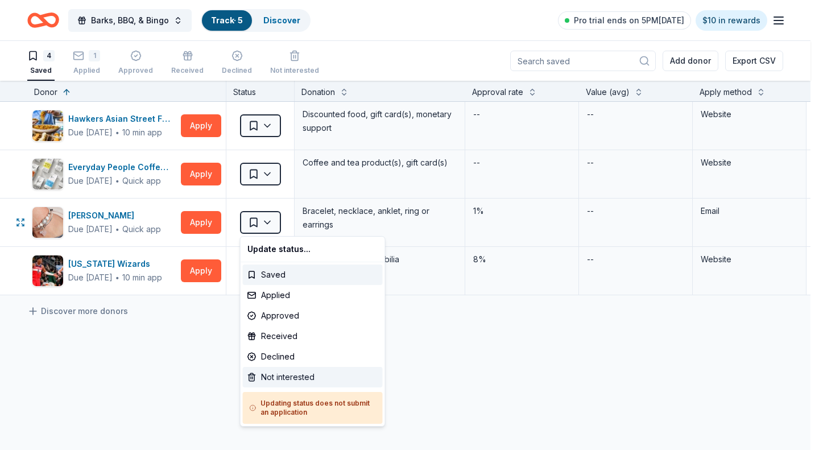
click at [286, 374] on div "Not interested" at bounding box center [313, 377] width 140 height 20
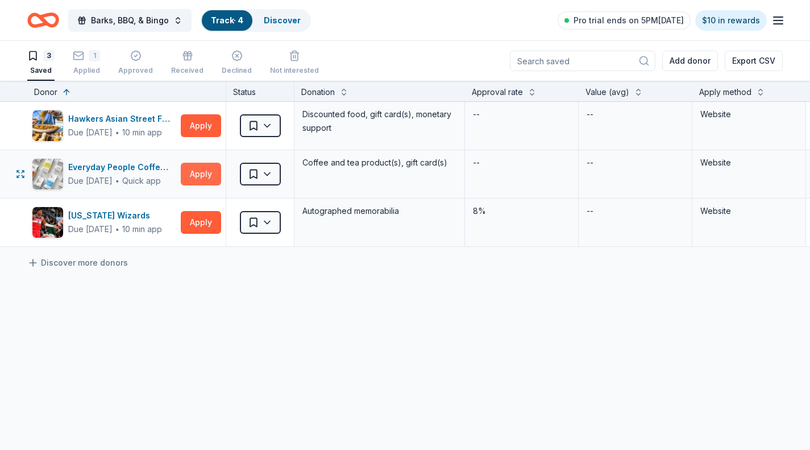
click at [209, 179] on button "Apply" at bounding box center [201, 174] width 40 height 23
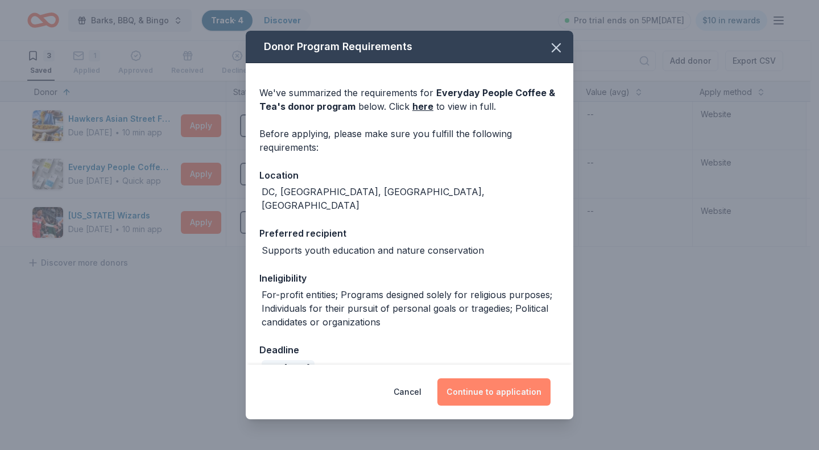
click at [476, 395] on button "Continue to application" at bounding box center [493, 391] width 113 height 27
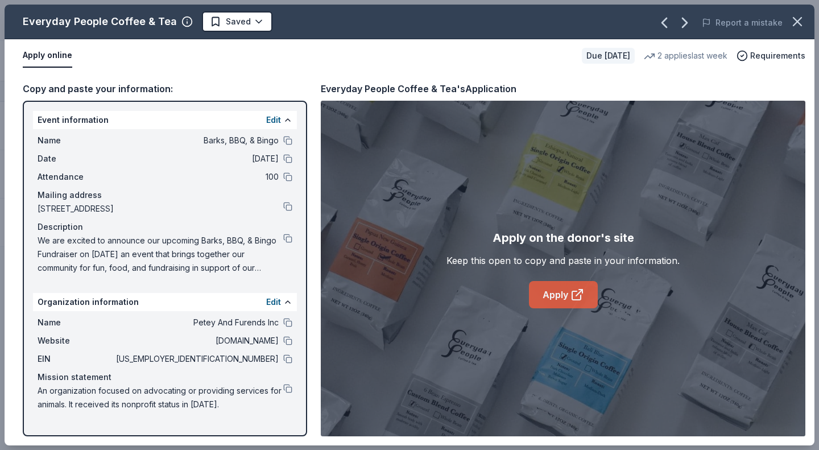
click at [561, 287] on link "Apply" at bounding box center [563, 294] width 69 height 27
click at [797, 18] on icon "button" at bounding box center [797, 22] width 16 height 16
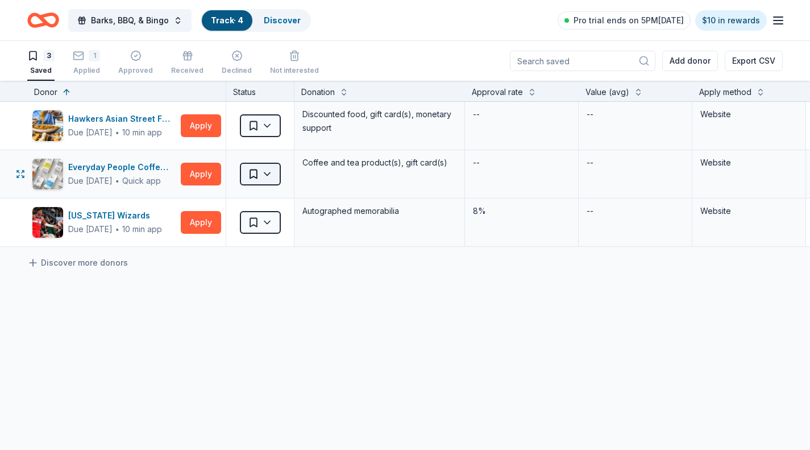
click at [272, 171] on html "Barks, BBQ, & Bingo Track · 4 Discover Pro trial ends on 5PM, 8/28 $10 in rewar…" at bounding box center [405, 225] width 810 height 450
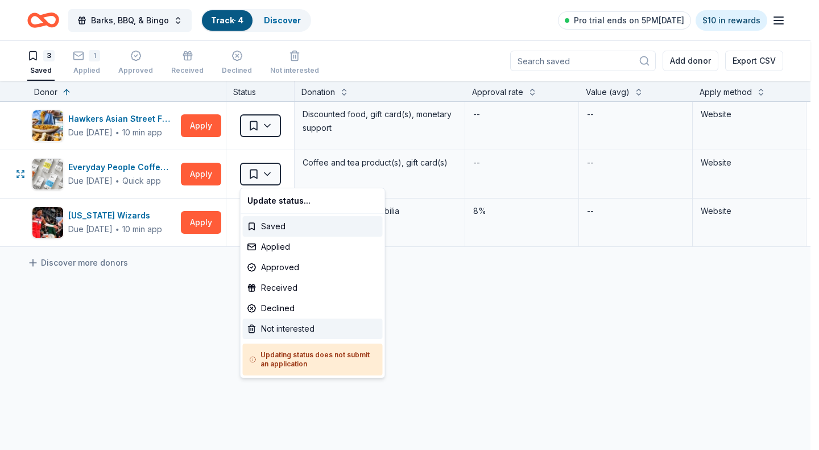
click at [270, 325] on div "Not interested" at bounding box center [313, 328] width 140 height 20
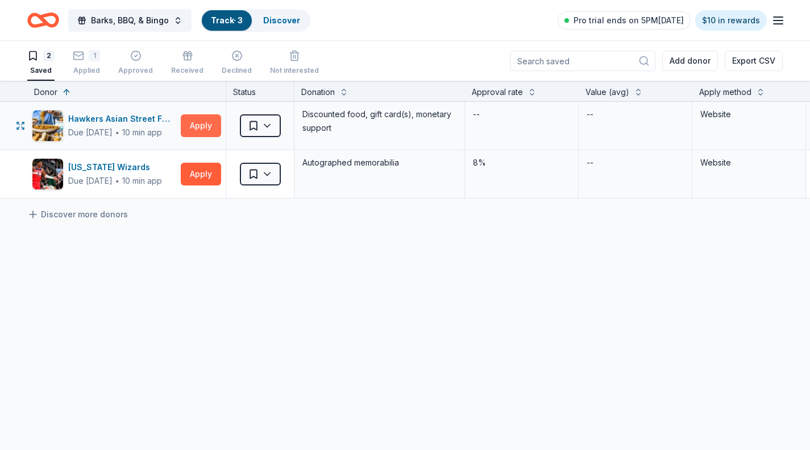
click at [213, 127] on button "Apply" at bounding box center [201, 125] width 40 height 23
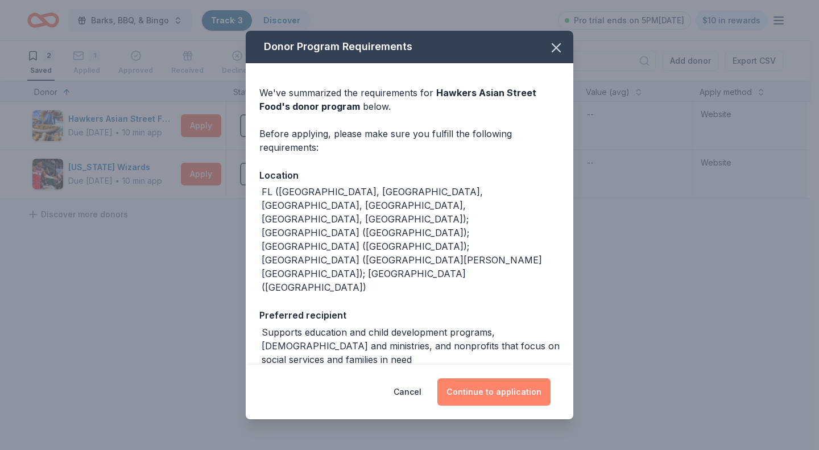
click at [497, 400] on button "Continue to application" at bounding box center [493, 391] width 113 height 27
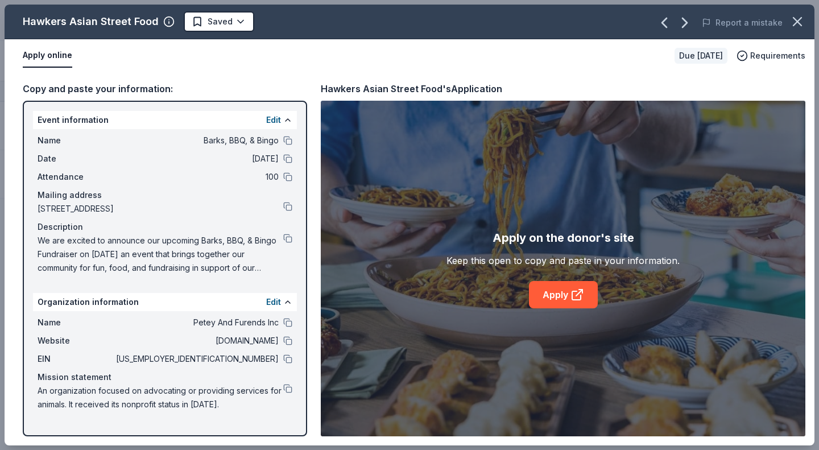
click at [553, 276] on div "Apply on the donor's site Keep this open to copy and paste in your information.…" at bounding box center [562, 269] width 233 height 80
click at [549, 296] on link "Apply" at bounding box center [563, 294] width 69 height 27
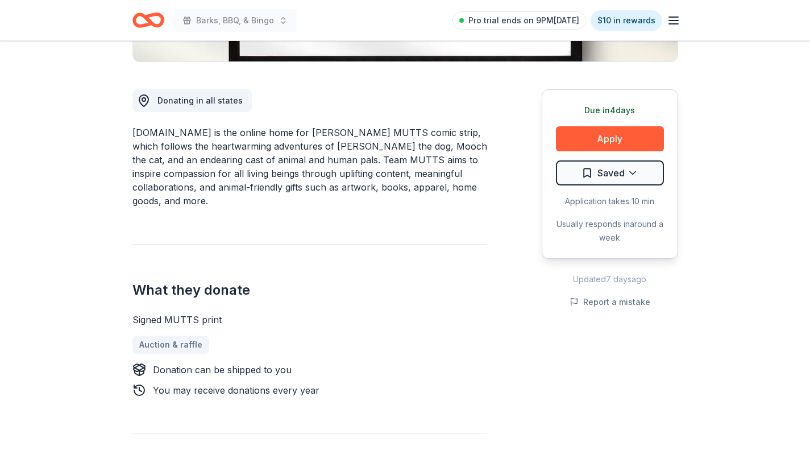
scroll to position [293, 0]
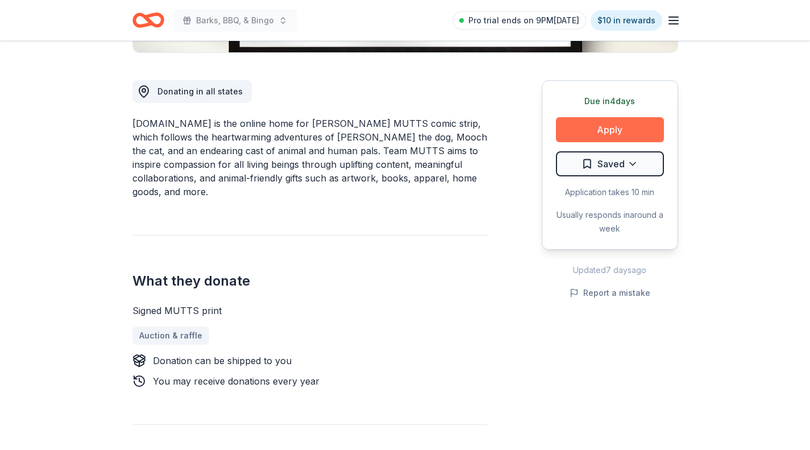
click at [631, 131] on button "Apply" at bounding box center [610, 129] width 108 height 25
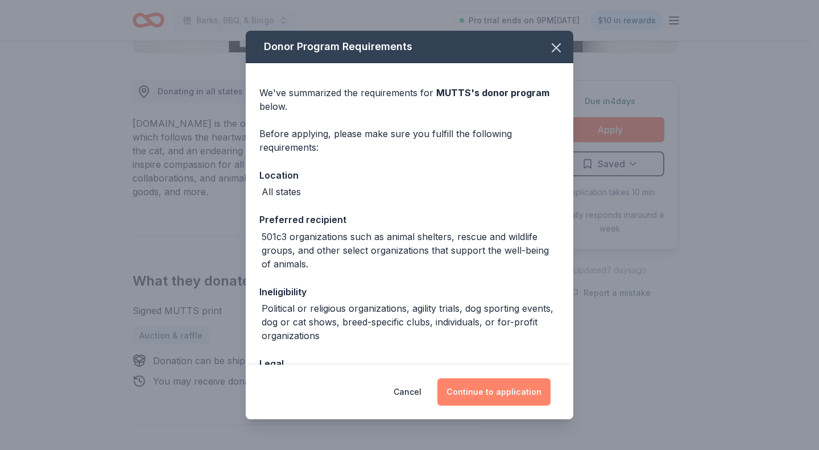
click at [506, 395] on button "Continue to application" at bounding box center [493, 391] width 113 height 27
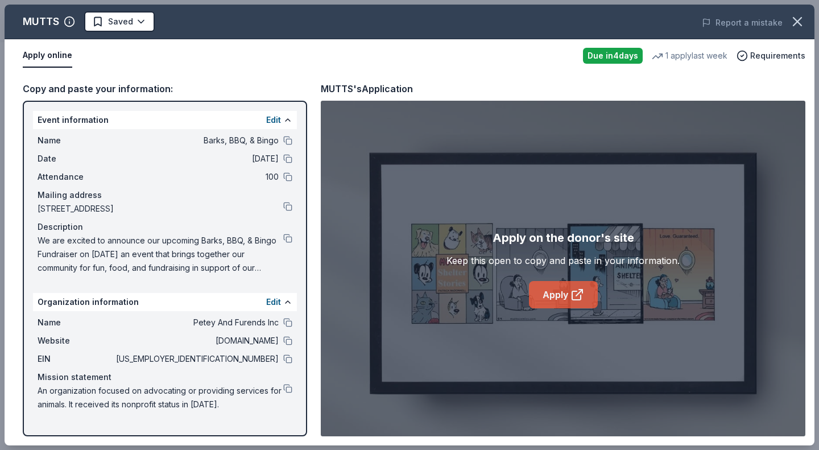
click at [568, 296] on link "Apply" at bounding box center [563, 294] width 69 height 27
click at [285, 359] on button at bounding box center [287, 358] width 9 height 9
click at [804, 25] on icon "button" at bounding box center [797, 22] width 16 height 16
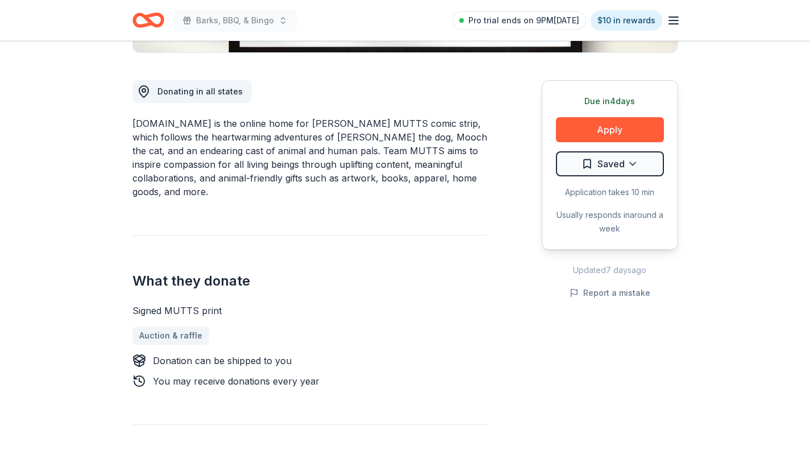
scroll to position [0, 0]
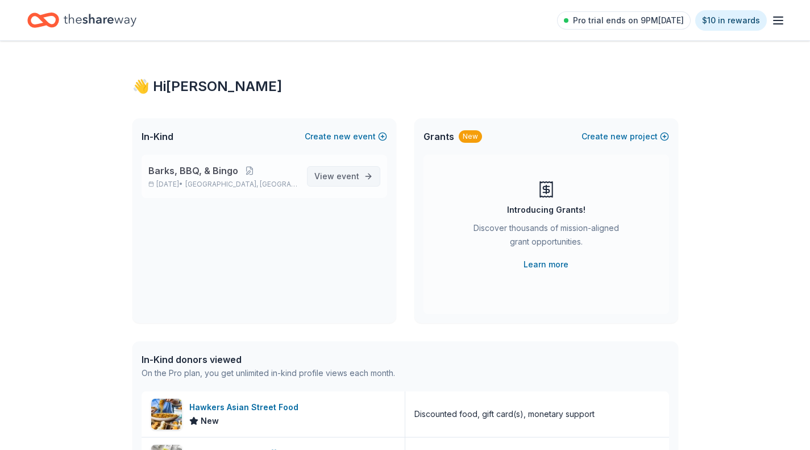
click at [337, 172] on span "View event" at bounding box center [336, 176] width 45 height 14
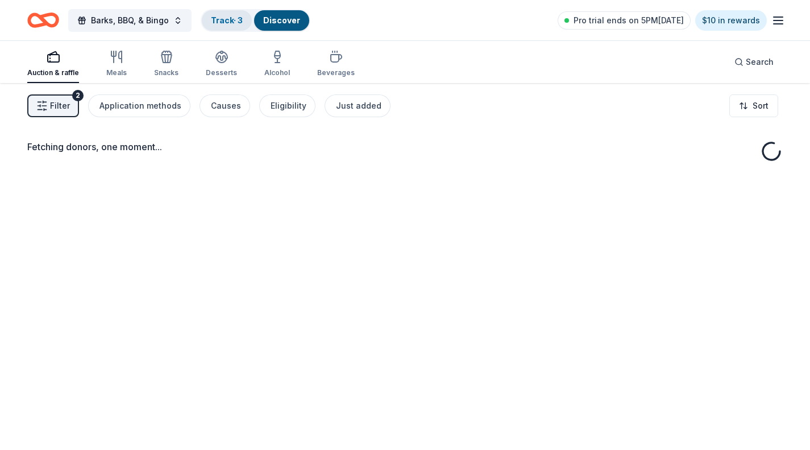
click at [227, 19] on link "Track · 3" at bounding box center [227, 20] width 32 height 10
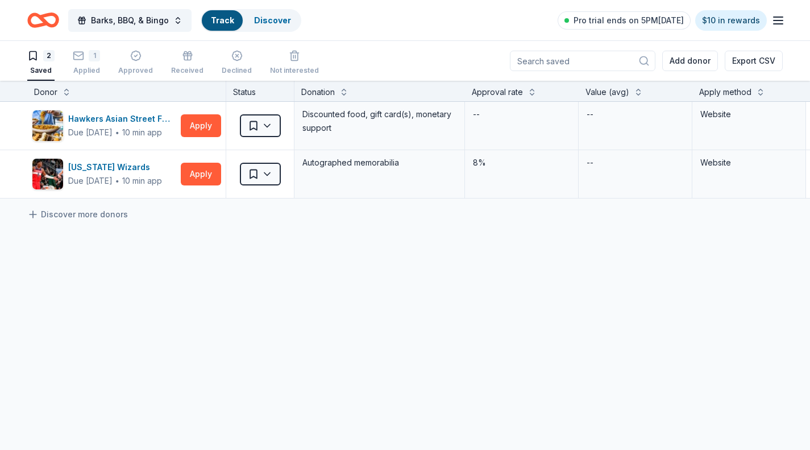
scroll to position [1, 0]
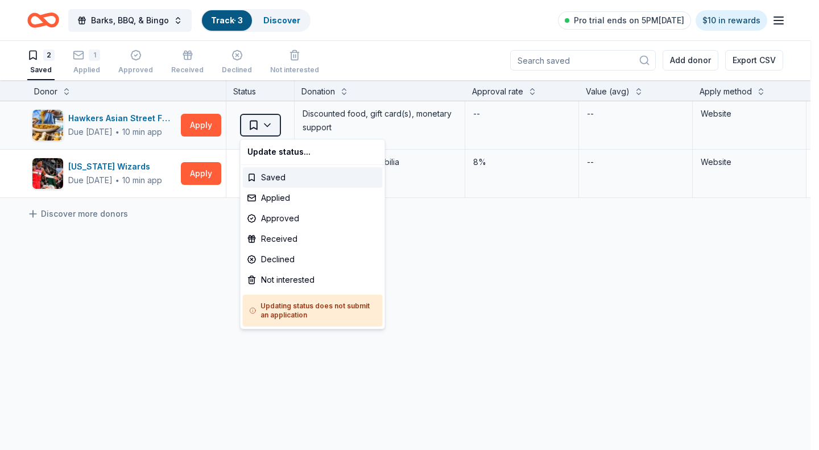
click at [269, 121] on html "Barks, BBQ, & Bingo Track · 3 Discover Pro trial ends on 5PM[DATE] $10 in rewar…" at bounding box center [409, 224] width 819 height 450
click at [288, 278] on div "Not interested" at bounding box center [313, 280] width 140 height 20
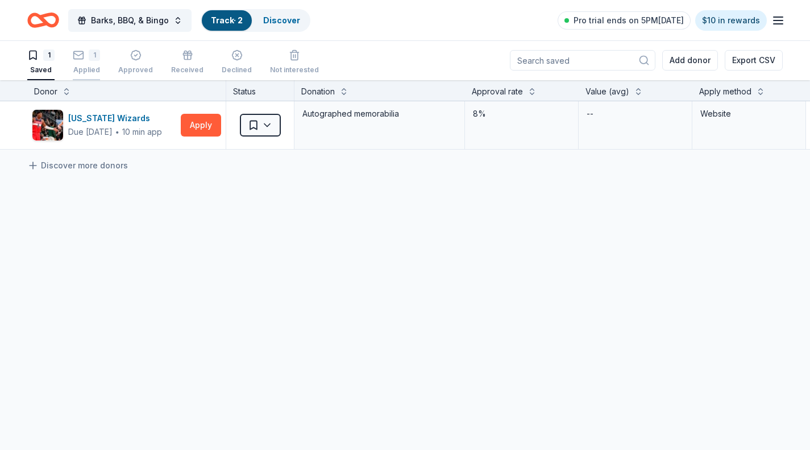
click at [82, 63] on div "1 Applied" at bounding box center [86, 61] width 27 height 25
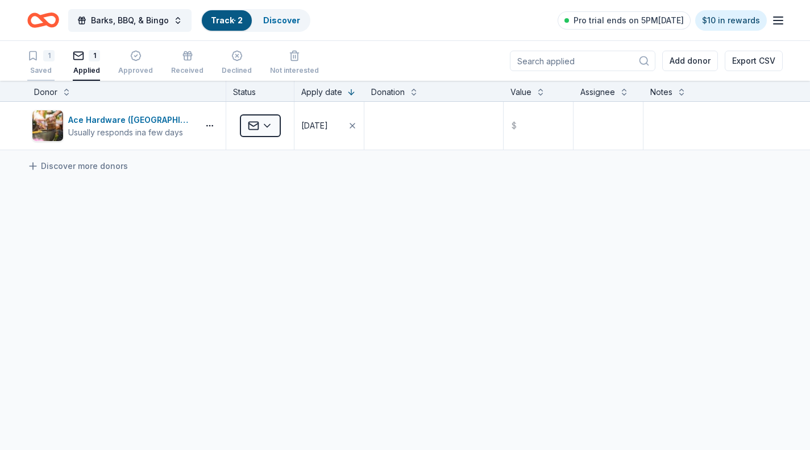
click at [51, 56] on div "1" at bounding box center [48, 55] width 11 height 11
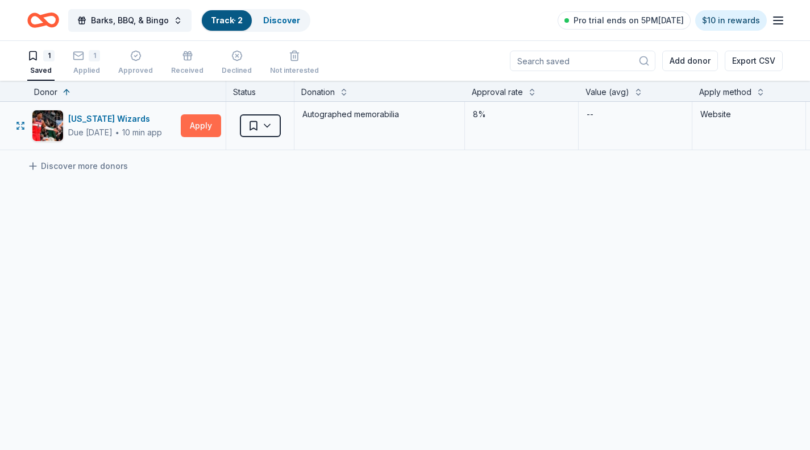
click at [197, 125] on button "Apply" at bounding box center [201, 125] width 40 height 23
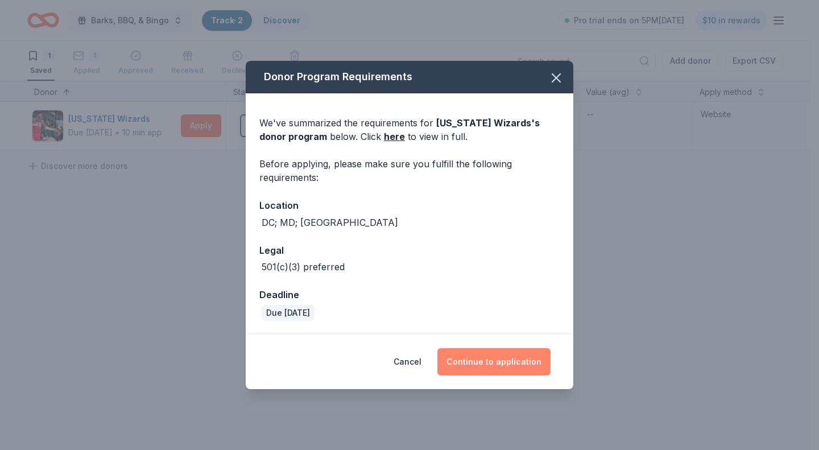
click at [506, 355] on button "Continue to application" at bounding box center [493, 361] width 113 height 27
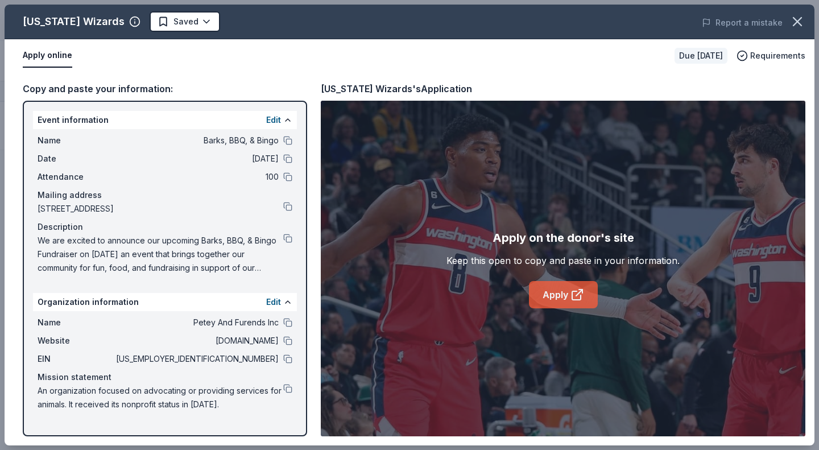
click at [556, 295] on link "Apply" at bounding box center [563, 294] width 69 height 27
click at [283, 360] on button at bounding box center [287, 358] width 9 height 9
click at [796, 18] on icon "button" at bounding box center [797, 22] width 16 height 16
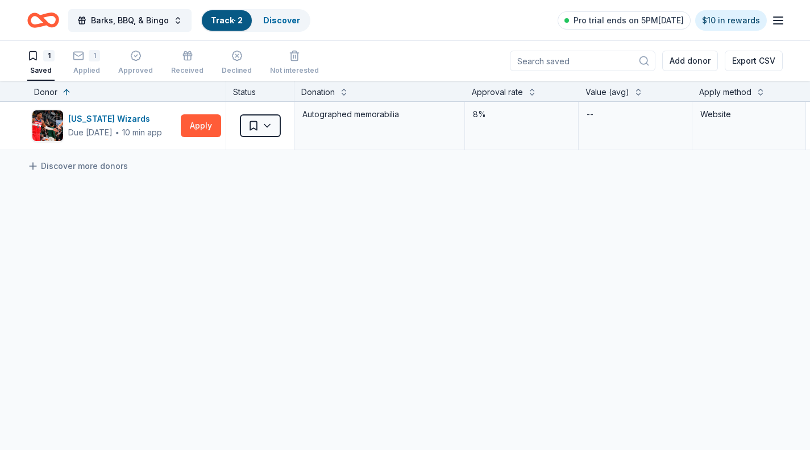
click at [781, 24] on line "button" at bounding box center [778, 24] width 9 height 0
